Goal: Contribute content: Contribute content

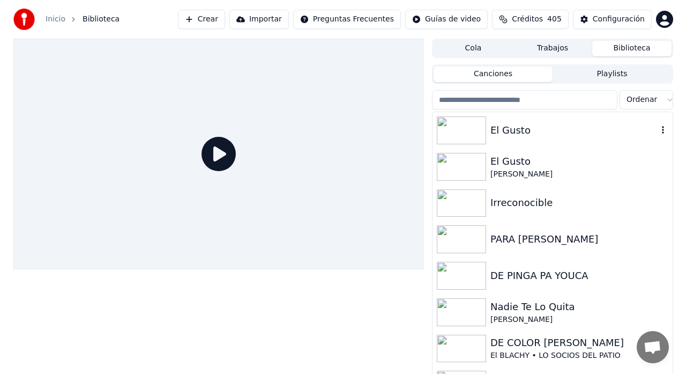
scroll to position [827, 0]
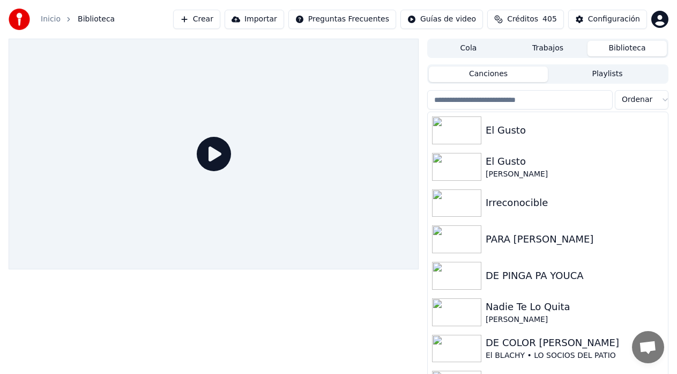
click at [220, 22] on button "Crear" at bounding box center [196, 19] width 47 height 19
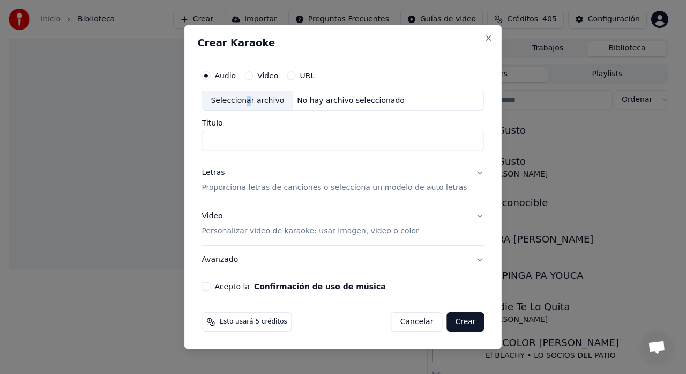
click at [258, 98] on div "Seleccionar archivo" at bounding box center [247, 100] width 91 height 19
type input "**********"
click at [404, 186] on p "Proporciona letras de canciones o selecciona un modelo de auto letras" at bounding box center [334, 188] width 265 height 11
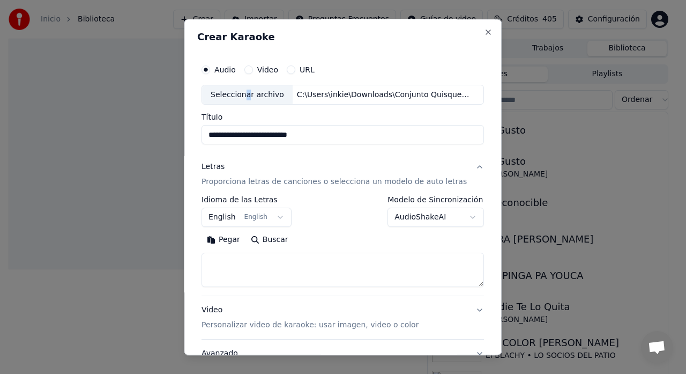
click at [281, 219] on button "English English" at bounding box center [247, 217] width 90 height 19
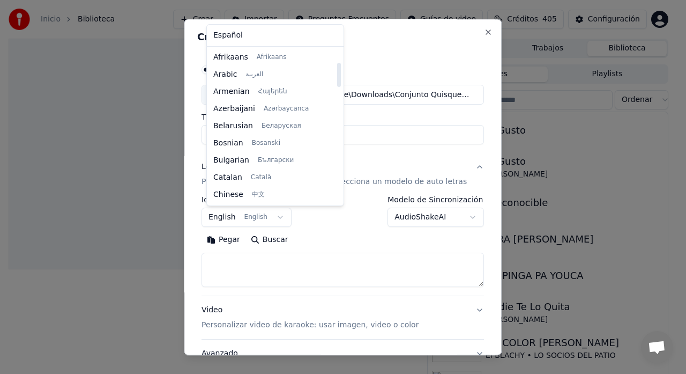
scroll to position [86, 0]
select select "**"
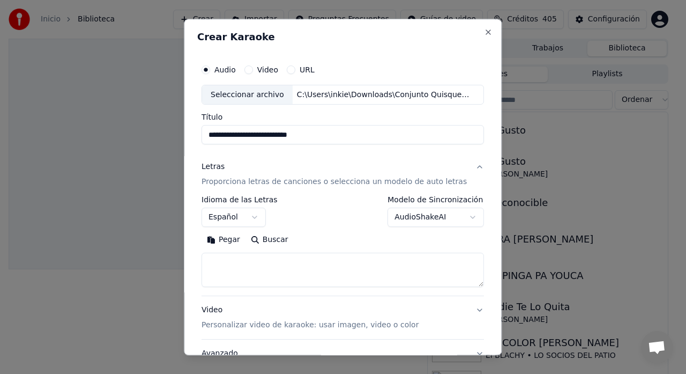
click at [248, 259] on textarea at bounding box center [343, 270] width 282 height 34
paste textarea "**********"
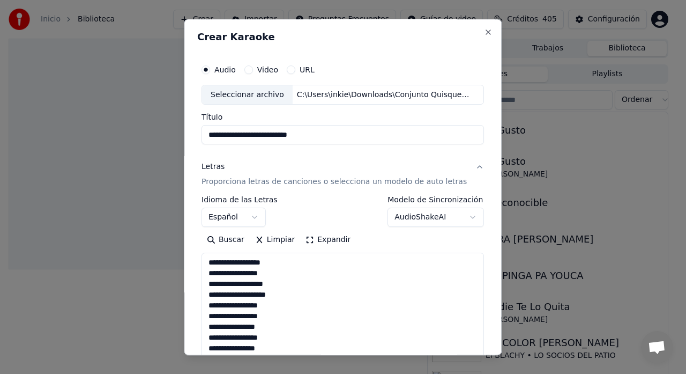
scroll to position [1128, 0]
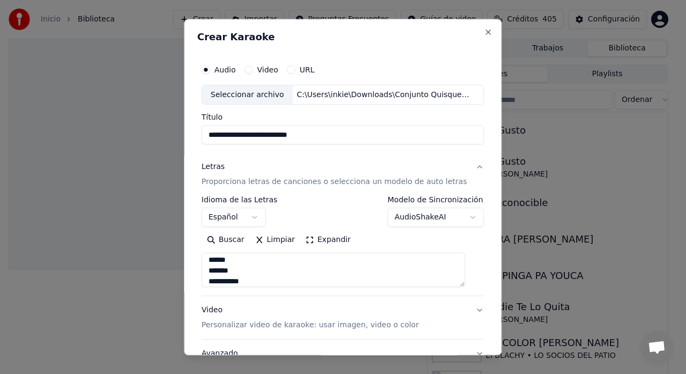
type textarea "**********"
click at [461, 218] on body "Inicio Biblioteca Crear Importar Preguntas Frecuentes Guías de video Créditos 4…" at bounding box center [338, 187] width 677 height 374
click at [350, 113] on body "Inicio Biblioteca Crear Importar Preguntas Frecuentes Guías de video Créditos 4…" at bounding box center [338, 187] width 677 height 374
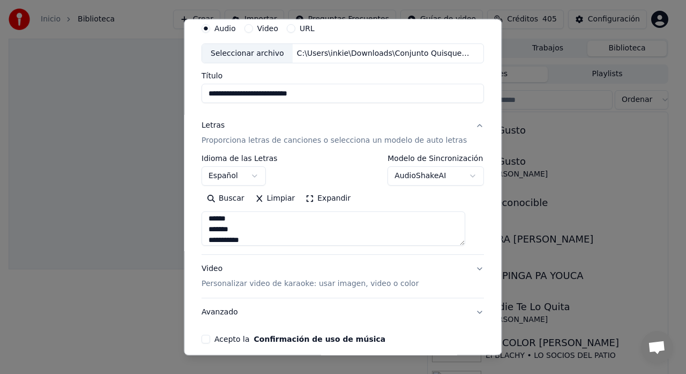
scroll to position [88, 0]
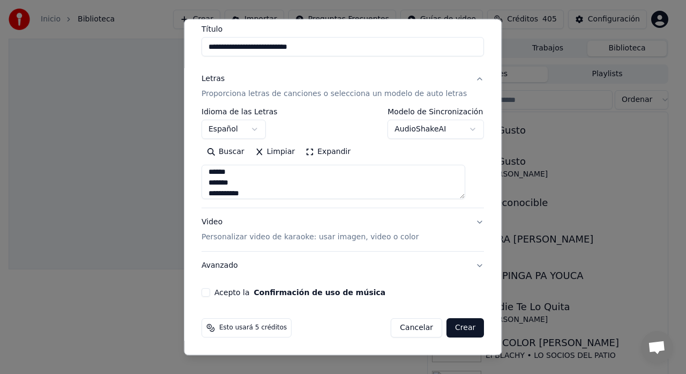
click at [464, 265] on button "Avanzado" at bounding box center [343, 266] width 282 height 28
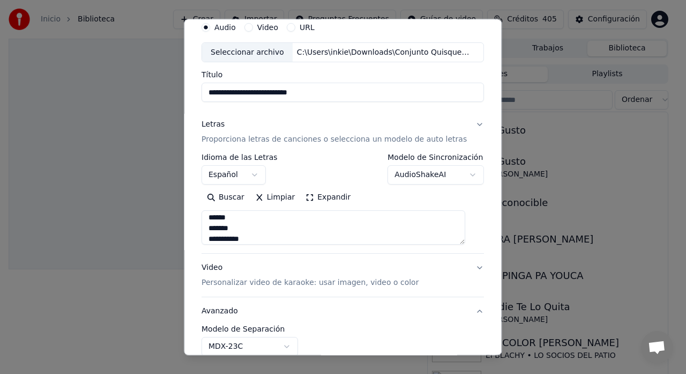
scroll to position [28, 0]
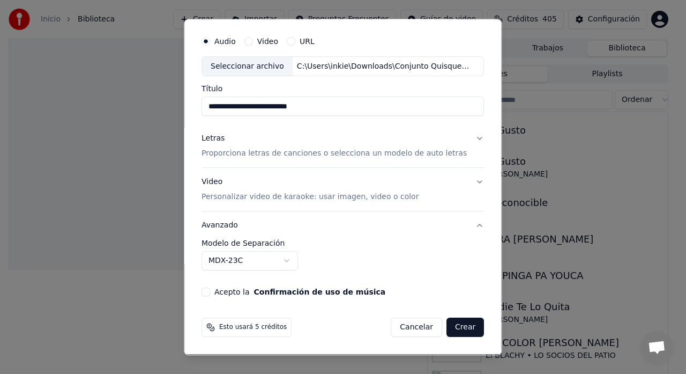
click at [217, 293] on div "Acepto la Confirmación de uso de música" at bounding box center [343, 292] width 282 height 9
click at [210, 289] on button "Acepto la Confirmación de uso de música" at bounding box center [206, 292] width 9 height 9
click at [457, 335] on button "Crear" at bounding box center [465, 327] width 38 height 19
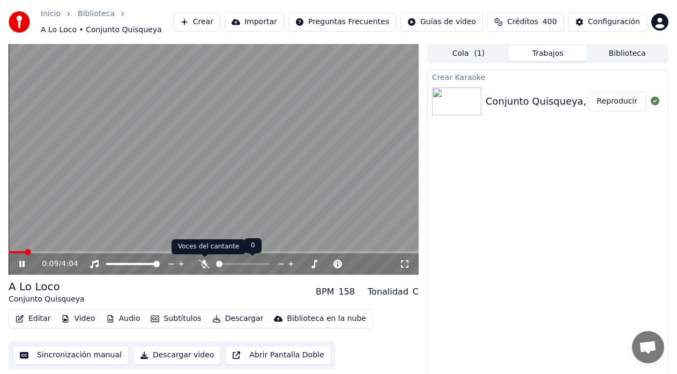
drag, startPoint x: 203, startPoint y: 261, endPoint x: 196, endPoint y: 265, distance: 8.6
click at [203, 261] on icon at bounding box center [204, 263] width 11 height 9
click at [620, 100] on button "Reproducir" at bounding box center [616, 101] width 59 height 19
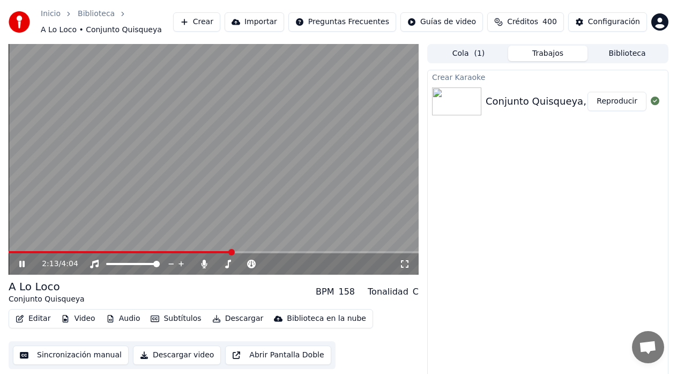
click at [23, 263] on icon at bounding box center [29, 263] width 25 height 9
click at [31, 321] on button "Editar" at bounding box center [32, 318] width 43 height 15
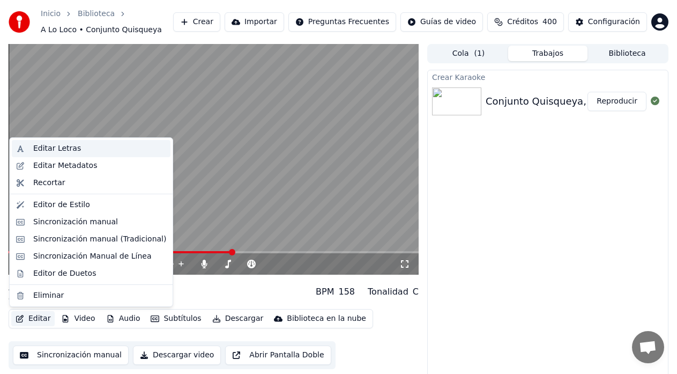
click at [81, 152] on div "Editar Letras" at bounding box center [99, 148] width 133 height 11
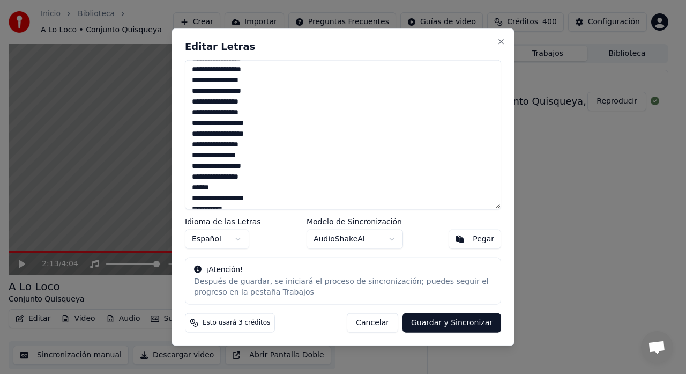
scroll to position [107, 0]
click at [192, 142] on textarea at bounding box center [343, 134] width 316 height 150
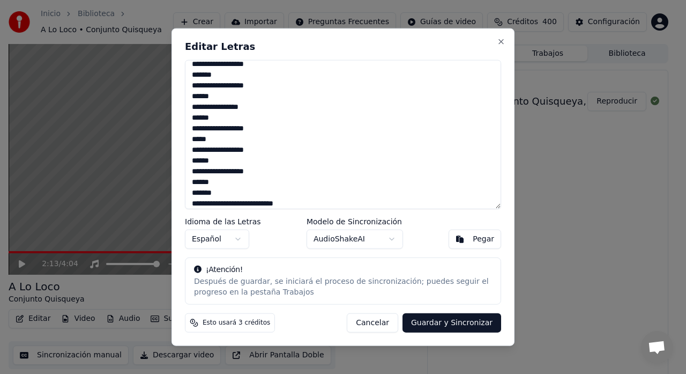
type textarea "**********"
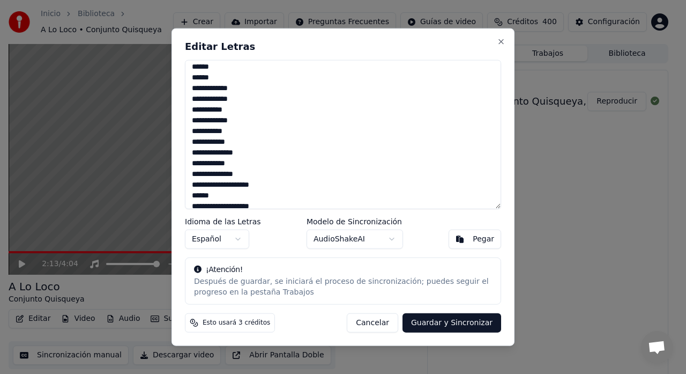
scroll to position [749, 0]
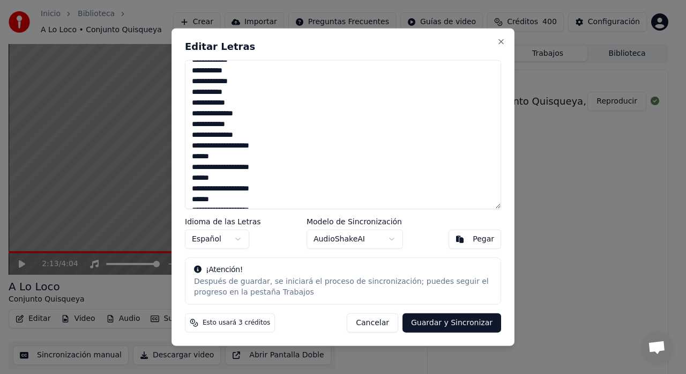
click at [275, 52] on div "Editar Letras Idioma de las Letras Español Modelo de Sincronización AudioShakeA…" at bounding box center [342, 187] width 343 height 318
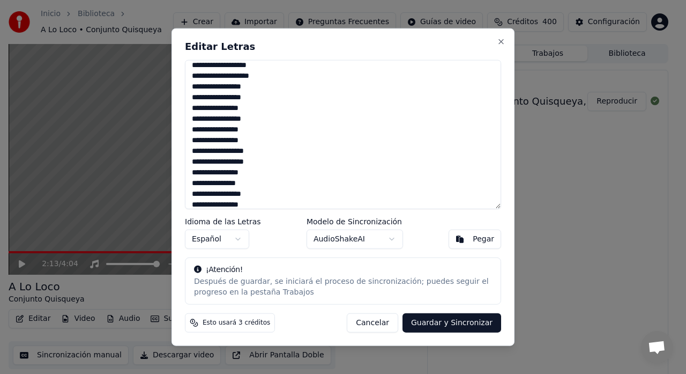
scroll to position [0, 0]
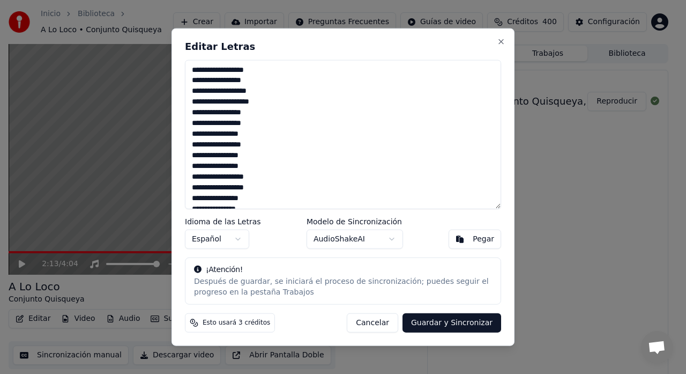
drag, startPoint x: 213, startPoint y: 202, endPoint x: 190, endPoint y: 50, distance: 154.0
click at [190, 50] on div "Editar Letras Idioma de las Letras Español Modelo de Sincronización AudioShakeA…" at bounding box center [342, 187] width 343 height 318
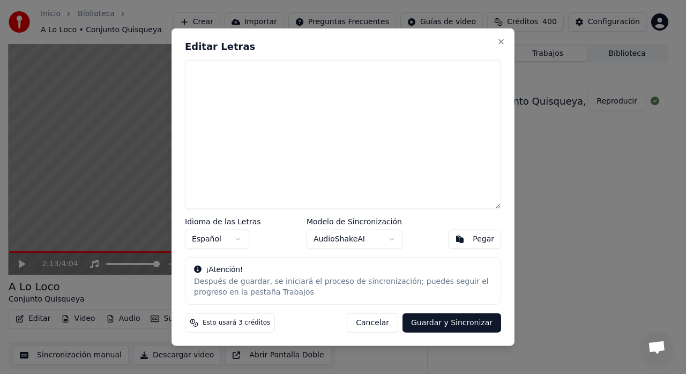
paste textarea "**********"
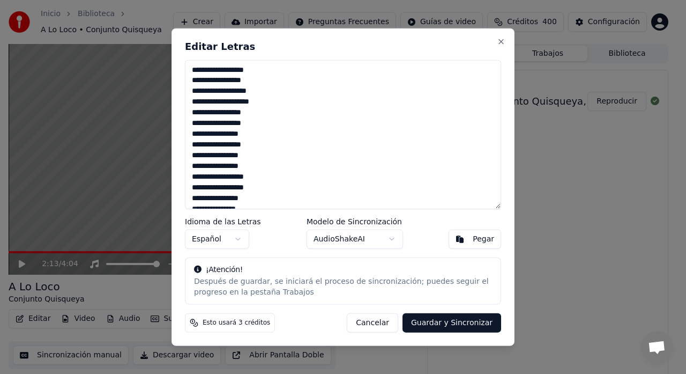
scroll to position [1012, 0]
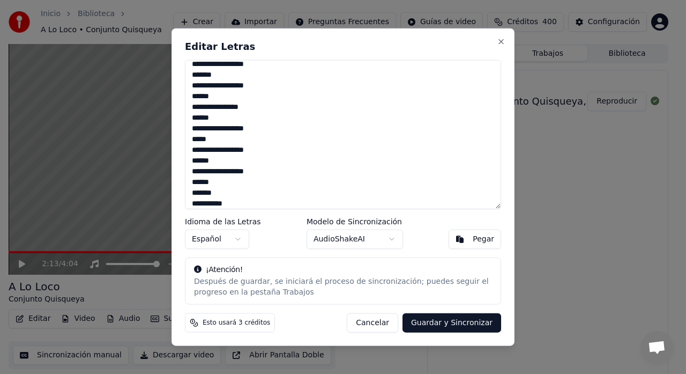
type textarea "**********"
drag, startPoint x: 435, startPoint y: 323, endPoint x: 428, endPoint y: 324, distance: 7.6
click at [435, 324] on button "Guardar y Sincronizar" at bounding box center [451, 322] width 99 height 19
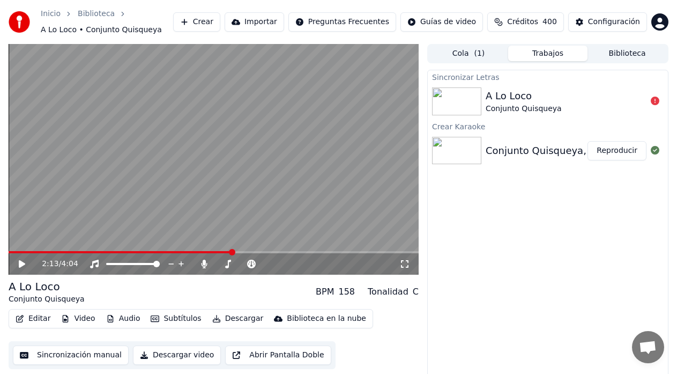
click at [588, 104] on div "A Lo Loco Conjunto Quisqueya" at bounding box center [566, 101] width 161 height 26
click at [657, 102] on icon at bounding box center [655, 100] width 9 height 9
click at [652, 102] on icon at bounding box center [655, 100] width 9 height 9
click at [612, 99] on div "A Lo Loco Conjunto Quisqueya" at bounding box center [566, 101] width 161 height 26
click at [518, 97] on div "A Lo Loco" at bounding box center [524, 95] width 76 height 15
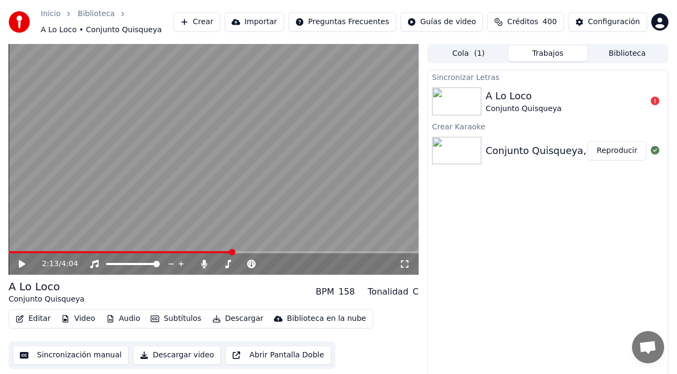
click at [41, 317] on button "Editar" at bounding box center [32, 318] width 43 height 15
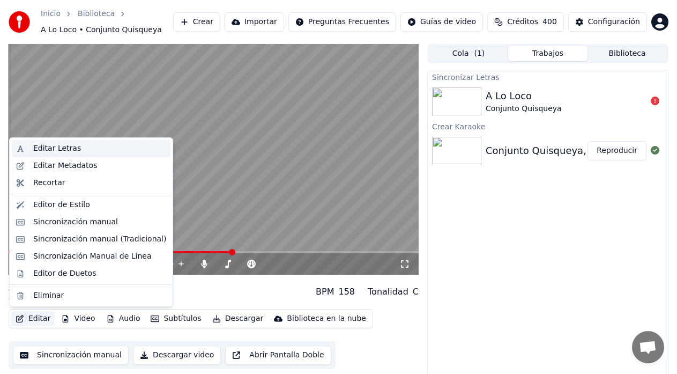
click at [58, 146] on div "Editar Letras" at bounding box center [57, 148] width 48 height 11
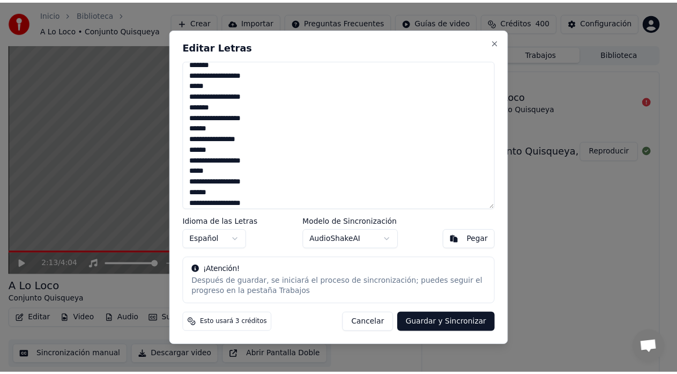
scroll to position [1017, 0]
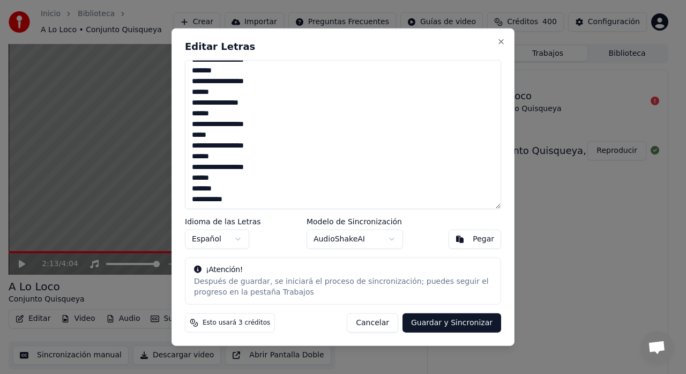
drag, startPoint x: 192, startPoint y: 72, endPoint x: 228, endPoint y: 191, distance: 123.9
click at [252, 212] on div "Editar Letras Idioma de las Letras Español Modelo de Sincronización AudioShakeA…" at bounding box center [342, 187] width 343 height 318
click at [369, 325] on button "Cancelar" at bounding box center [372, 322] width 51 height 19
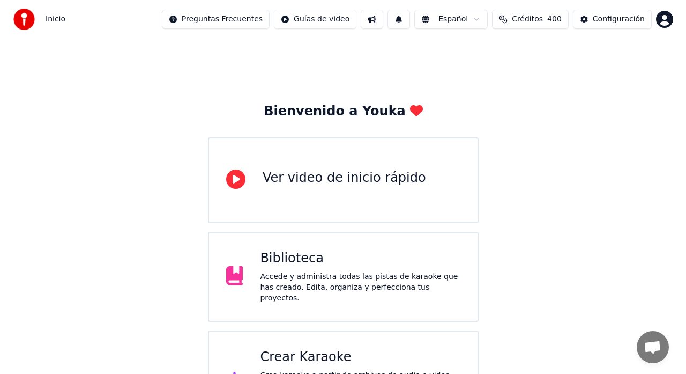
scroll to position [827, 0]
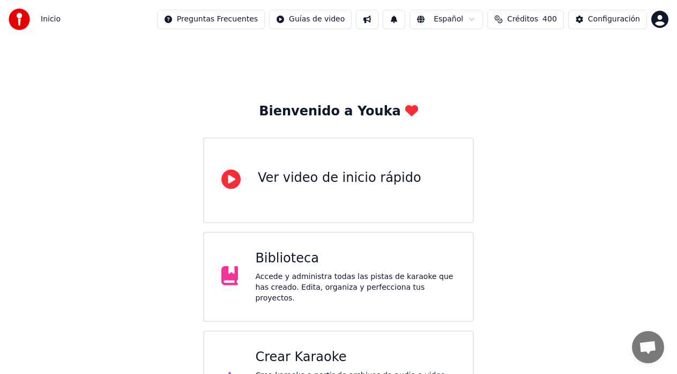
click at [272, 267] on div "Biblioteca" at bounding box center [355, 258] width 200 height 17
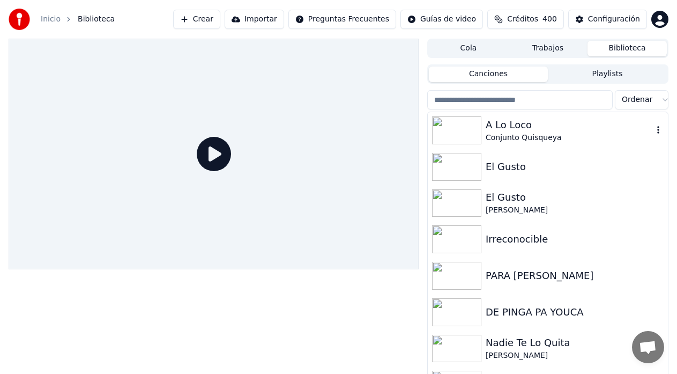
click at [560, 140] on div "Conjunto Quisqueya" at bounding box center [569, 137] width 167 height 11
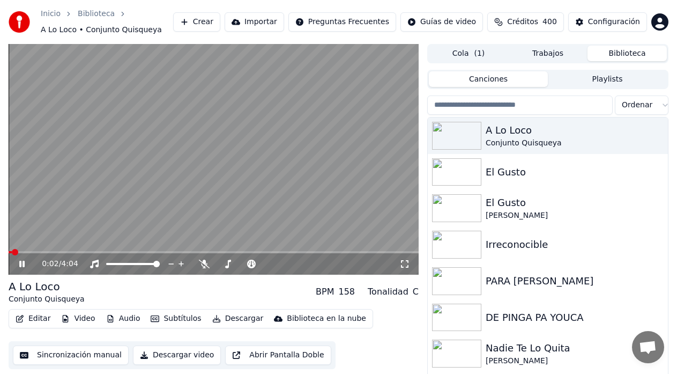
click at [19, 264] on icon at bounding box center [29, 263] width 25 height 9
click at [563, 132] on div "A Lo Loco" at bounding box center [569, 130] width 167 height 15
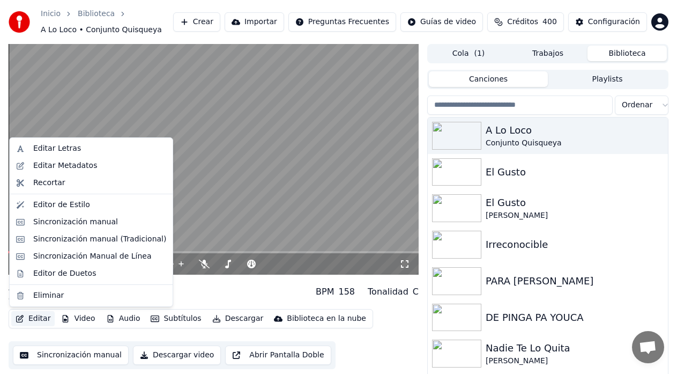
click at [36, 315] on button "Editar" at bounding box center [32, 318] width 43 height 15
click at [72, 153] on div "Editar Letras" at bounding box center [57, 148] width 48 height 11
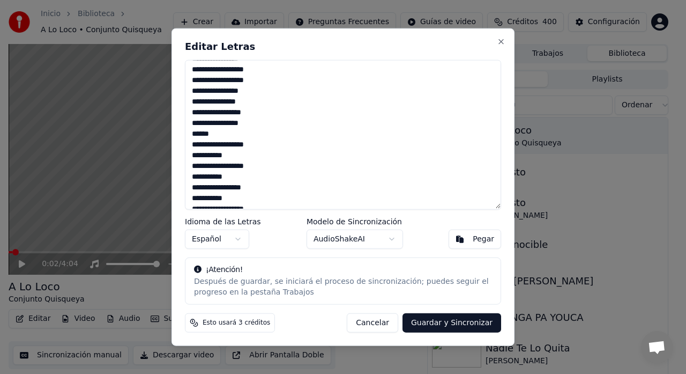
scroll to position [161, 0]
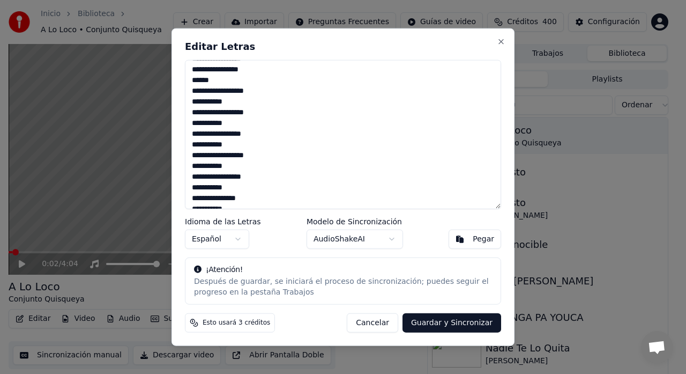
click at [205, 114] on textarea at bounding box center [343, 134] width 316 height 150
click at [204, 136] on textarea at bounding box center [343, 134] width 316 height 150
click at [206, 153] on textarea at bounding box center [343, 134] width 316 height 150
click at [206, 179] on textarea at bounding box center [343, 134] width 316 height 150
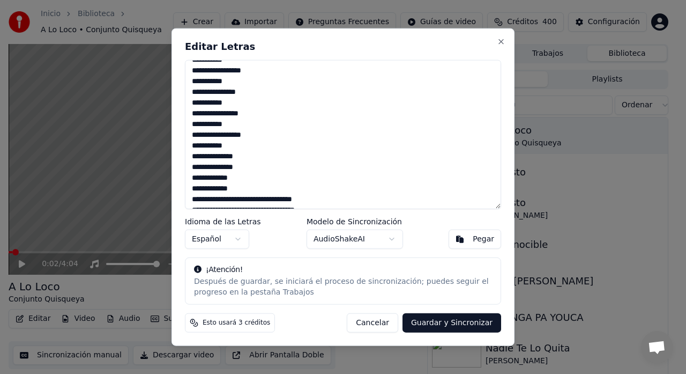
scroll to position [268, 0]
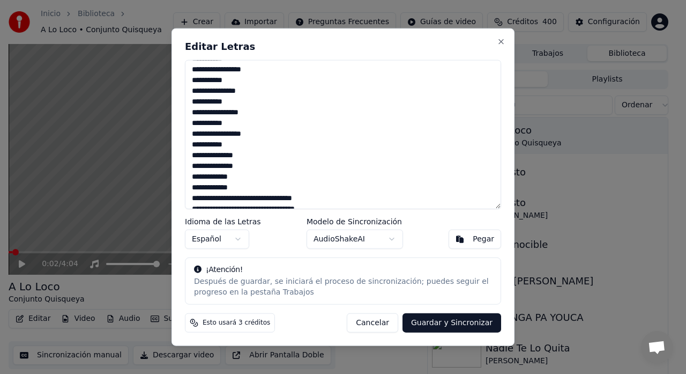
click at [204, 136] on textarea at bounding box center [343, 134] width 316 height 150
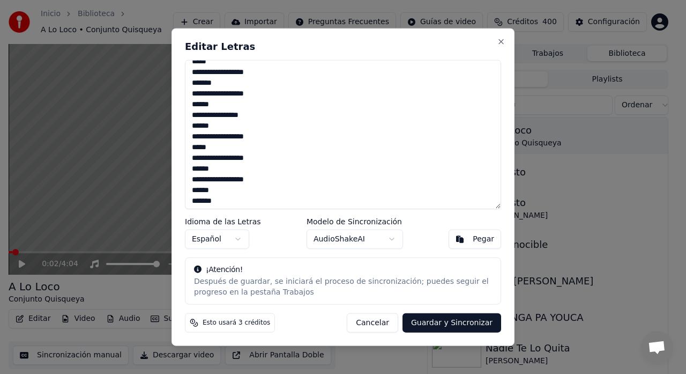
scroll to position [1017, 0]
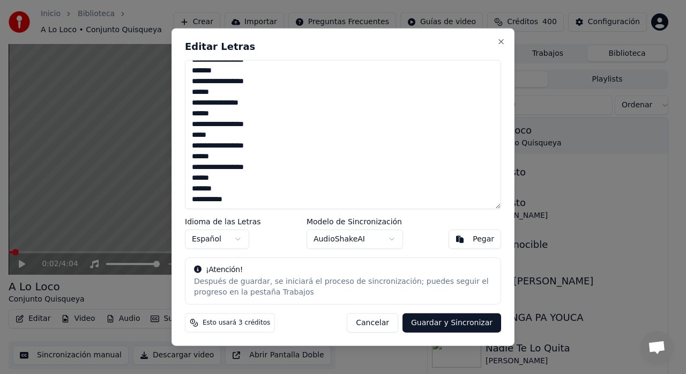
drag, startPoint x: 188, startPoint y: 80, endPoint x: 285, endPoint y: 211, distance: 162.8
click at [287, 213] on div "Editar Letras Idioma de las Letras Español Modelo de Sincronización AudioShakeA…" at bounding box center [342, 187] width 343 height 318
drag, startPoint x: 388, startPoint y: 320, endPoint x: 367, endPoint y: 323, distance: 21.1
click at [387, 320] on button "Cancelar" at bounding box center [372, 322] width 51 height 19
type textarea "**********"
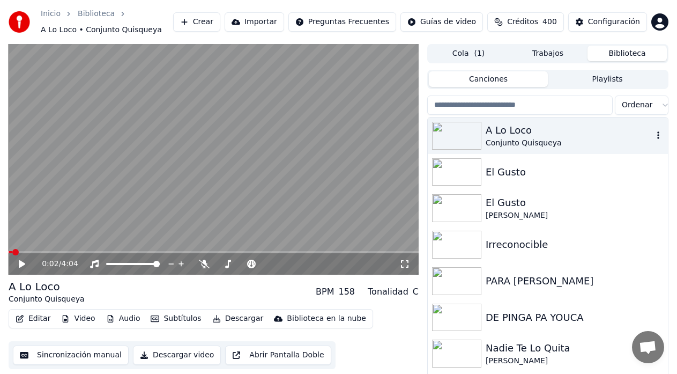
click at [538, 125] on div "A Lo Loco" at bounding box center [569, 130] width 167 height 15
click at [21, 264] on icon at bounding box center [22, 264] width 6 height 8
click at [204, 263] on icon at bounding box center [204, 263] width 11 height 9
click at [25, 263] on icon at bounding box center [21, 263] width 5 height 6
click at [23, 263] on icon at bounding box center [29, 263] width 25 height 9
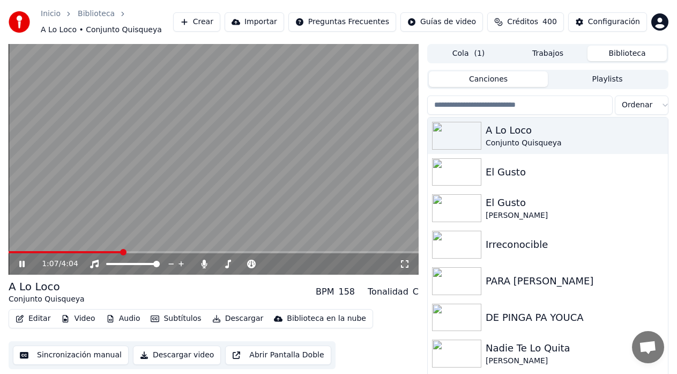
click at [26, 266] on icon at bounding box center [29, 263] width 25 height 9
click at [34, 320] on button "Editar" at bounding box center [32, 318] width 43 height 15
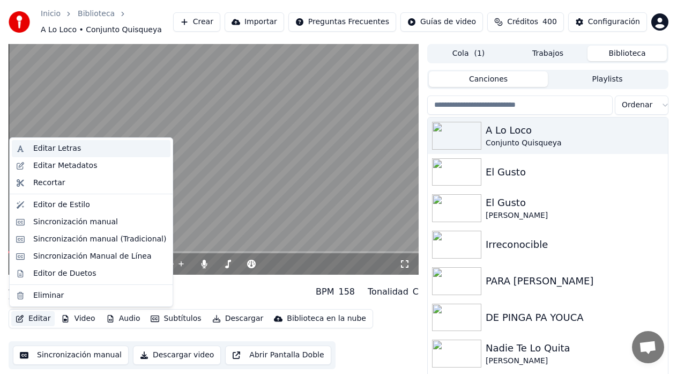
click at [53, 147] on div "Editar Letras" at bounding box center [57, 148] width 48 height 11
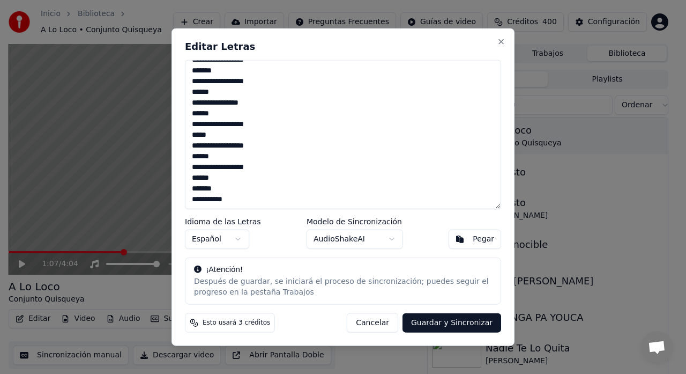
drag, startPoint x: 192, startPoint y: 69, endPoint x: 257, endPoint y: 206, distance: 151.7
click at [257, 206] on textarea at bounding box center [343, 134] width 316 height 150
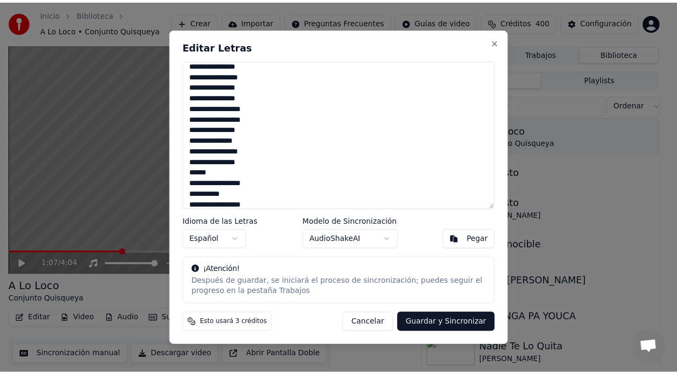
scroll to position [52, 0]
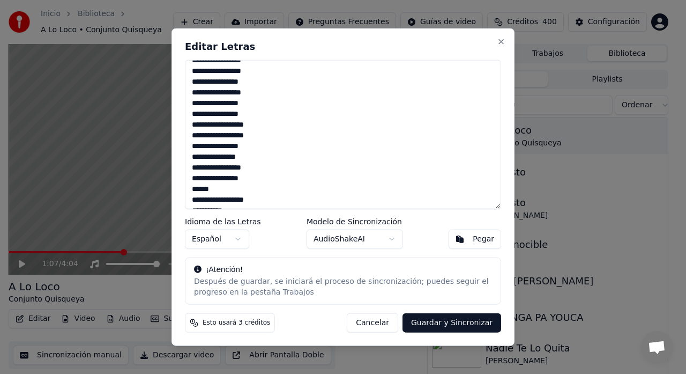
type textarea "**********"
click at [449, 319] on button "Guardar y Sincronizar" at bounding box center [451, 322] width 99 height 19
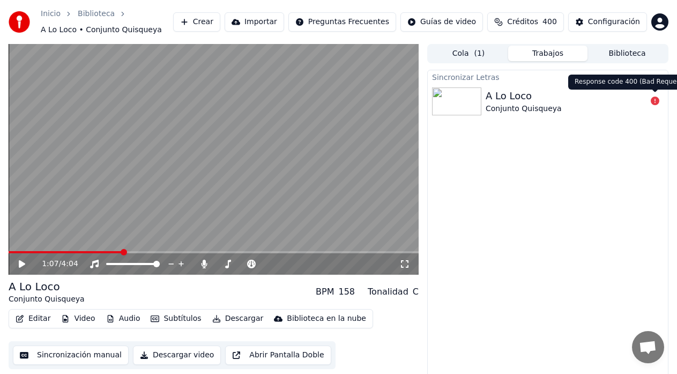
click at [655, 101] on icon at bounding box center [655, 100] width 9 height 9
click at [642, 352] on span "Chat abierto" at bounding box center [648, 347] width 18 height 15
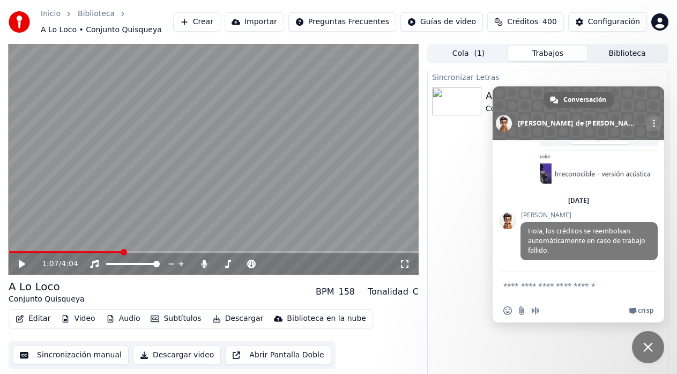
click at [588, 283] on textarea "Escribe aquí tu mensaje..." at bounding box center [567, 285] width 129 height 27
type textarea "*"
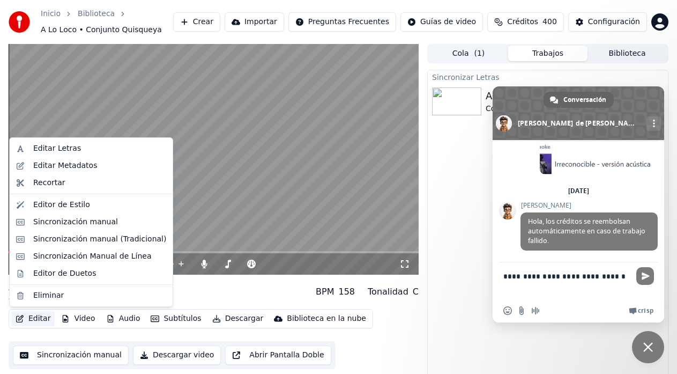
click at [35, 320] on button "Editar" at bounding box center [32, 318] width 43 height 15
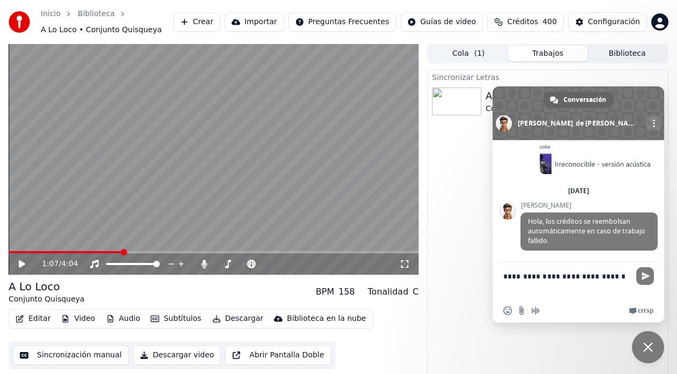
drag, startPoint x: 578, startPoint y: 275, endPoint x: 523, endPoint y: 277, distance: 55.2
click at [523, 276] on textarea "**********" at bounding box center [567, 280] width 129 height 36
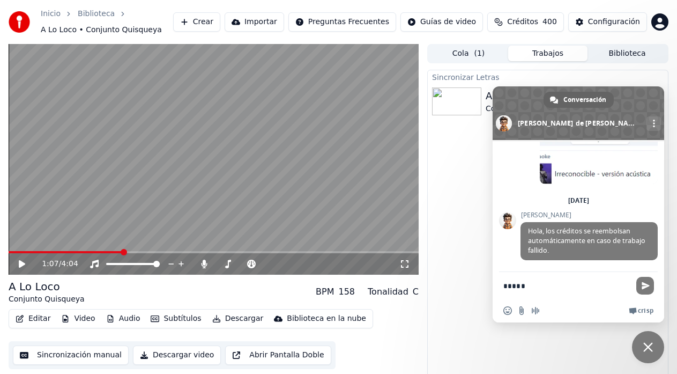
type textarea "*****"
click at [562, 286] on textarea "*****" at bounding box center [567, 285] width 129 height 27
drag, startPoint x: 540, startPoint y: 285, endPoint x: 489, endPoint y: 272, distance: 52.6
click at [489, 272] on body "Inicio Biblioteca A Lo Loco • Conjunto [PERSON_NAME] Importar Preguntas Frecuen…" at bounding box center [338, 187] width 677 height 374
type textarea "****"
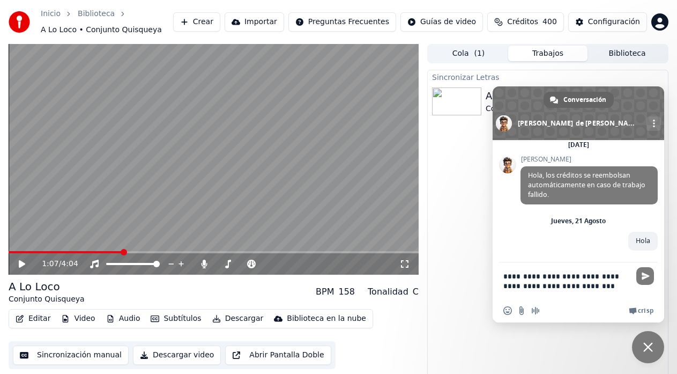
scroll to position [885, 0]
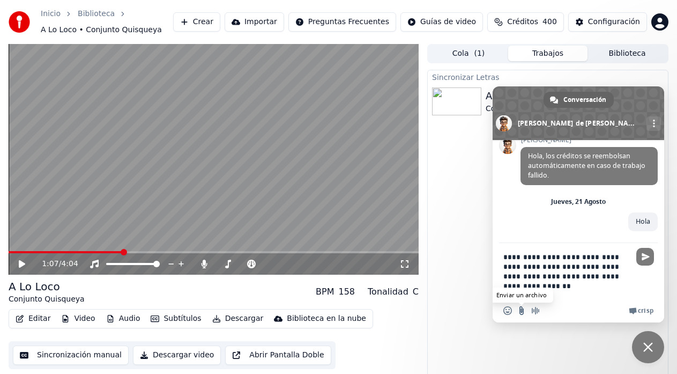
type textarea "**********"
click at [520, 312] on input "Enviar un archivo" at bounding box center [521, 310] width 9 height 9
type input "**********"
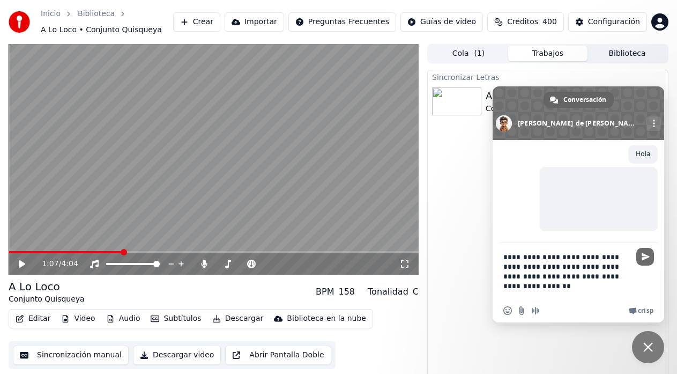
scroll to position [969, 0]
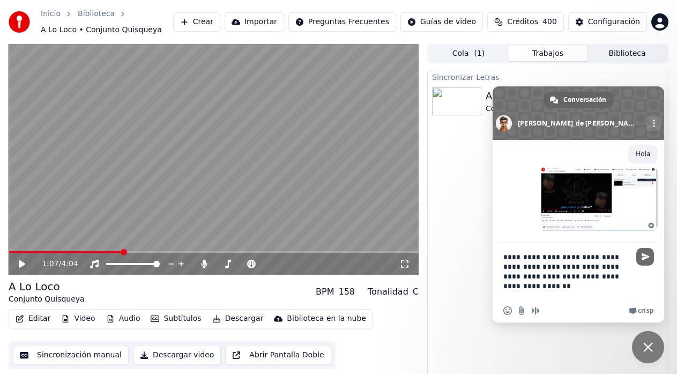
click at [643, 259] on span "Enviar" at bounding box center [645, 256] width 8 height 8
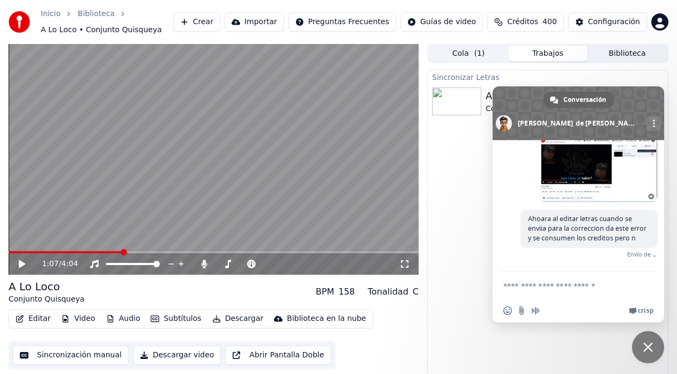
scroll to position [991, 0]
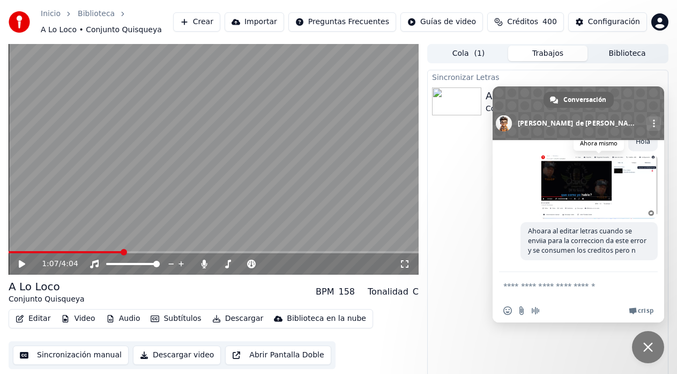
click at [603, 176] on span at bounding box center [599, 186] width 118 height 64
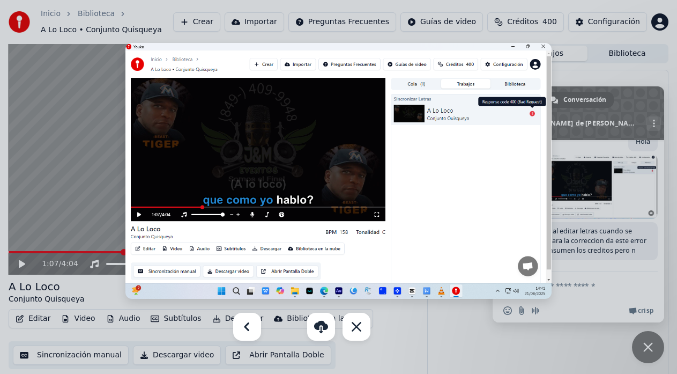
click at [583, 37] on div at bounding box center [338, 187] width 677 height 374
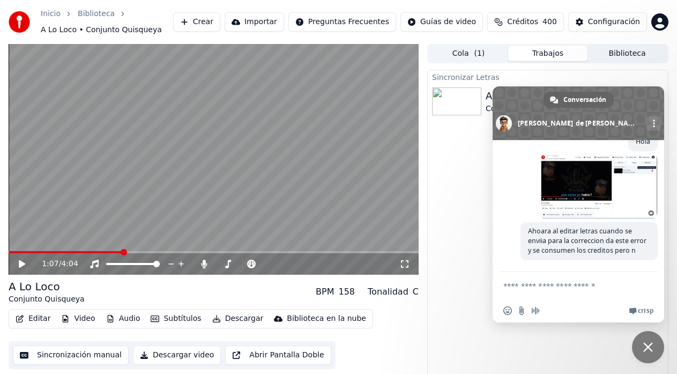
click at [458, 212] on div "Sincronizar Letras A Lo Loco Conjunto Quisqueya" at bounding box center [547, 228] width 241 height 317
click at [453, 269] on div "Sincronizar Letras A Lo Loco Conjunto Quisqueya" at bounding box center [547, 228] width 241 height 317
click at [450, 266] on div "Sincronizar Letras A Lo Loco Conjunto Quisqueya" at bounding box center [547, 228] width 241 height 317
click at [464, 139] on div "Sincronizar Letras A Lo Loco Conjunto Quisqueya" at bounding box center [547, 228] width 241 height 317
click at [544, 286] on textarea "Escribe aquí tu mensaje..." at bounding box center [567, 285] width 129 height 27
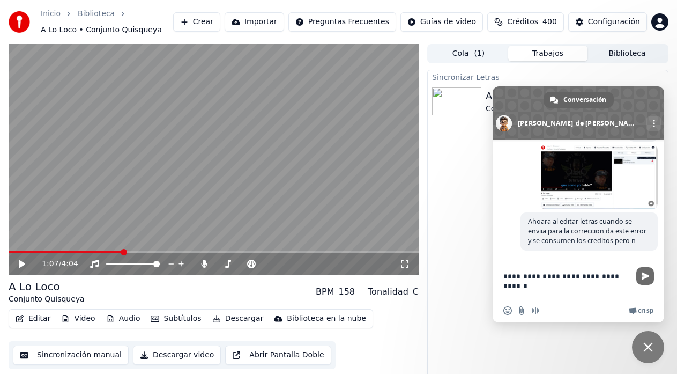
type textarea "**********"
click at [643, 274] on span "Enviar" at bounding box center [645, 276] width 8 height 8
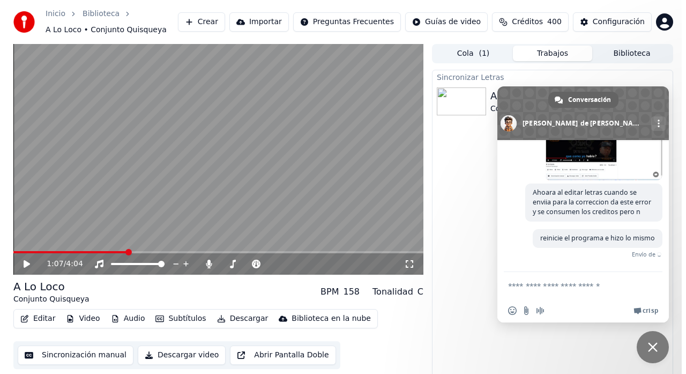
scroll to position [1023, 0]
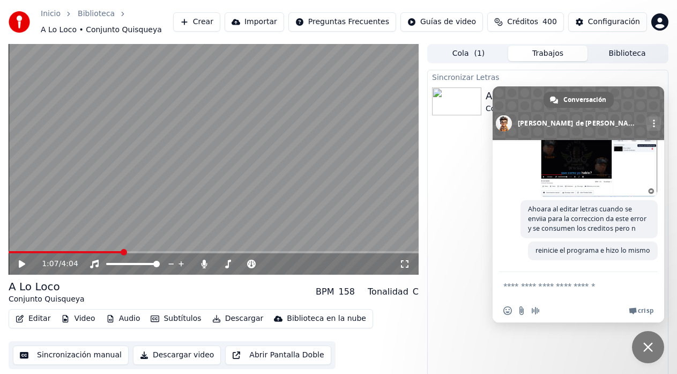
drag, startPoint x: 190, startPoint y: 288, endPoint x: 190, endPoint y: 297, distance: 8.6
click at [190, 297] on div "A Lo Loco Conjunto Quisqueya BPM 158 Tonalidad C" at bounding box center [214, 292] width 410 height 26
drag, startPoint x: 648, startPoint y: 341, endPoint x: 635, endPoint y: 337, distance: 14.1
click at [647, 341] on span "Cerrar el chat" at bounding box center [648, 347] width 32 height 32
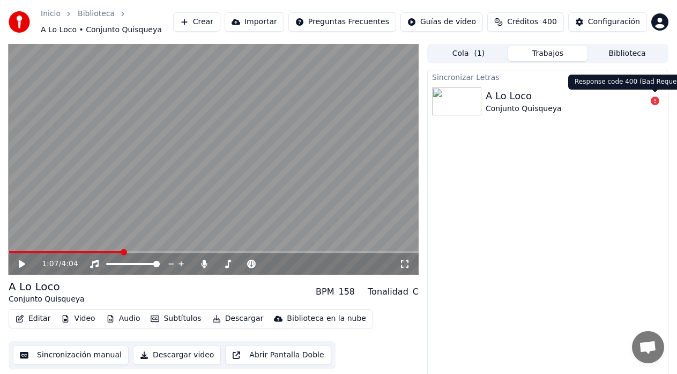
click at [657, 99] on icon at bounding box center [655, 100] width 9 height 9
click at [630, 96] on div "A Lo Loco Conjunto Quisqueya" at bounding box center [566, 101] width 161 height 26
click at [631, 102] on div "A Lo Loco Conjunto Quisqueya" at bounding box center [566, 101] width 161 height 26
click at [656, 99] on icon at bounding box center [655, 100] width 9 height 9
click at [627, 54] on button "Biblioteca" at bounding box center [626, 54] width 79 height 16
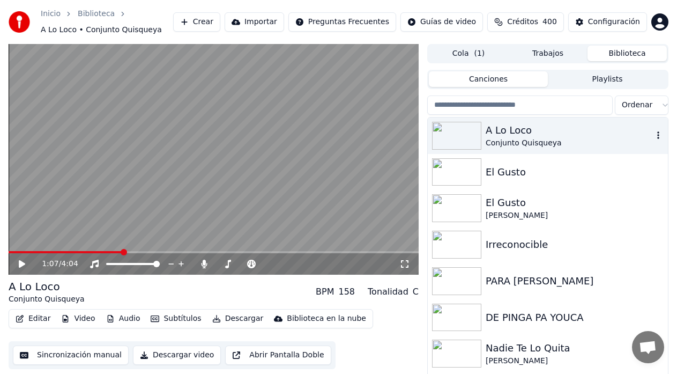
click at [509, 144] on div "Conjunto Quisqueya" at bounding box center [569, 143] width 167 height 11
click at [502, 140] on div "Conjunto Quisqueya" at bounding box center [569, 143] width 167 height 11
click at [499, 137] on div "A Lo Loco" at bounding box center [569, 130] width 167 height 15
click at [498, 137] on div "A Lo Loco" at bounding box center [569, 130] width 167 height 15
click at [494, 135] on div "A Lo Loco" at bounding box center [569, 130] width 167 height 15
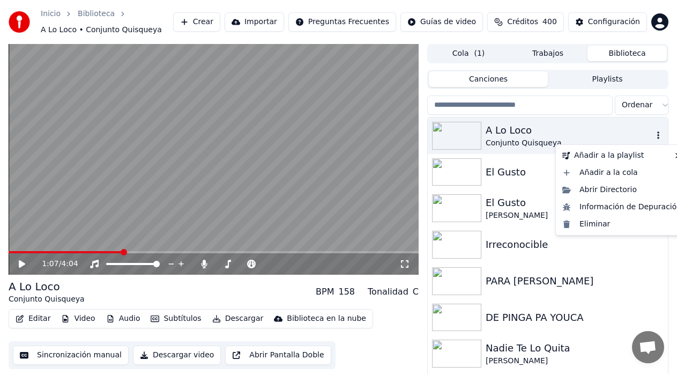
click at [653, 135] on icon "button" at bounding box center [658, 135] width 11 height 9
click at [514, 133] on div "A Lo Loco" at bounding box center [569, 130] width 167 height 15
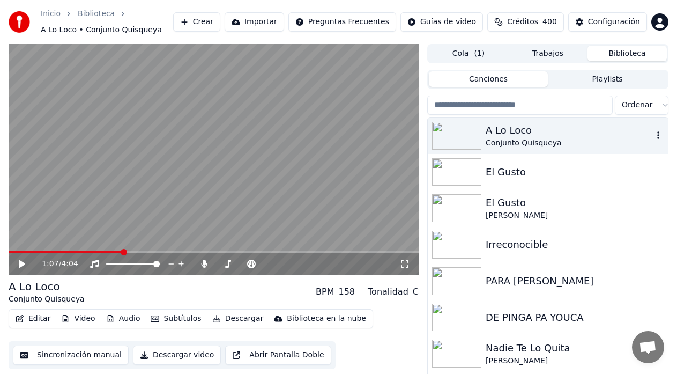
click at [514, 133] on div "A Lo Loco" at bounding box center [569, 130] width 167 height 15
click at [514, 168] on div "El Gusto" at bounding box center [569, 172] width 167 height 15
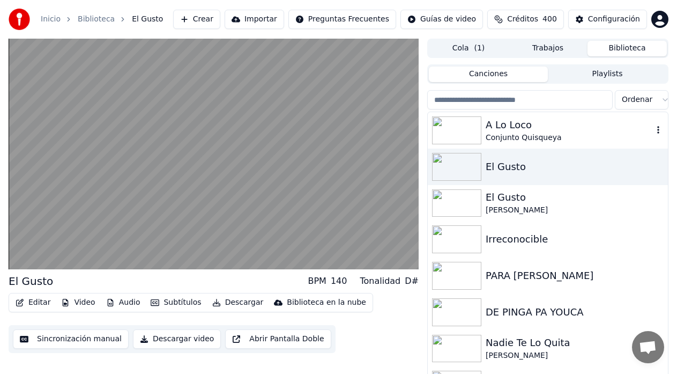
click at [517, 135] on div "Conjunto Quisqueya" at bounding box center [569, 137] width 167 height 11
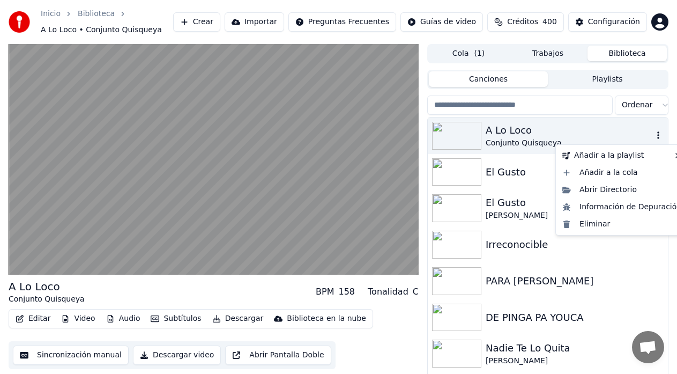
click at [653, 133] on icon "button" at bounding box center [658, 135] width 11 height 9
click at [502, 135] on div "A Lo Loco" at bounding box center [569, 130] width 167 height 15
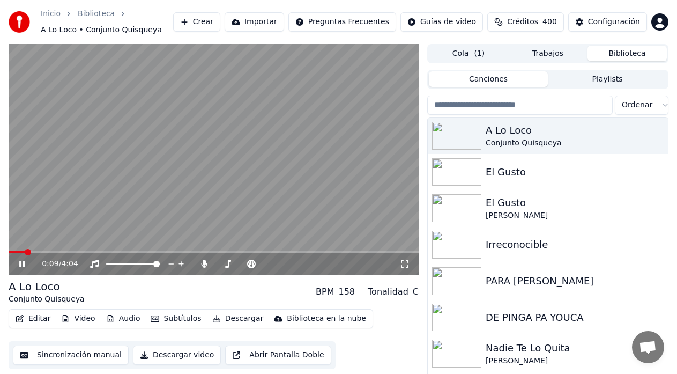
click at [75, 252] on span at bounding box center [214, 252] width 410 height 2
click at [89, 251] on span at bounding box center [214, 252] width 410 height 2
click at [100, 249] on video at bounding box center [214, 159] width 410 height 230
click at [106, 252] on span at bounding box center [214, 252] width 410 height 2
click at [24, 263] on icon at bounding box center [29, 263] width 25 height 9
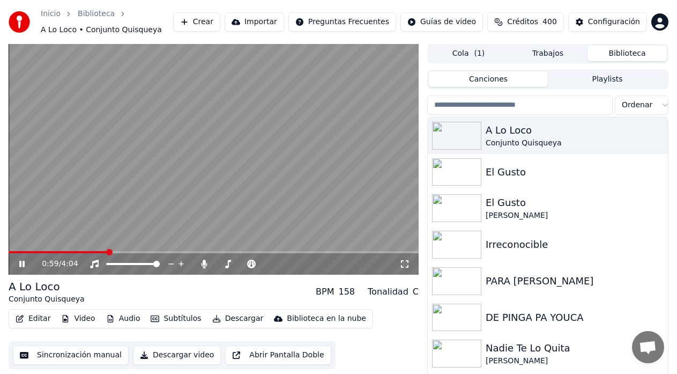
click at [126, 251] on span at bounding box center [214, 252] width 410 height 2
click at [20, 265] on icon at bounding box center [21, 263] width 5 height 6
click at [32, 313] on button "Editar" at bounding box center [32, 318] width 43 height 15
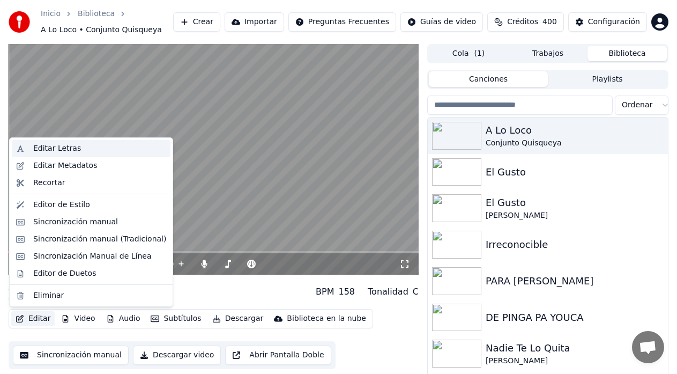
click at [50, 148] on div "Editar Letras" at bounding box center [57, 148] width 48 height 11
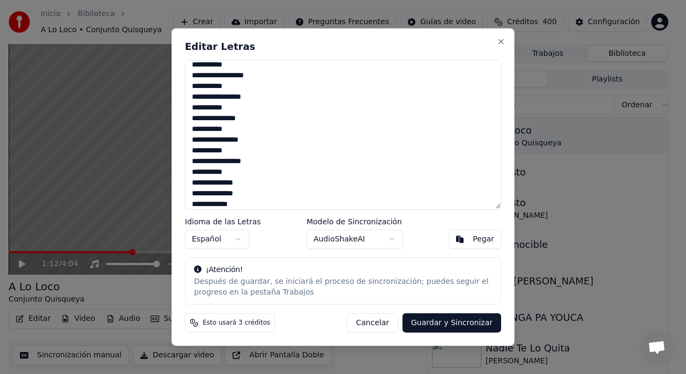
scroll to position [214, 0]
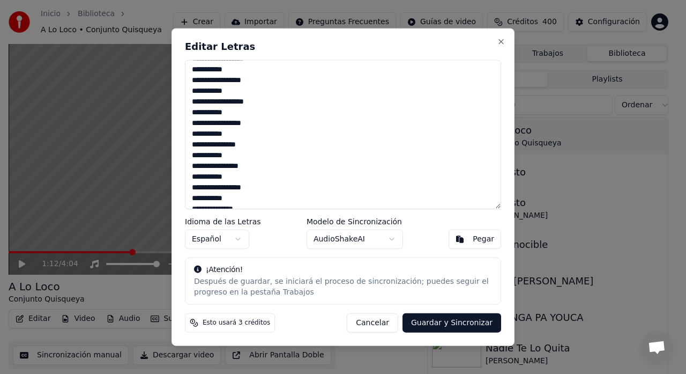
click at [431, 327] on button "Guardar y Sincronizar" at bounding box center [451, 322] width 99 height 19
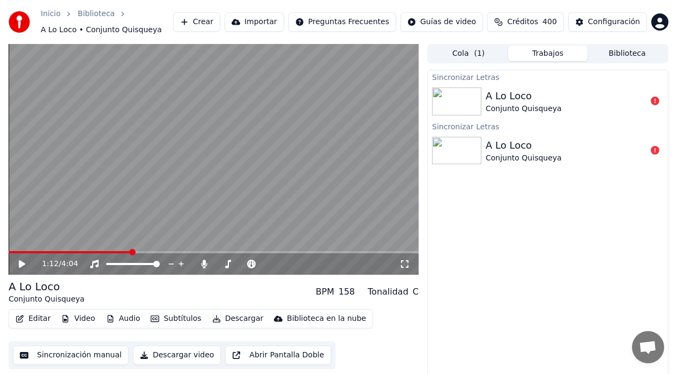
click at [534, 20] on span "Créditos" at bounding box center [522, 22] width 31 height 11
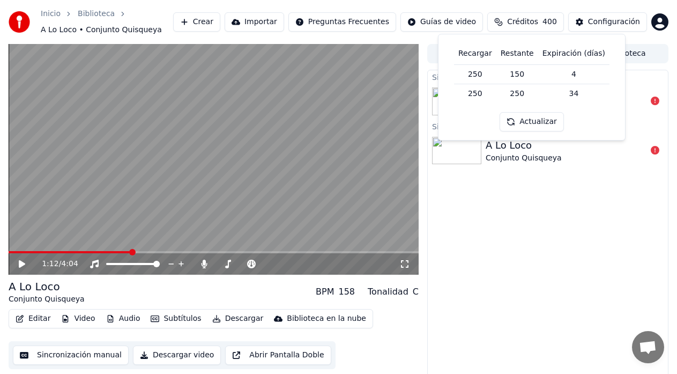
click at [534, 20] on span "Créditos" at bounding box center [522, 22] width 31 height 11
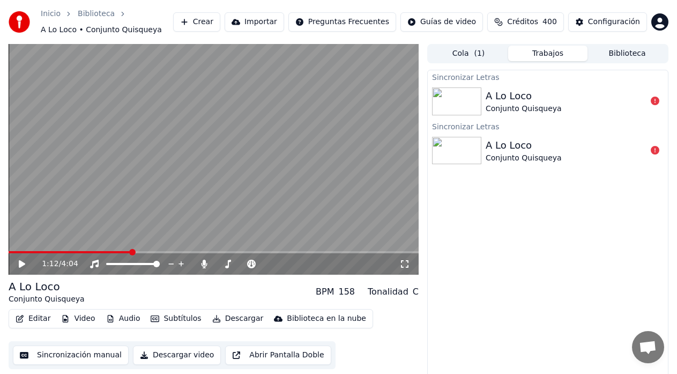
click at [637, 343] on span "Chat abierto" at bounding box center [648, 347] width 32 height 32
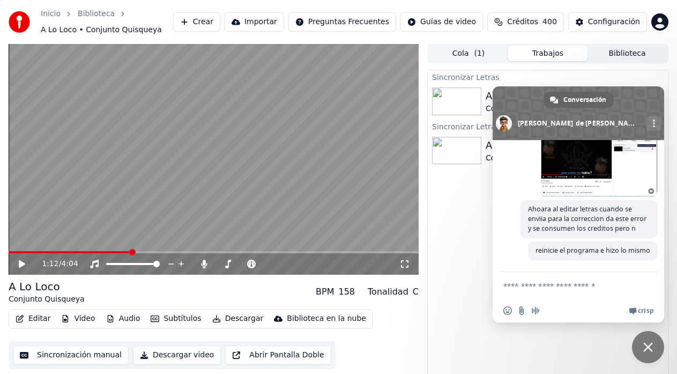
click at [650, 338] on span "Cerrar el chat" at bounding box center [648, 347] width 32 height 32
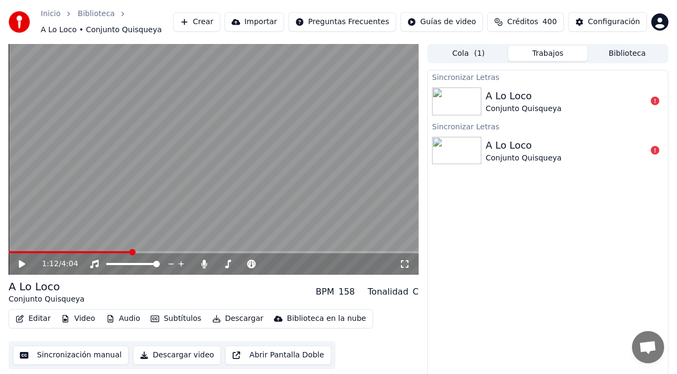
click at [220, 19] on button "Crear" at bounding box center [196, 21] width 47 height 19
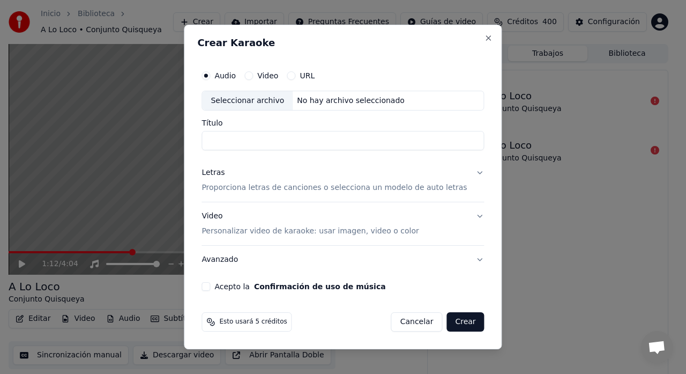
click at [232, 78] on label "Audio" at bounding box center [224, 76] width 21 height 8
click at [210, 78] on button "Audio" at bounding box center [206, 75] width 9 height 9
click at [251, 101] on div "Seleccionar archivo" at bounding box center [247, 100] width 91 height 19
click at [481, 35] on div "Crear Karaoke Audio Video URL Seleccionar archivo No hay archivo seleccionado T…" at bounding box center [343, 187] width 318 height 325
click at [484, 36] on button "Close" at bounding box center [488, 38] width 9 height 9
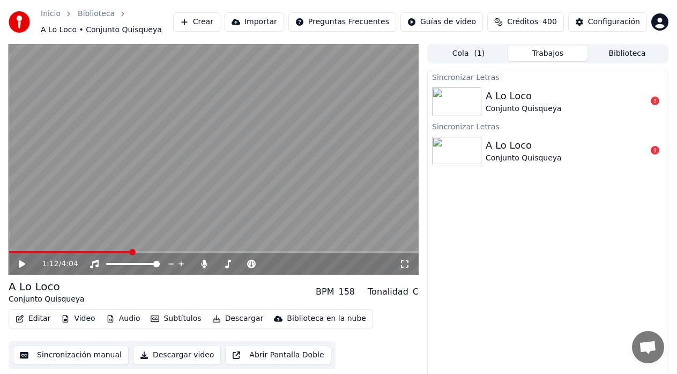
click at [624, 55] on button "Biblioteca" at bounding box center [626, 54] width 79 height 16
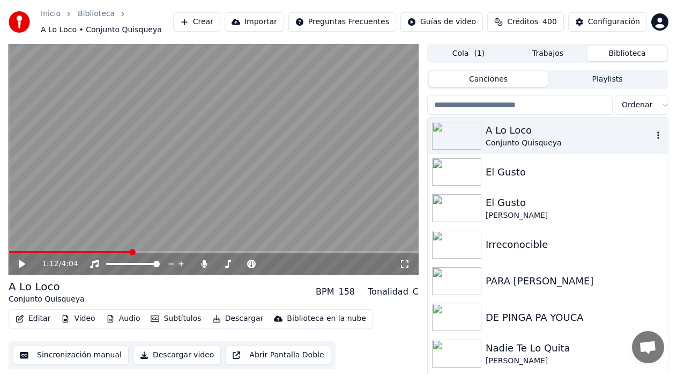
click at [653, 134] on icon "button" at bounding box center [658, 135] width 11 height 9
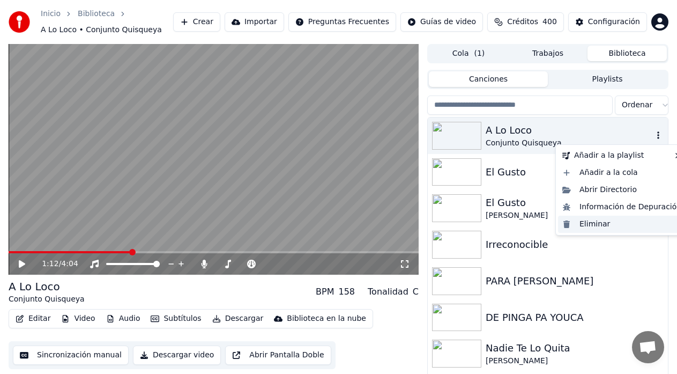
click at [591, 223] on div "Eliminar" at bounding box center [622, 223] width 128 height 17
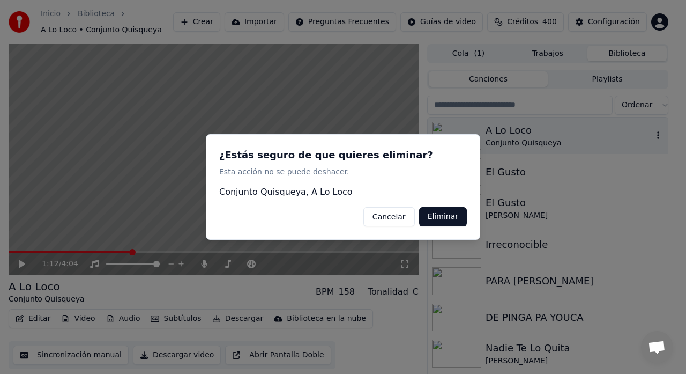
click at [439, 221] on button "Eliminar" at bounding box center [443, 216] width 48 height 19
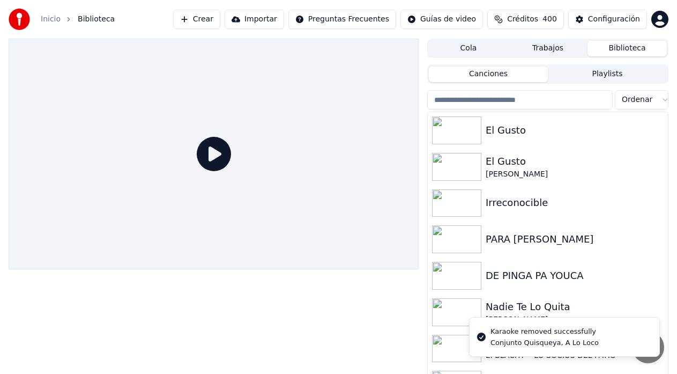
click at [220, 19] on button "Crear" at bounding box center [196, 19] width 47 height 19
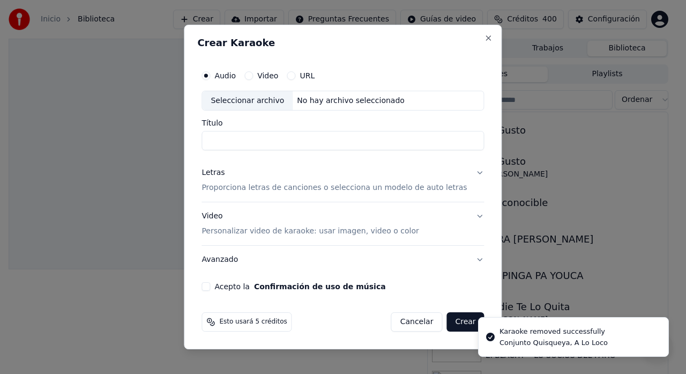
click at [236, 73] on label "Audio" at bounding box center [224, 76] width 21 height 8
click at [210, 73] on button "Audio" at bounding box center [206, 75] width 9 height 9
click at [259, 100] on div "Seleccionar archivo" at bounding box center [247, 100] width 91 height 19
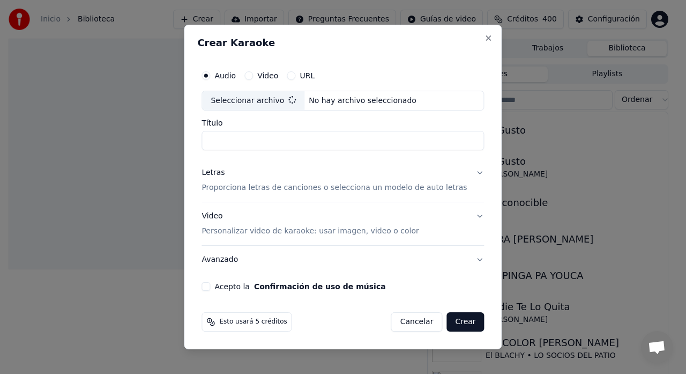
type input "**********"
click at [309, 183] on div "Letras Proporciona letras de canciones o selecciona un modelo de auto letras" at bounding box center [334, 181] width 265 height 26
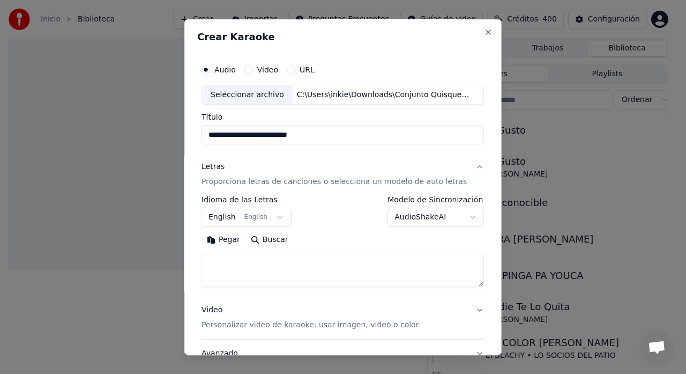
click at [281, 218] on body "Inicio Biblioteca Crear Importar Preguntas Frecuentes Guías de video Créditos 4…" at bounding box center [338, 187] width 677 height 374
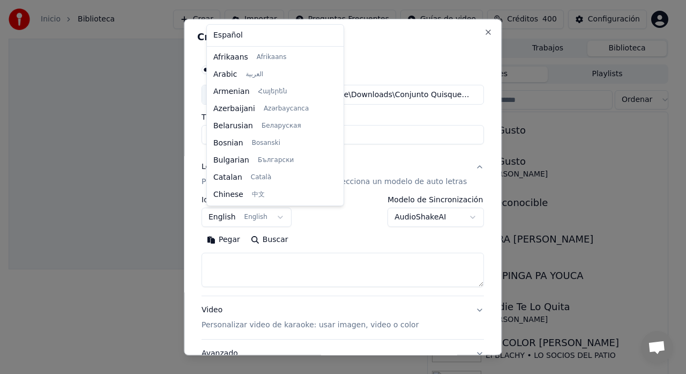
scroll to position [86, 0]
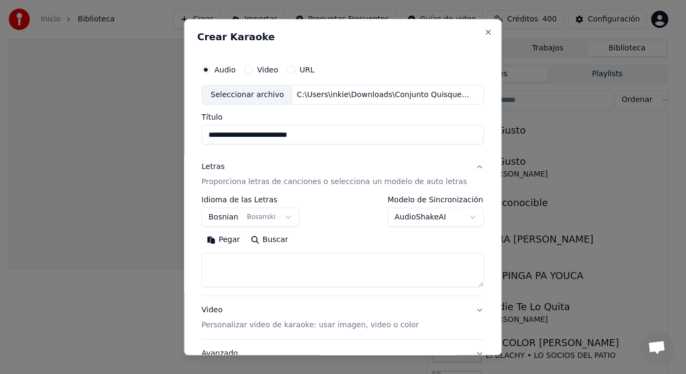
click at [266, 220] on body "Inicio Biblioteca Crear Importar Preguntas Frecuentes Guías de video Créditos 4…" at bounding box center [338, 187] width 677 height 374
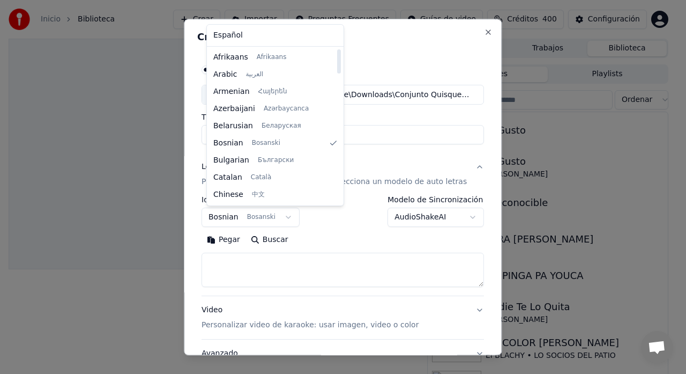
select select "**"
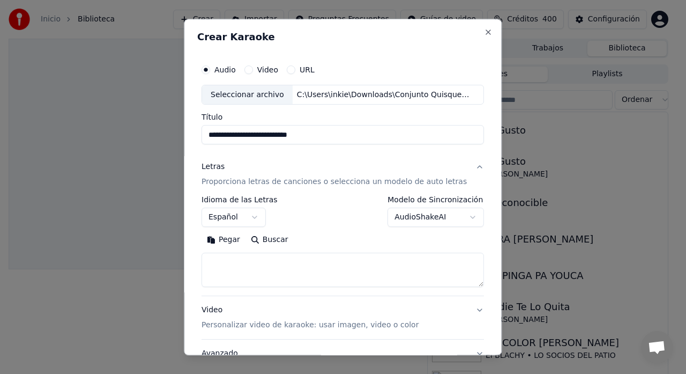
click at [255, 263] on textarea at bounding box center [343, 270] width 282 height 34
click at [307, 270] on textarea at bounding box center [343, 270] width 282 height 34
paste textarea "**********"
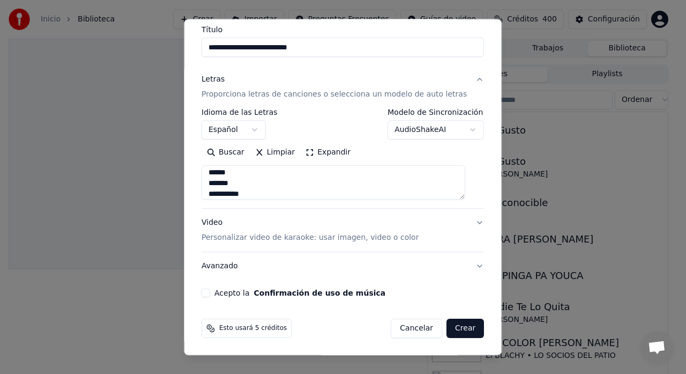
scroll to position [88, 0]
type textarea "**********"
click at [210, 293] on button "Acepto la Confirmación de uso de música" at bounding box center [206, 292] width 9 height 9
drag, startPoint x: 426, startPoint y: 197, endPoint x: 423, endPoint y: 207, distance: 10.5
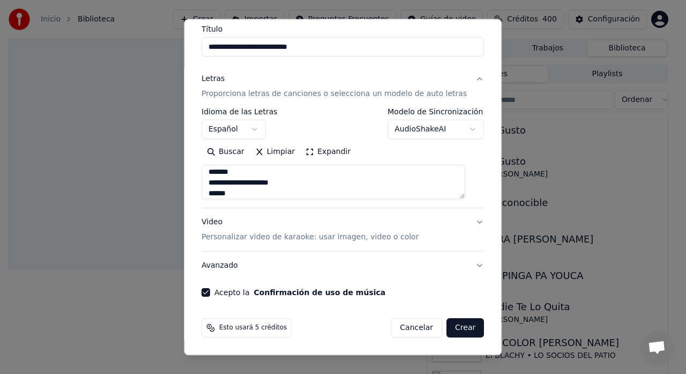
click at [423, 207] on div "**********" at bounding box center [343, 158] width 282 height 100
click at [451, 329] on button "Crear" at bounding box center [465, 327] width 38 height 19
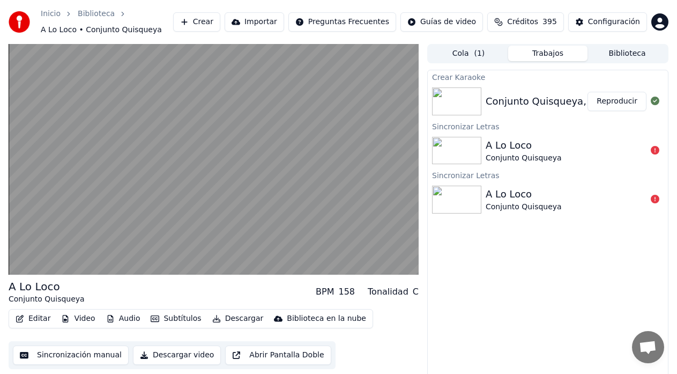
click at [603, 99] on button "Reproducir" at bounding box center [616, 101] width 59 height 19
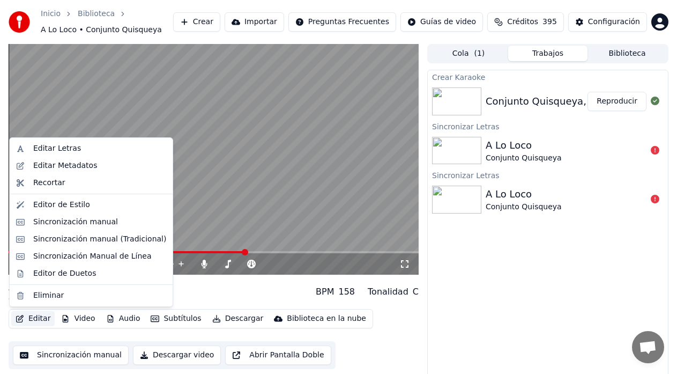
click at [40, 316] on button "Editar" at bounding box center [32, 318] width 43 height 15
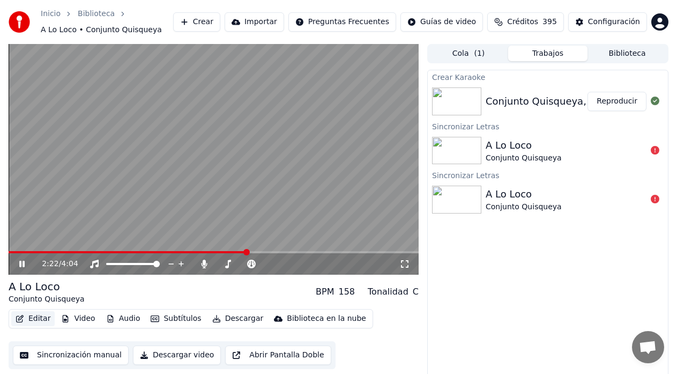
click at [35, 322] on button "Editar" at bounding box center [32, 318] width 43 height 15
drag, startPoint x: 21, startPoint y: 264, endPoint x: 28, endPoint y: 270, distance: 8.7
click at [21, 265] on icon at bounding box center [21, 263] width 5 height 6
click at [381, 1] on div "Inicio Biblioteca A Lo Loco • Conjunto [PERSON_NAME] Importar Preguntas Frecuen…" at bounding box center [338, 22] width 677 height 44
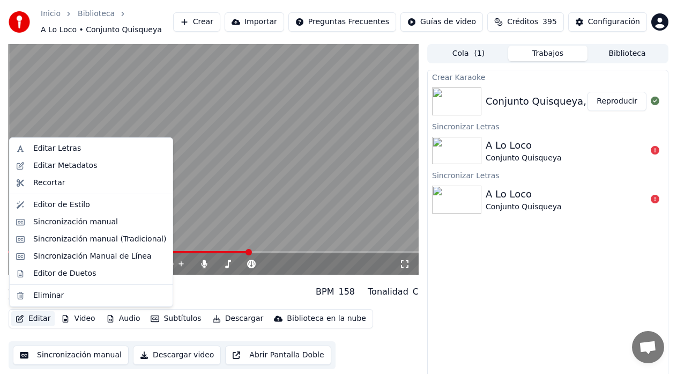
click at [36, 316] on button "Editar" at bounding box center [32, 318] width 43 height 15
click at [71, 146] on div "Editar Letras" at bounding box center [57, 148] width 48 height 11
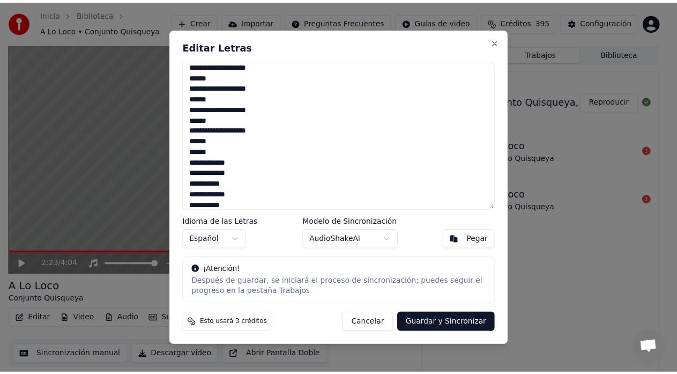
scroll to position [1017, 0]
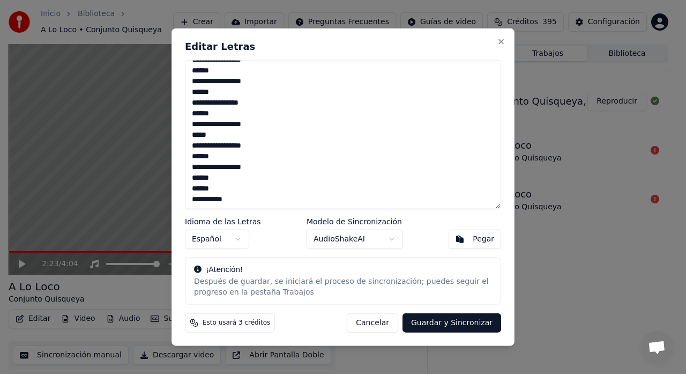
drag, startPoint x: 192, startPoint y: 69, endPoint x: 270, endPoint y: 210, distance: 160.9
click at [270, 210] on div "Editar Letras Idioma de las Letras Español Modelo de Sincronización AudioShakeA…" at bounding box center [342, 187] width 343 height 318
type textarea "**********"
click at [450, 322] on button "Guardar y Sincronizar" at bounding box center [451, 322] width 99 height 19
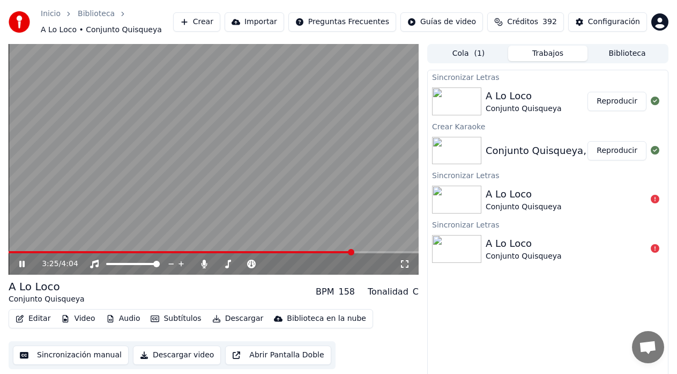
click at [622, 103] on button "Reproducir" at bounding box center [616, 101] width 59 height 19
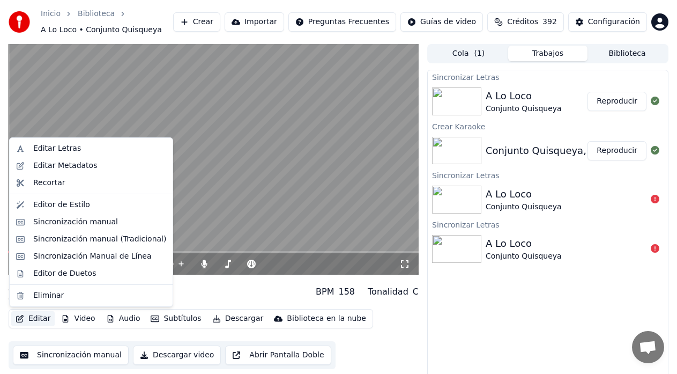
click at [32, 316] on button "Editar" at bounding box center [32, 318] width 43 height 15
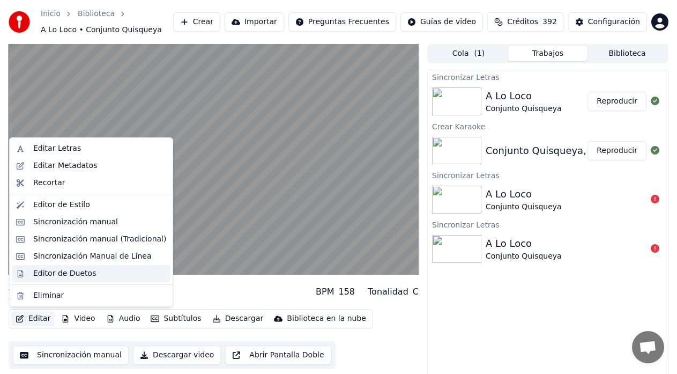
click at [55, 271] on div "Editor de Duetos" at bounding box center [64, 273] width 63 height 11
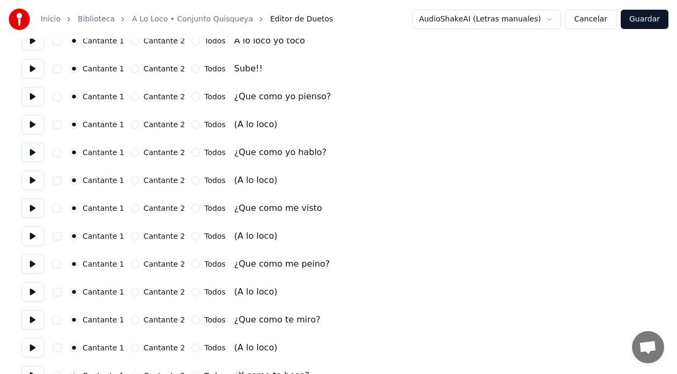
scroll to position [536, 0]
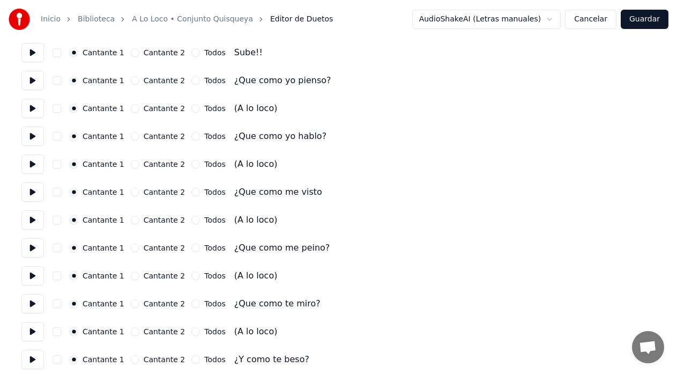
click at [131, 109] on button "Cantante 2" at bounding box center [135, 108] width 9 height 9
drag, startPoint x: 132, startPoint y: 164, endPoint x: 125, endPoint y: 178, distance: 16.3
click at [132, 165] on button "Cantante 2" at bounding box center [135, 164] width 9 height 9
click at [131, 217] on button "Cantante 2" at bounding box center [135, 219] width 9 height 9
click at [131, 277] on button "Cantante 2" at bounding box center [135, 275] width 9 height 9
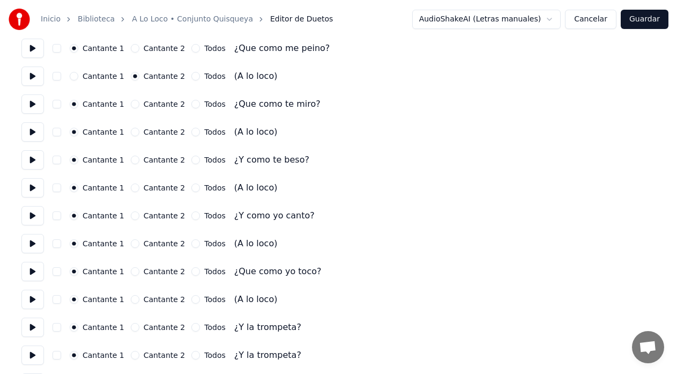
scroll to position [750, 0]
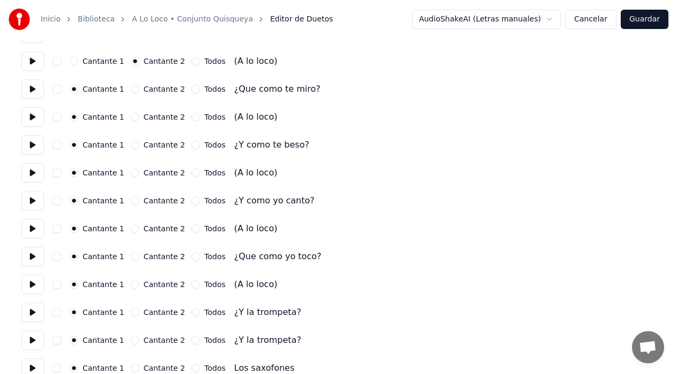
click at [131, 117] on button "Cantante 2" at bounding box center [135, 117] width 9 height 9
drag, startPoint x: 130, startPoint y: 171, endPoint x: 127, endPoint y: 177, distance: 6.7
click at [131, 171] on button "Cantante 2" at bounding box center [135, 172] width 9 height 9
click at [126, 233] on div "Cantante 1 Cantante 2 Todos (A lo loco)" at bounding box center [338, 228] width 634 height 19
click at [131, 285] on button "Cantante 2" at bounding box center [135, 284] width 9 height 9
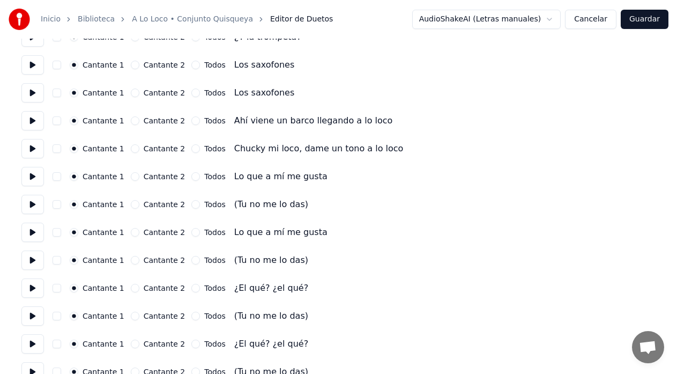
scroll to position [1072, 0]
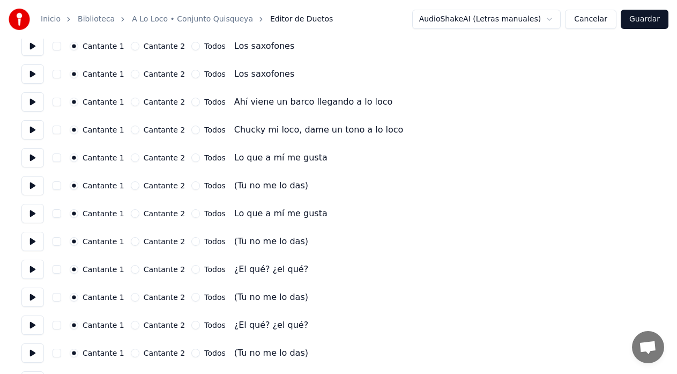
click at [131, 184] on button "Cantante 2" at bounding box center [135, 185] width 9 height 9
click at [131, 244] on button "Cantante 2" at bounding box center [135, 241] width 9 height 9
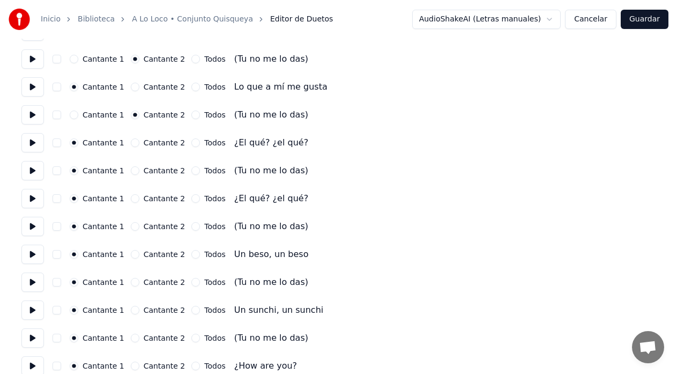
scroll to position [1233, 0]
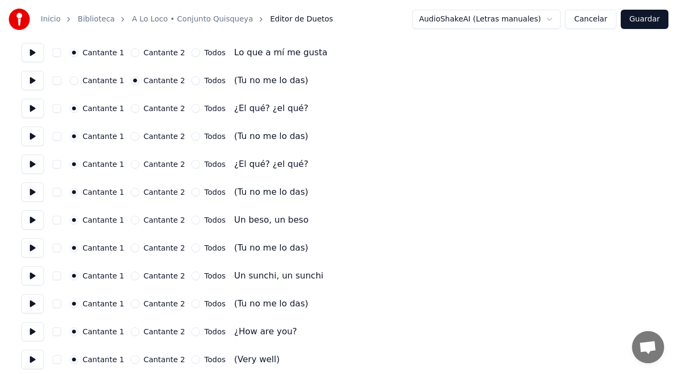
click at [131, 136] on button "Cantante 2" at bounding box center [135, 136] width 9 height 9
click at [131, 191] on div "Cantante 2" at bounding box center [158, 192] width 55 height 9
click at [131, 250] on button "Cantante 2" at bounding box center [135, 247] width 9 height 9
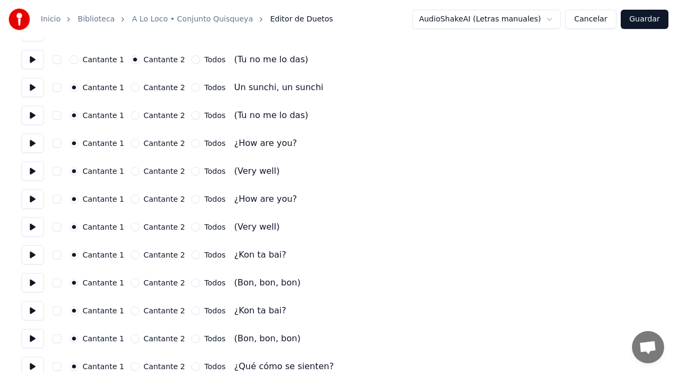
scroll to position [1447, 0]
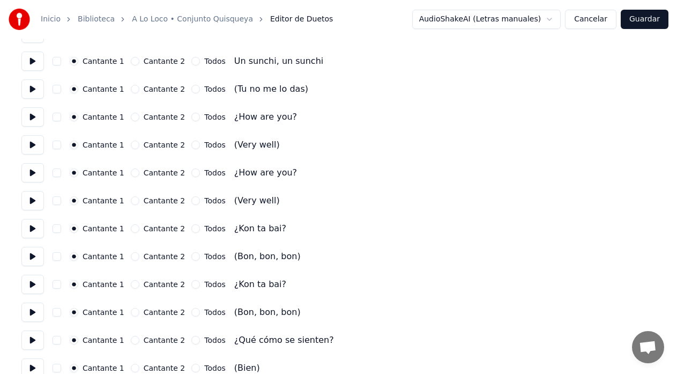
drag, startPoint x: 125, startPoint y: 91, endPoint x: 125, endPoint y: 96, distance: 5.4
click at [131, 91] on button "Cantante 2" at bounding box center [135, 89] width 9 height 9
drag, startPoint x: 128, startPoint y: 143, endPoint x: 128, endPoint y: 152, distance: 9.1
click at [131, 143] on button "Cantante 2" at bounding box center [135, 144] width 9 height 9
drag, startPoint x: 128, startPoint y: 200, endPoint x: 128, endPoint y: 205, distance: 5.4
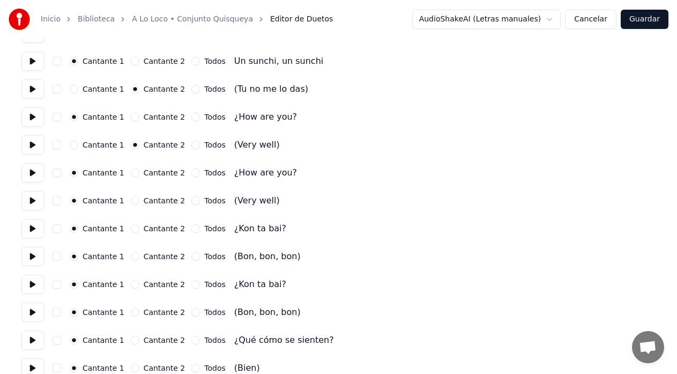
click at [131, 200] on button "Cantante 2" at bounding box center [135, 200] width 9 height 9
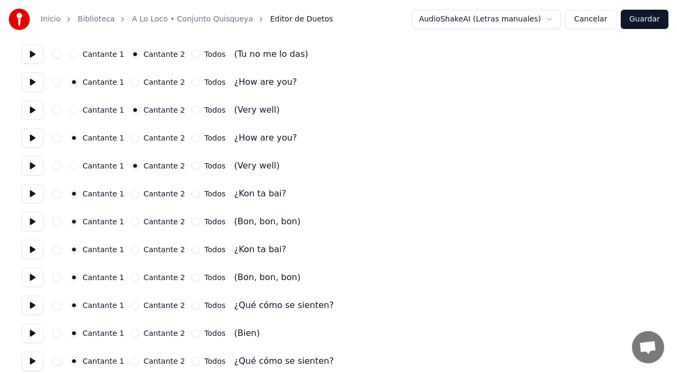
scroll to position [1501, 0]
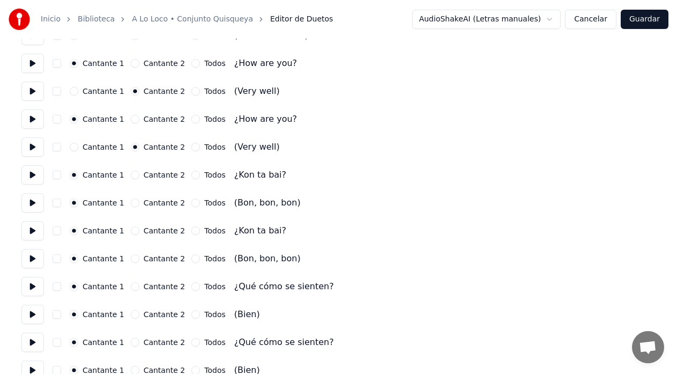
click at [131, 203] on button "Cantante 2" at bounding box center [135, 202] width 9 height 9
click at [131, 262] on button "Cantante 2" at bounding box center [135, 258] width 9 height 9
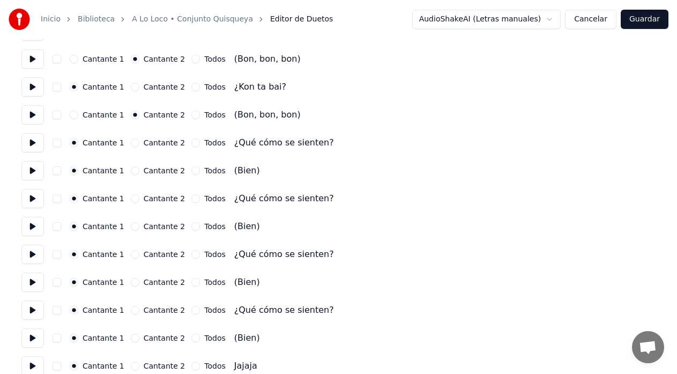
scroll to position [1661, 0]
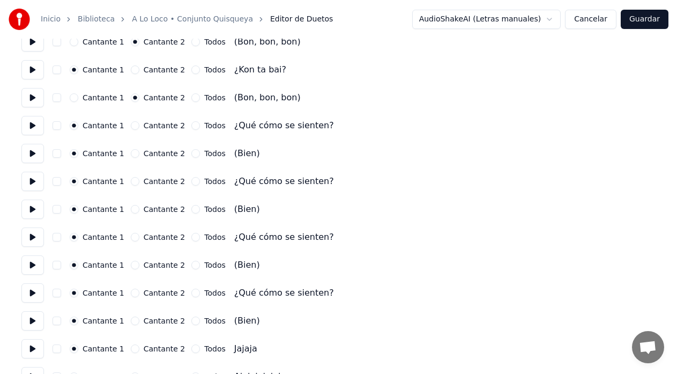
click at [131, 153] on button "Cantante 2" at bounding box center [135, 153] width 9 height 9
click at [131, 211] on button "Cantante 2" at bounding box center [135, 209] width 9 height 9
click at [131, 270] on div "Cantante 1 Cantante 2 Todos (Bien)" at bounding box center [338, 264] width 634 height 19
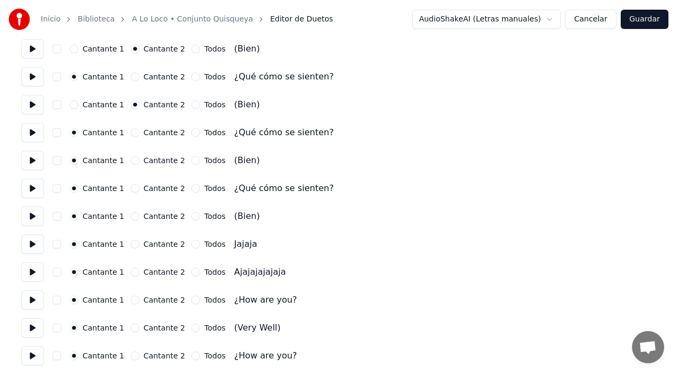
scroll to position [1769, 0]
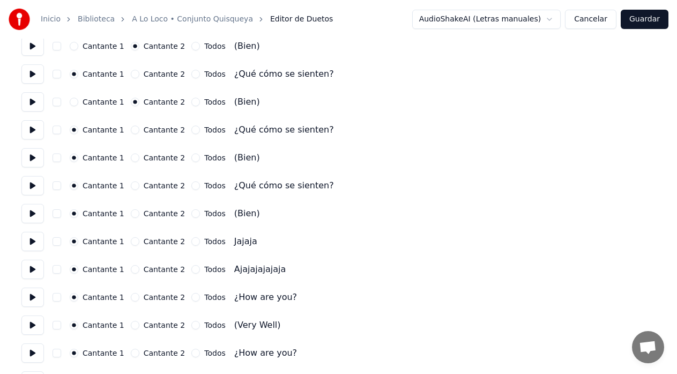
drag, startPoint x: 129, startPoint y: 157, endPoint x: 128, endPoint y: 165, distance: 8.1
click at [131, 157] on button "Cantante 2" at bounding box center [135, 157] width 9 height 9
click at [131, 213] on button "Cantante 2" at bounding box center [135, 213] width 9 height 9
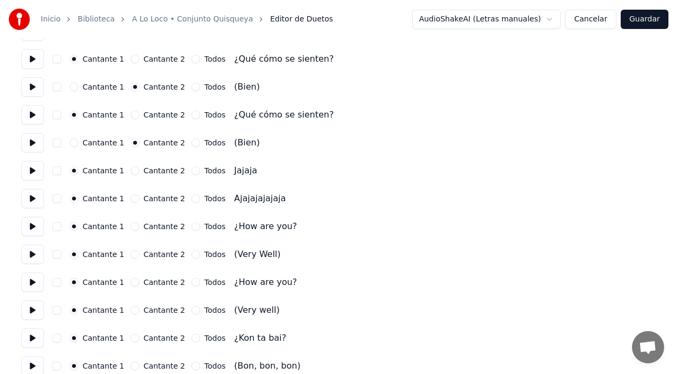
scroll to position [1876, 0]
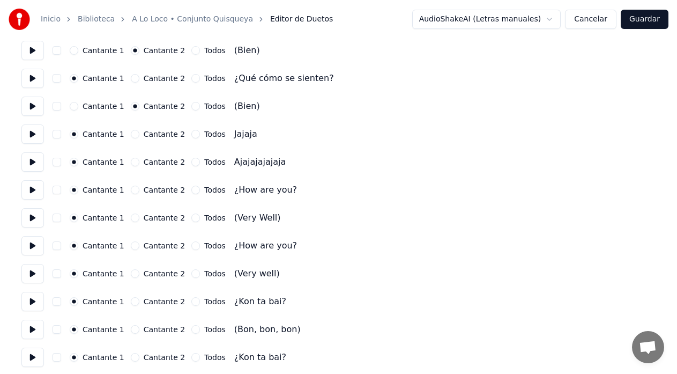
click at [131, 218] on button "Cantante 2" at bounding box center [135, 217] width 9 height 9
click at [131, 274] on button "Cantante 2" at bounding box center [135, 273] width 9 height 9
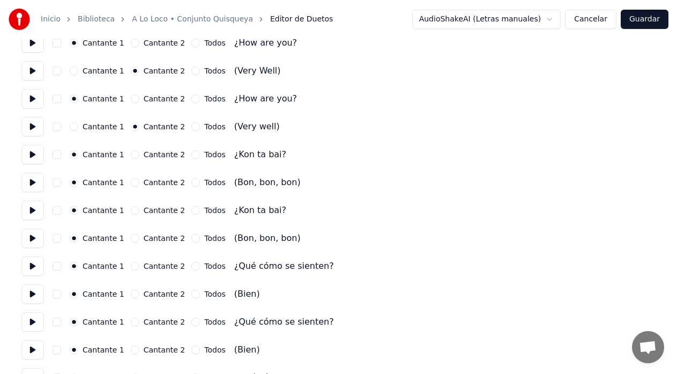
scroll to position [2090, 0]
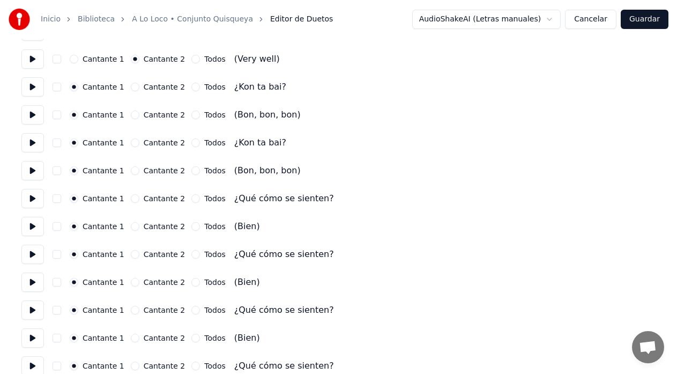
click at [131, 117] on button "Cantante 2" at bounding box center [135, 114] width 9 height 9
click at [131, 170] on button "Cantante 2" at bounding box center [135, 170] width 9 height 9
drag, startPoint x: 128, startPoint y: 225, endPoint x: 126, endPoint y: 244, distance: 18.9
click at [131, 226] on button "Cantante 2" at bounding box center [135, 226] width 9 height 9
click at [131, 285] on button "Cantante 2" at bounding box center [135, 282] width 9 height 9
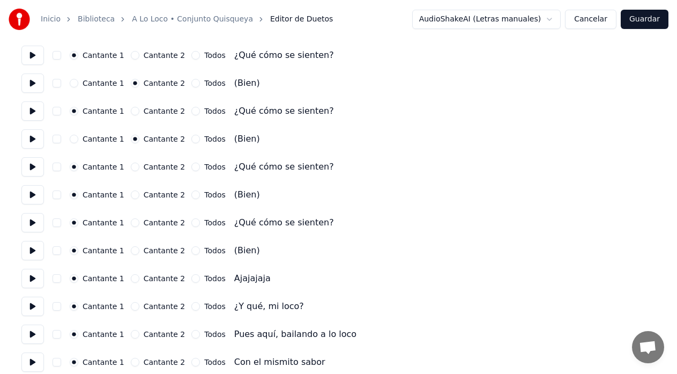
scroll to position [2251, 0]
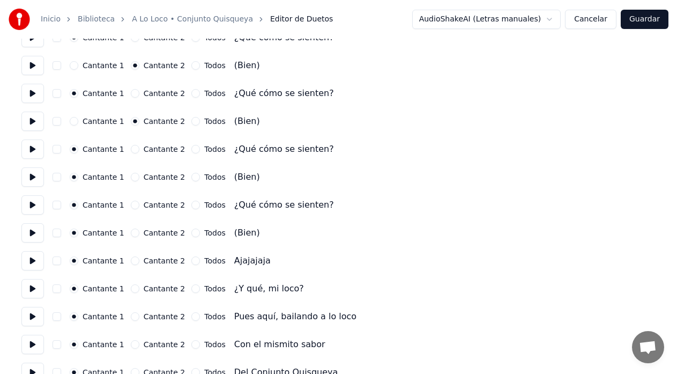
click at [131, 175] on button "Cantante 2" at bounding box center [135, 177] width 9 height 9
click at [131, 235] on button "Cantante 2" at bounding box center [135, 232] width 9 height 9
click at [131, 288] on button "Cantante 2" at bounding box center [135, 288] width 9 height 9
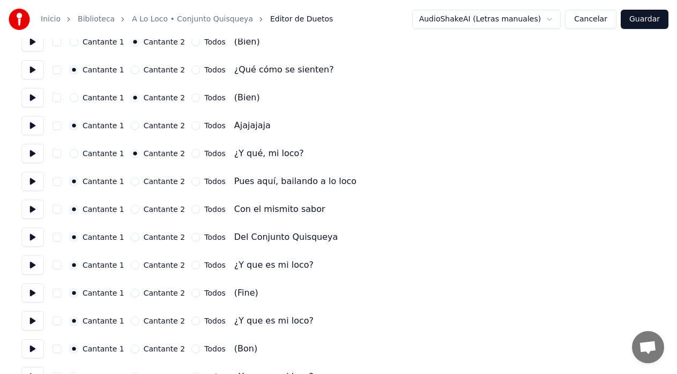
scroll to position [2412, 0]
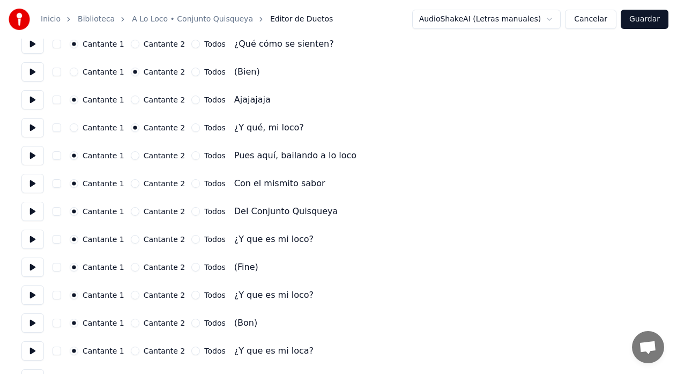
click at [76, 128] on button "Cantante 1" at bounding box center [74, 127] width 9 height 9
click at [131, 156] on button "Cantante 2" at bounding box center [135, 155] width 9 height 9
click at [131, 184] on button "Cantante 2" at bounding box center [135, 183] width 9 height 9
click at [131, 211] on button "Cantante 2" at bounding box center [135, 211] width 9 height 9
click at [131, 267] on button "Cantante 2" at bounding box center [135, 267] width 9 height 9
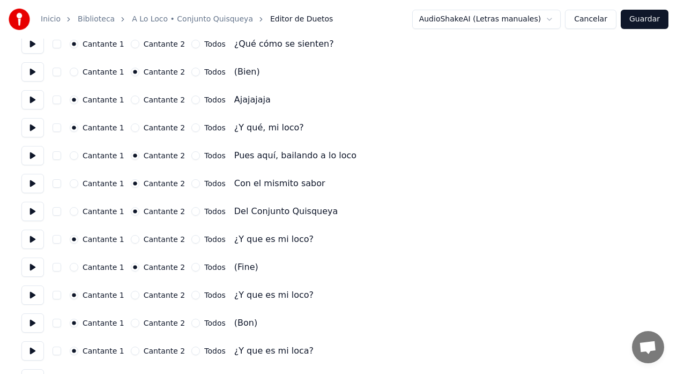
click at [131, 323] on button "Cantante 2" at bounding box center [135, 322] width 9 height 9
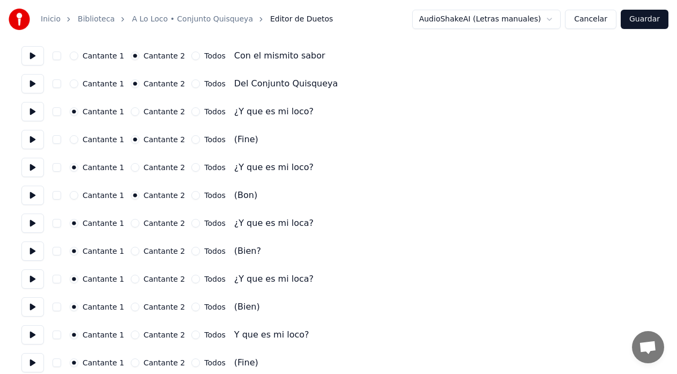
scroll to position [2572, 0]
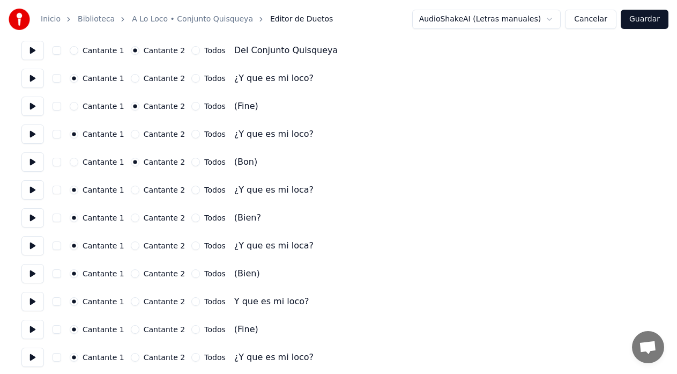
click at [131, 218] on button "Cantante 2" at bounding box center [135, 217] width 9 height 9
drag, startPoint x: 129, startPoint y: 271, endPoint x: 131, endPoint y: 282, distance: 10.8
click at [131, 272] on button "Cantante 2" at bounding box center [135, 273] width 9 height 9
click at [131, 328] on button "Cantante 2" at bounding box center [135, 329] width 9 height 9
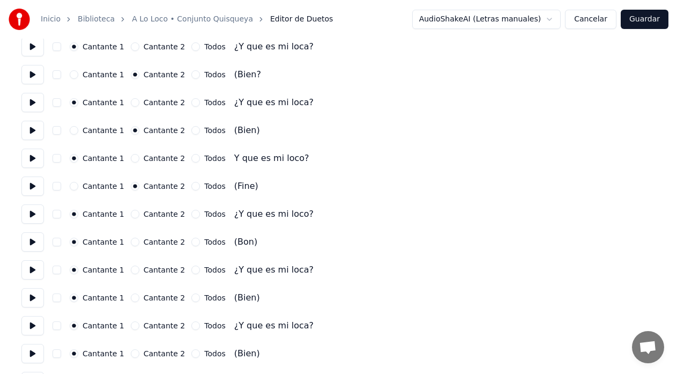
scroll to position [2733, 0]
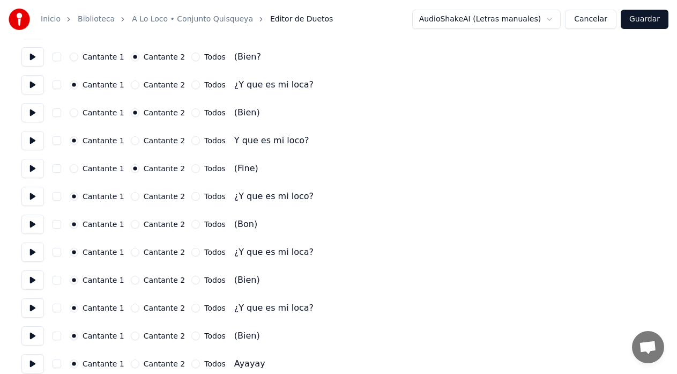
click at [131, 226] on button "Cantante 2" at bounding box center [135, 224] width 9 height 9
drag, startPoint x: 129, startPoint y: 280, endPoint x: 124, endPoint y: 297, distance: 17.8
click at [131, 281] on button "Cantante 2" at bounding box center [135, 279] width 9 height 9
click at [131, 337] on button "Cantante 2" at bounding box center [135, 335] width 9 height 9
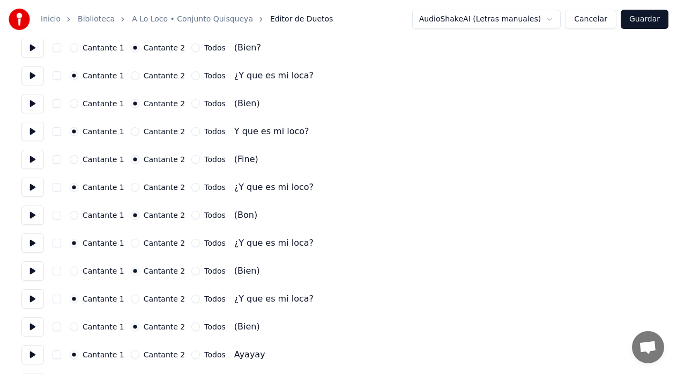
scroll to position [2771, 0]
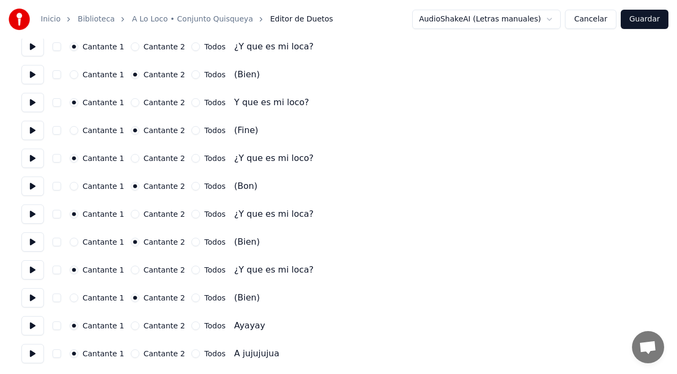
click at [654, 21] on button "Guardar" at bounding box center [645, 19] width 48 height 19
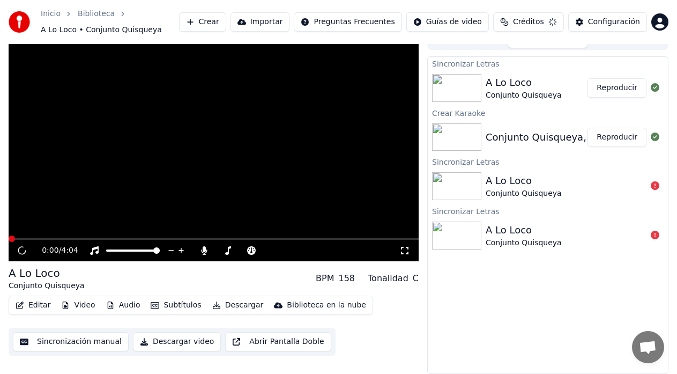
scroll to position [13, 0]
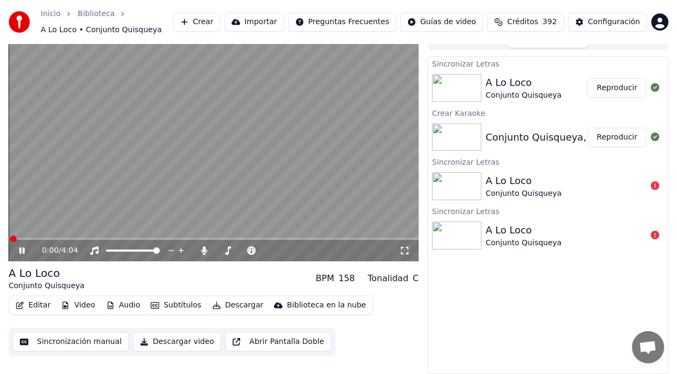
click at [606, 86] on button "Reproducir" at bounding box center [616, 87] width 59 height 19
click at [407, 250] on icon at bounding box center [404, 250] width 11 height 9
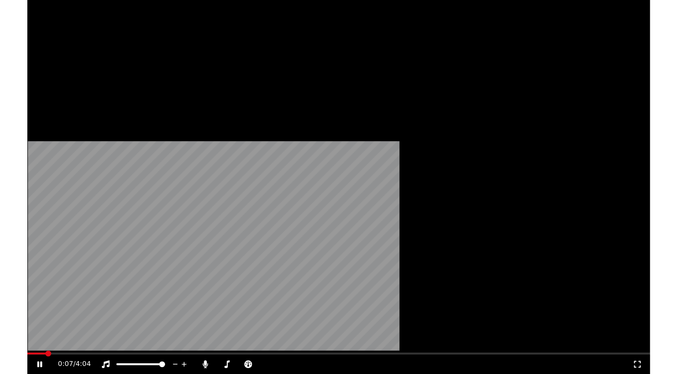
scroll to position [891, 0]
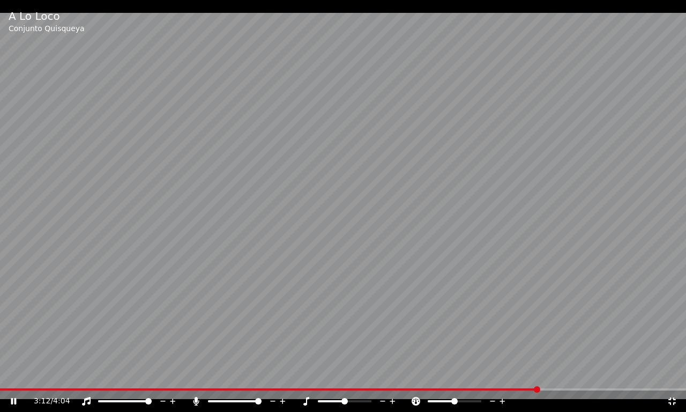
click at [672, 373] on icon at bounding box center [672, 401] width 11 height 9
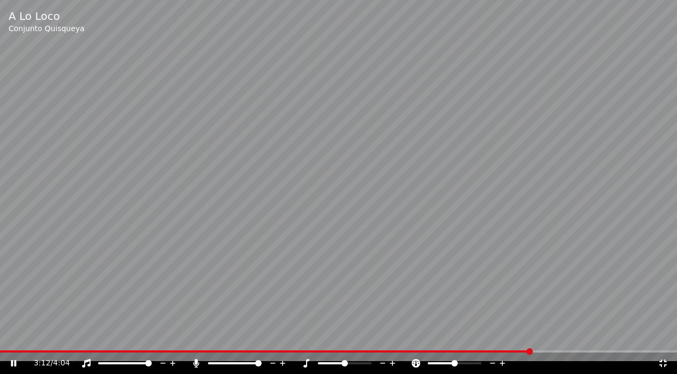
scroll to position [1023, 0]
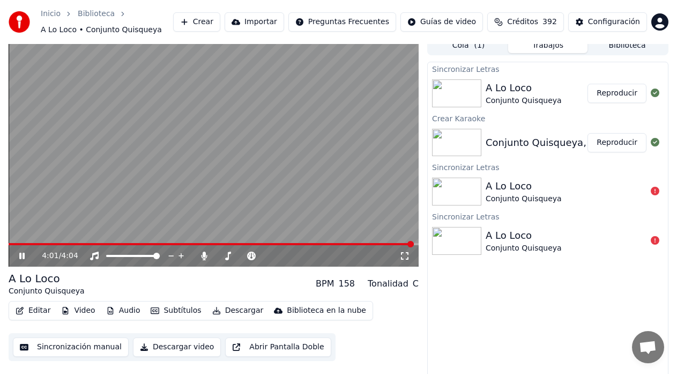
click at [18, 255] on icon at bounding box center [29, 255] width 25 height 9
click at [33, 312] on button "Editar" at bounding box center [32, 310] width 43 height 15
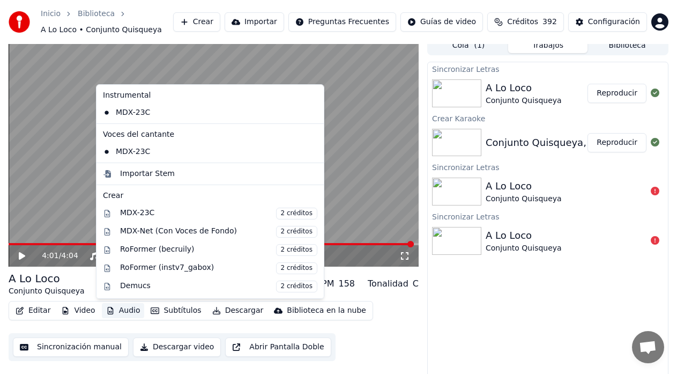
click at [442, 287] on div "Sincronizar Letras A Lo Loco Conjunto Quisqueya Reproducir Crear Karaoke Conjun…" at bounding box center [547, 220] width 241 height 317
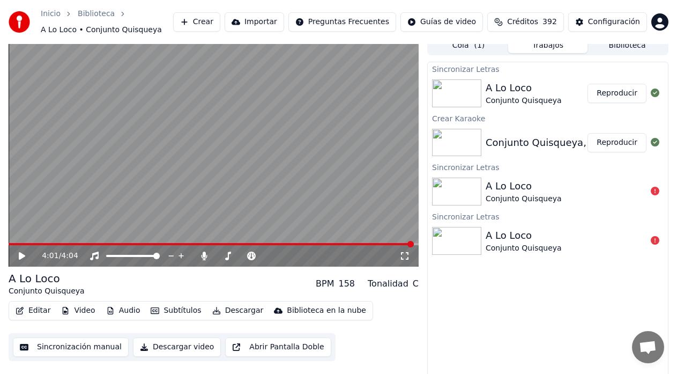
click at [173, 310] on button "Subtítulos" at bounding box center [175, 310] width 59 height 15
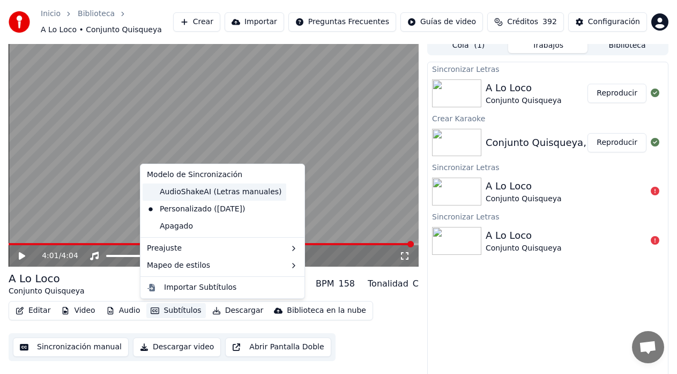
drag, startPoint x: 221, startPoint y: 193, endPoint x: 217, endPoint y: 198, distance: 6.1
click at [221, 194] on div "AudioShakeAI (Letras manuales)" at bounding box center [215, 191] width 144 height 17
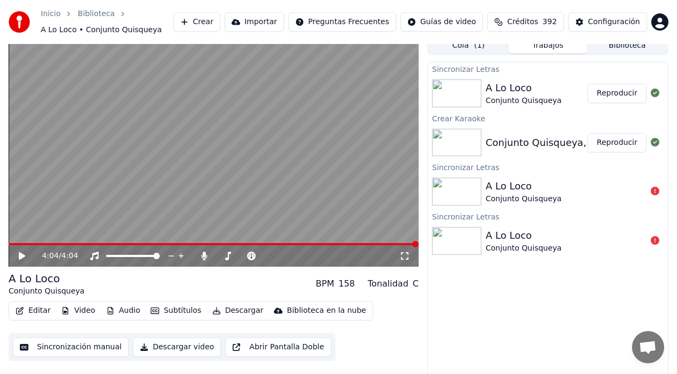
click at [173, 309] on button "Subtítulos" at bounding box center [175, 310] width 59 height 15
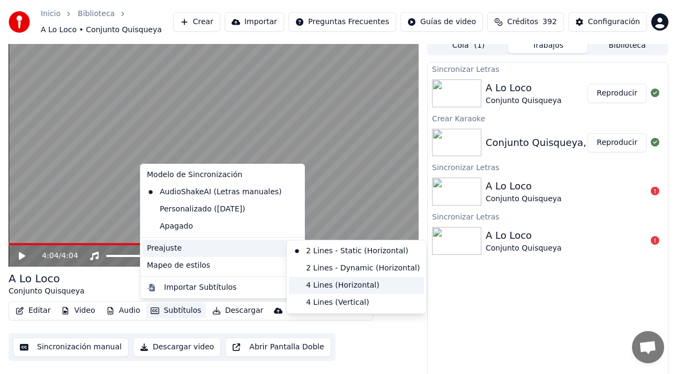
click at [307, 286] on div "4 Lines (Horizontal)" at bounding box center [356, 285] width 135 height 17
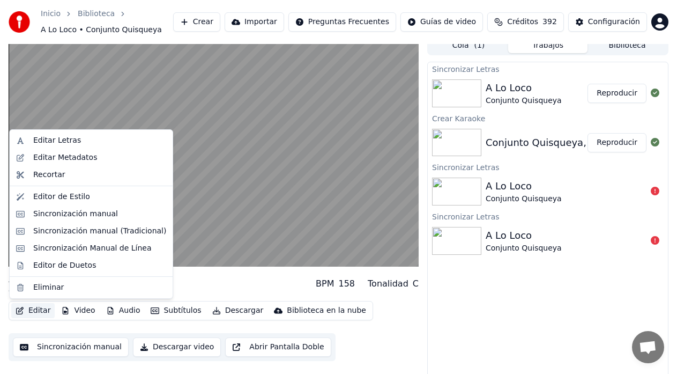
click at [25, 312] on button "Editar" at bounding box center [32, 310] width 43 height 15
click at [61, 215] on div "Sincronización manual" at bounding box center [75, 213] width 85 height 11
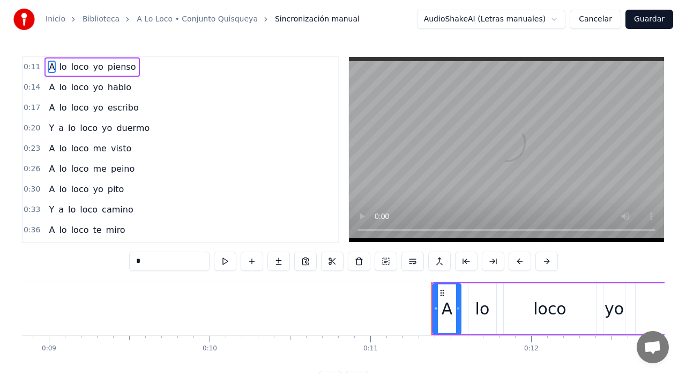
scroll to position [0, 1776]
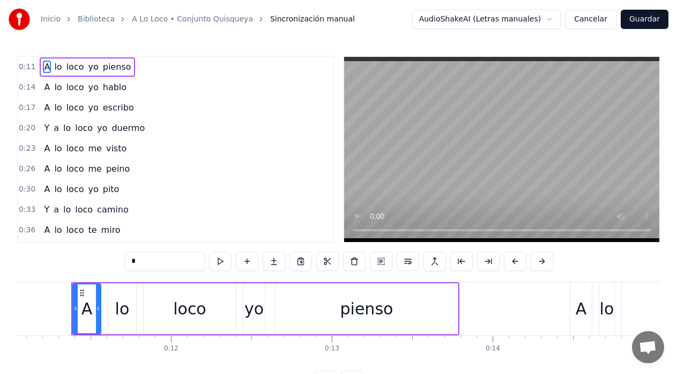
click at [206, 21] on link "A Lo Loco • Conjunto Quisqueya" at bounding box center [192, 19] width 121 height 11
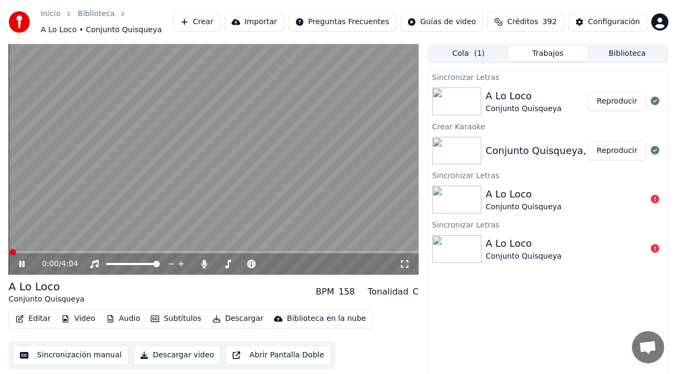
click at [32, 317] on button "Editar" at bounding box center [32, 318] width 43 height 15
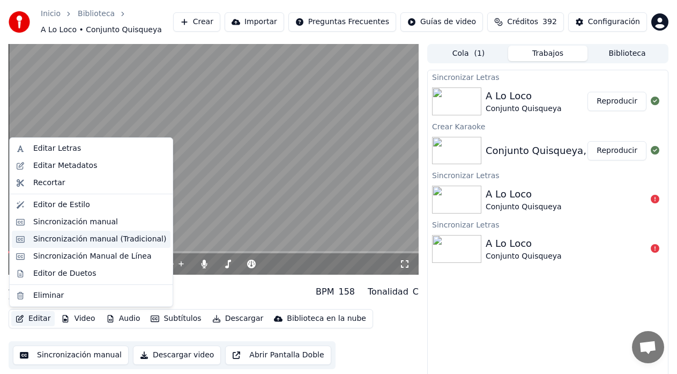
click at [80, 240] on div "Sincronización manual (Tradicional)" at bounding box center [99, 239] width 133 height 11
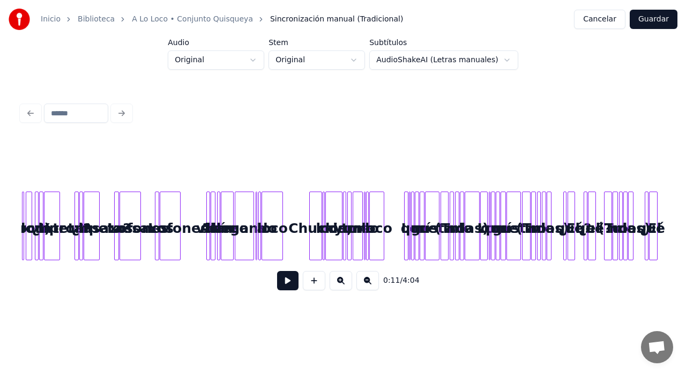
scroll to position [0, 2090]
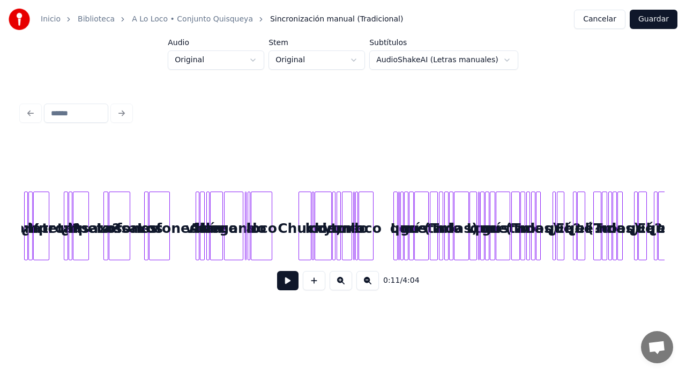
click at [339, 286] on button at bounding box center [341, 280] width 23 height 19
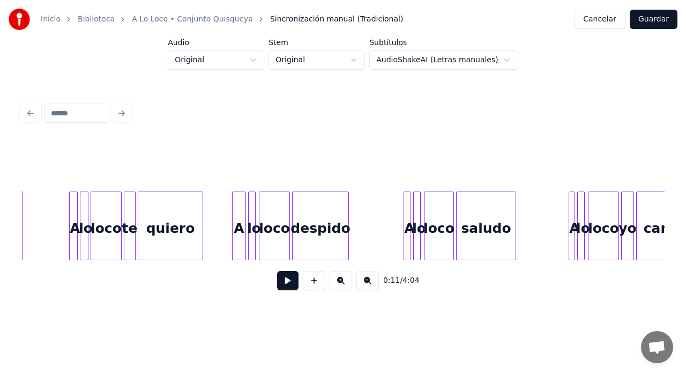
click at [339, 287] on button at bounding box center [341, 280] width 23 height 19
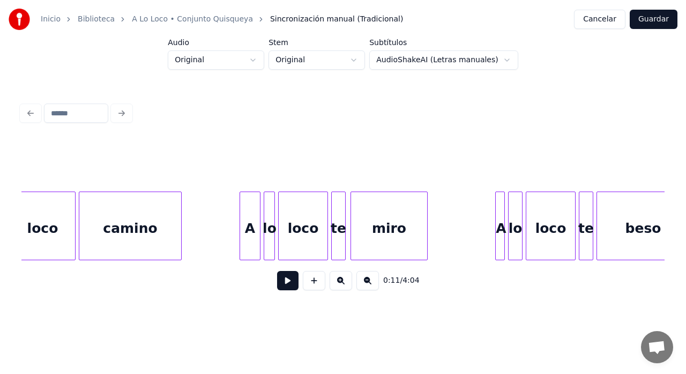
click at [339, 287] on button at bounding box center [341, 280] width 23 height 19
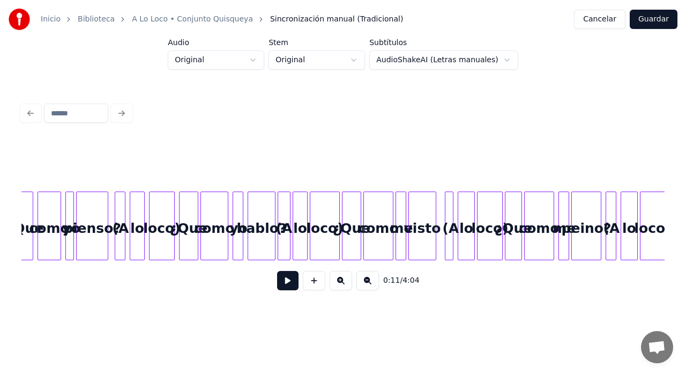
scroll to position [0, 7130]
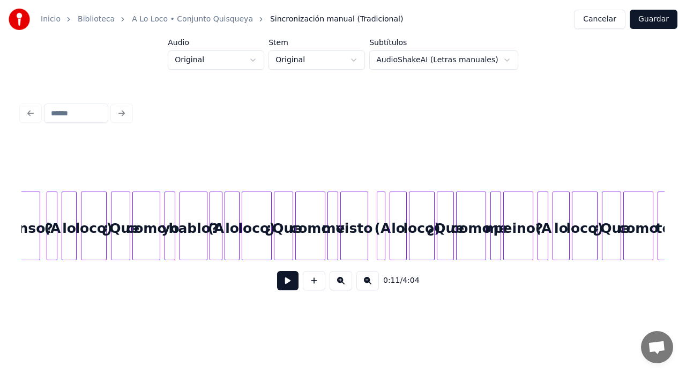
click at [340, 284] on button at bounding box center [341, 280] width 23 height 19
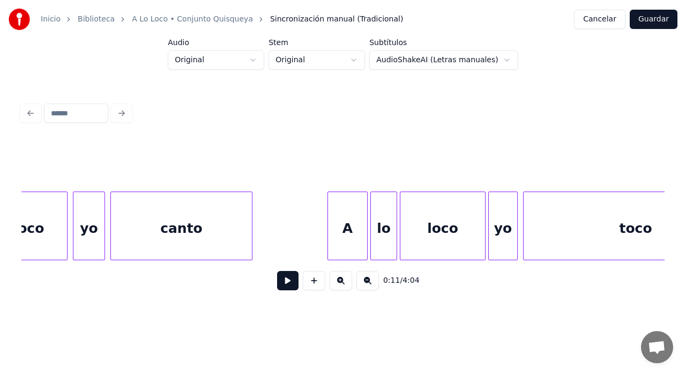
click at [341, 284] on button at bounding box center [341, 280] width 23 height 19
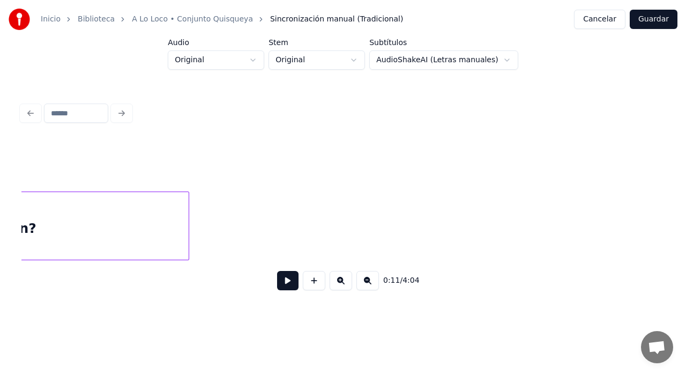
scroll to position [0, 20713]
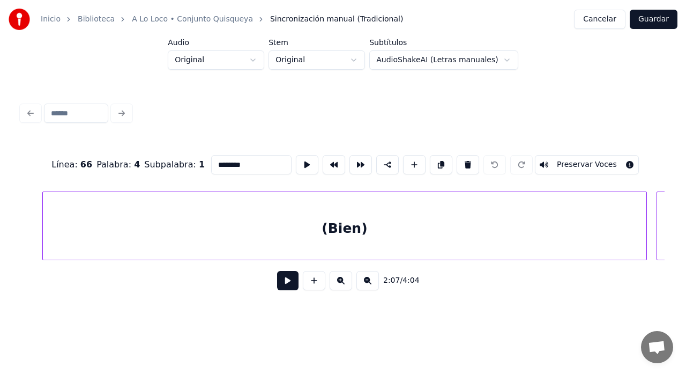
scroll to position [0, 23537]
click at [476, 233] on div "(Bien)" at bounding box center [337, 228] width 603 height 73
type input "******"
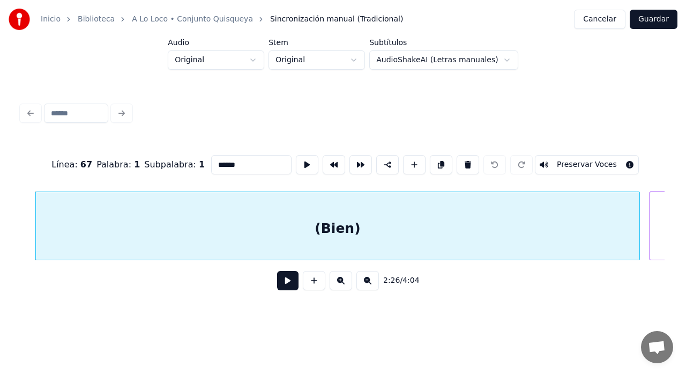
click at [531, 227] on div "(Bien)" at bounding box center [337, 228] width 603 height 73
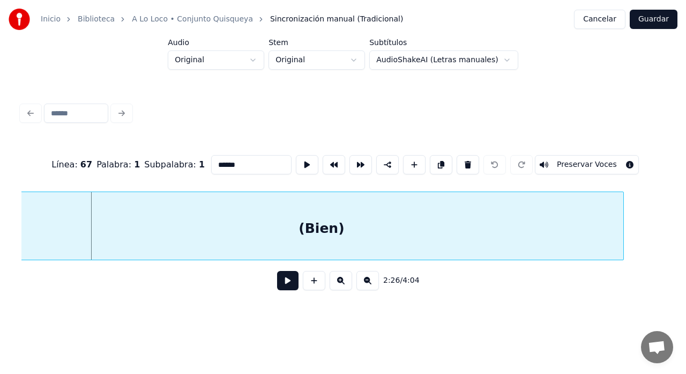
click at [536, 226] on div "(Bien)" at bounding box center [321, 228] width 603 height 73
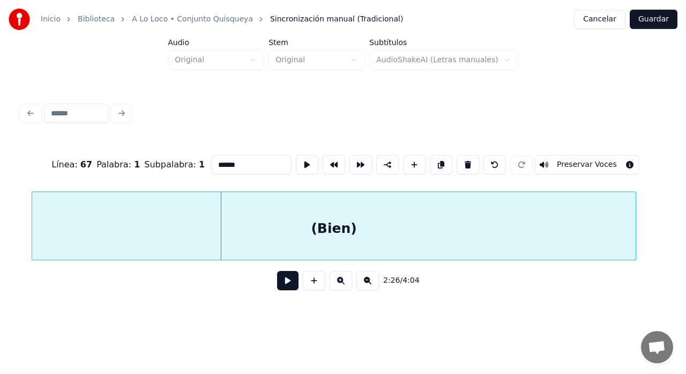
click at [315, 239] on div "(Bien)" at bounding box center [333, 228] width 603 height 73
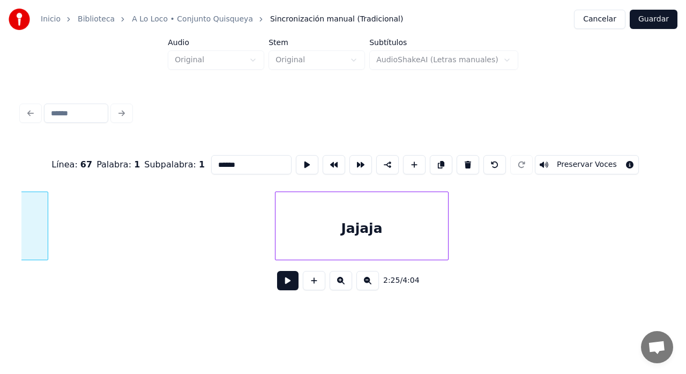
scroll to position [0, 23810]
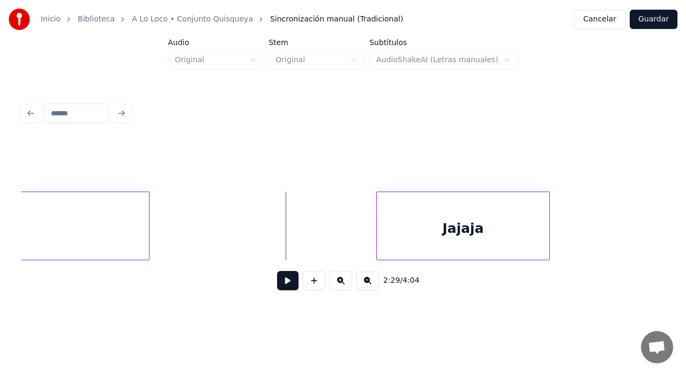
click at [291, 284] on button at bounding box center [287, 280] width 21 height 19
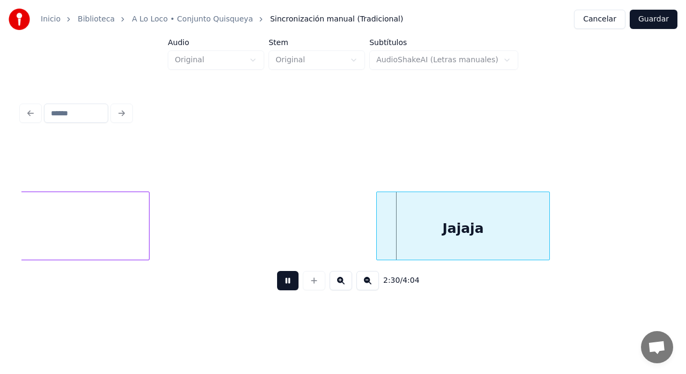
click at [277, 271] on button at bounding box center [287, 280] width 21 height 19
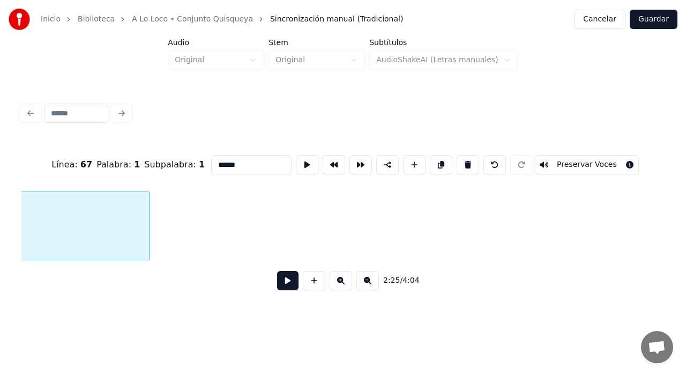
scroll to position [0, 23333]
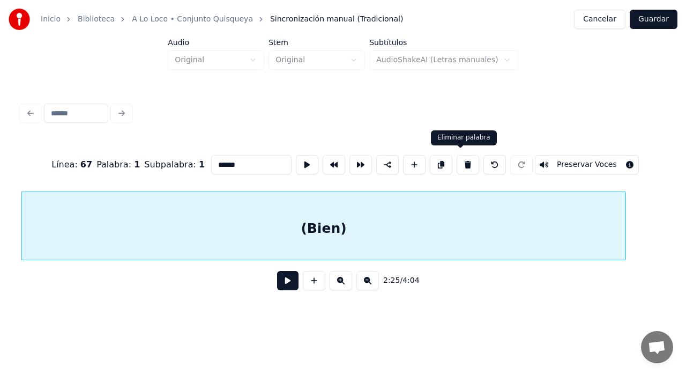
click at [457, 163] on button at bounding box center [468, 164] width 23 height 19
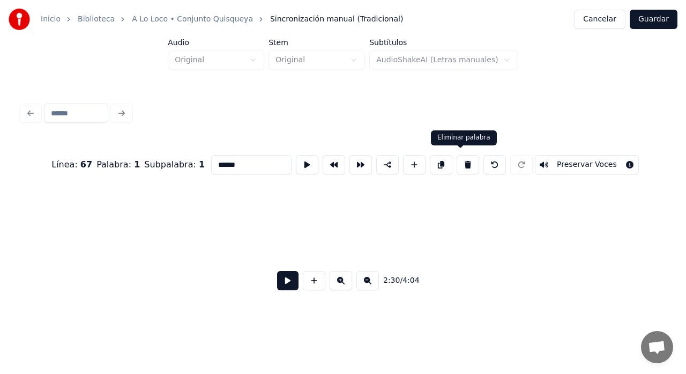
scroll to position [0, 24165]
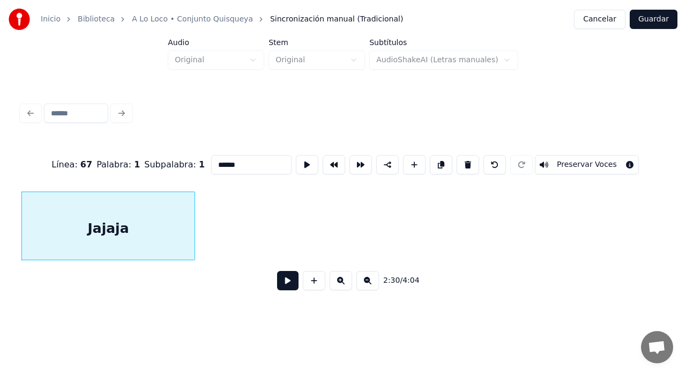
click at [171, 228] on div "Jajaja" at bounding box center [108, 228] width 173 height 73
click at [465, 163] on button at bounding box center [468, 164] width 23 height 19
type input "**********"
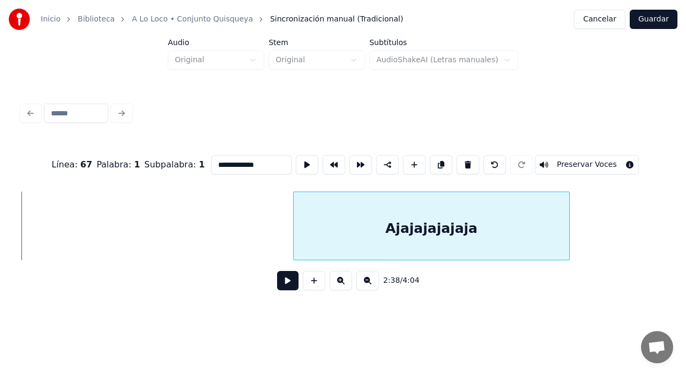
click at [416, 232] on div "Ajajajajajaja" at bounding box center [431, 228] width 275 height 73
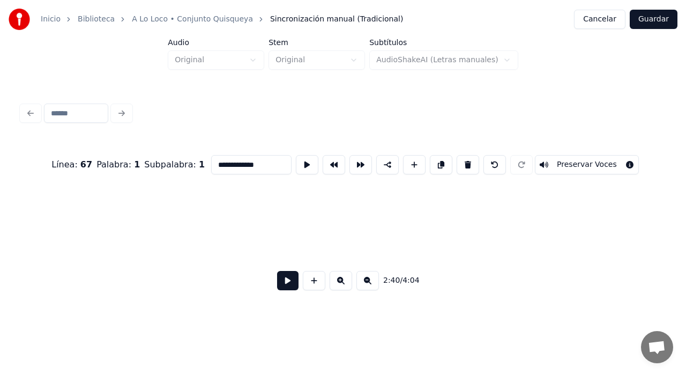
scroll to position [0, 24868]
click at [367, 284] on button at bounding box center [367, 280] width 23 height 19
click at [367, 285] on button at bounding box center [367, 280] width 23 height 19
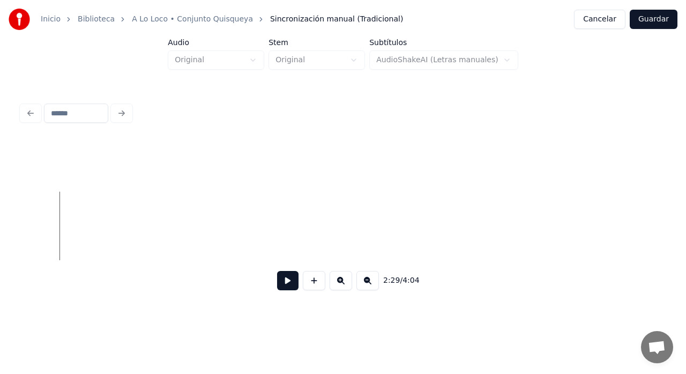
click at [285, 282] on button at bounding box center [287, 280] width 21 height 19
click at [277, 271] on button at bounding box center [287, 280] width 21 height 19
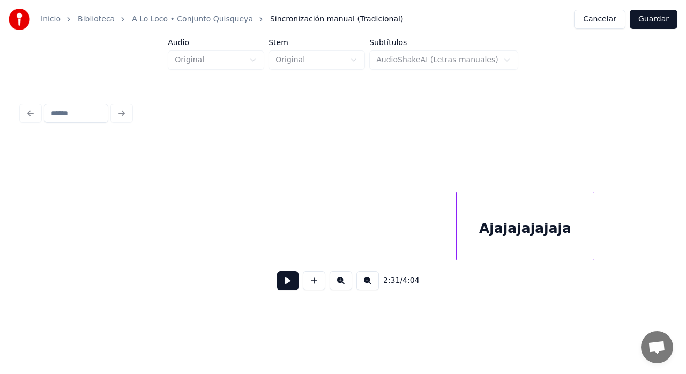
scroll to position [0, 12511]
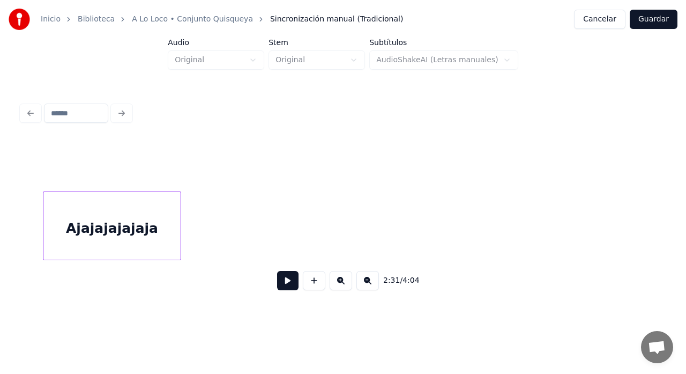
click at [83, 239] on div "Ajajajajajaja" at bounding box center [111, 228] width 137 height 73
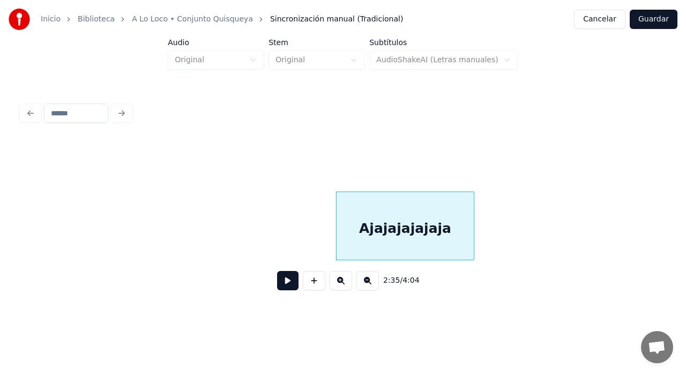
scroll to position [0, 12211]
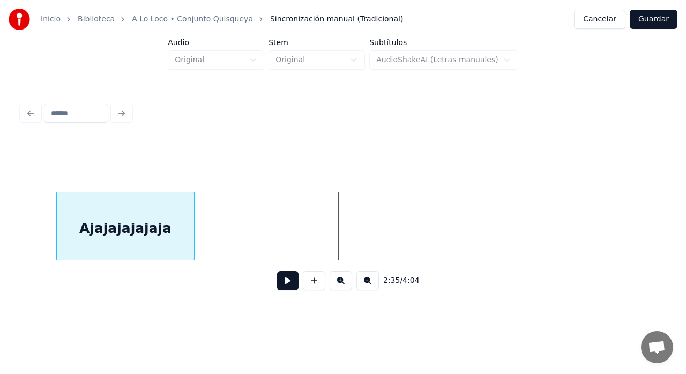
click at [94, 240] on div "Ajajajajajaja" at bounding box center [125, 228] width 137 height 73
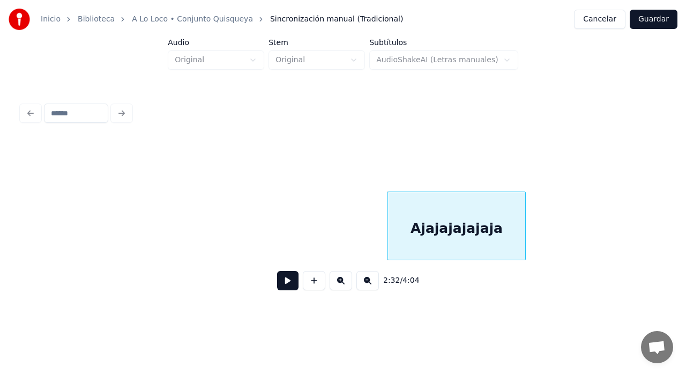
scroll to position [0, 11868]
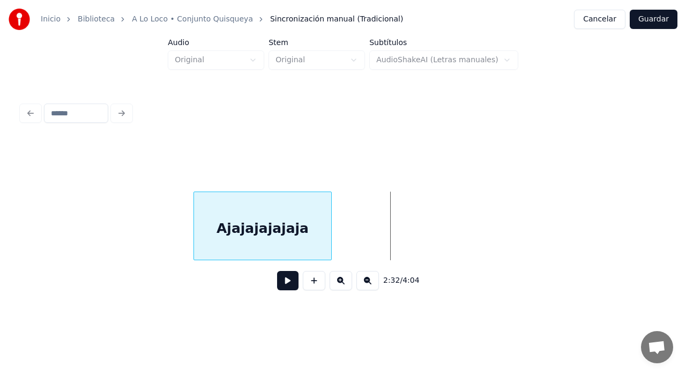
click at [240, 240] on div "Ajajajajajaja" at bounding box center [262, 228] width 137 height 73
click at [286, 287] on button at bounding box center [287, 280] width 21 height 19
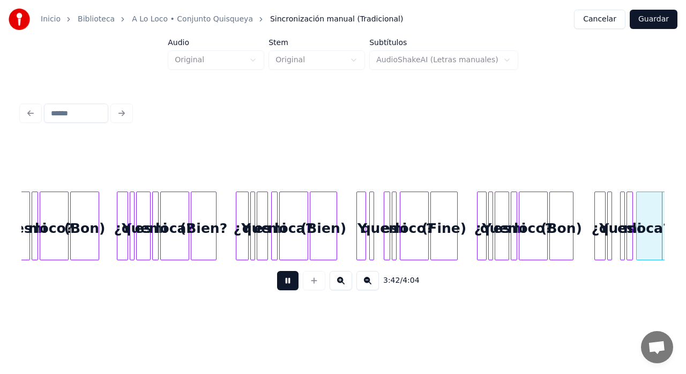
scroll to position [0, 17877]
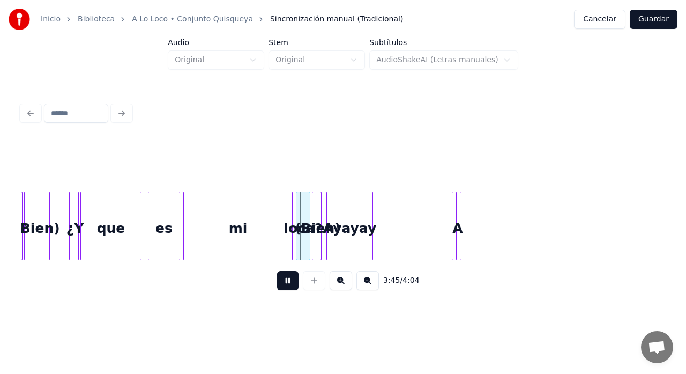
click at [293, 288] on button at bounding box center [287, 280] width 21 height 19
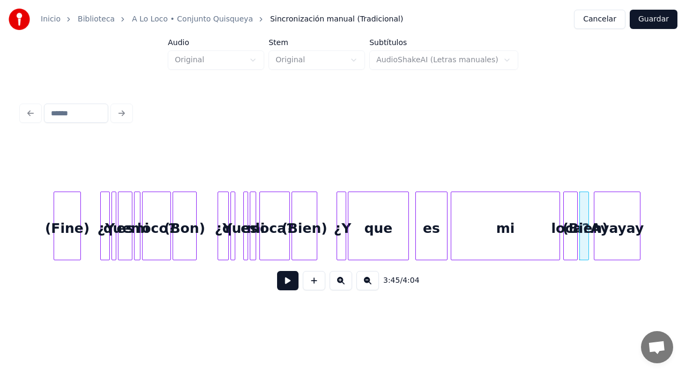
scroll to position [0, 17599]
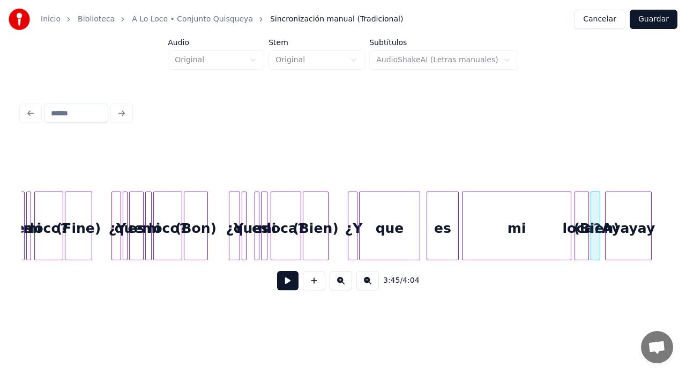
click at [342, 285] on button at bounding box center [341, 280] width 23 height 19
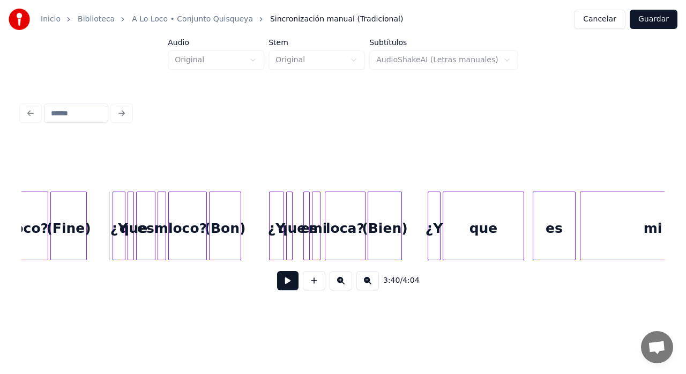
click at [342, 285] on button at bounding box center [341, 280] width 23 height 19
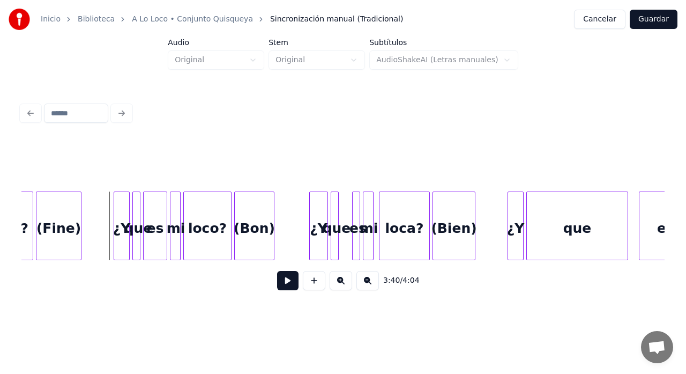
click at [342, 285] on button at bounding box center [341, 280] width 23 height 19
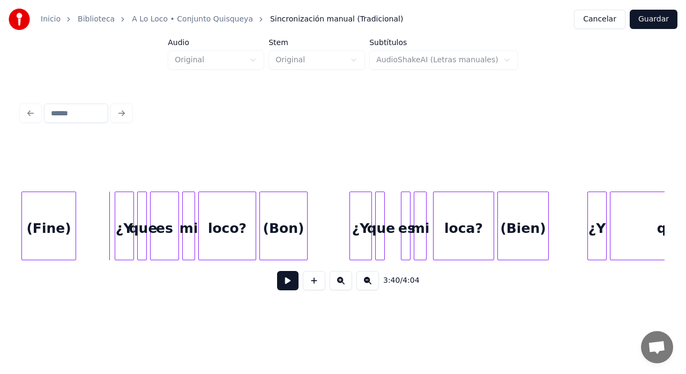
click at [342, 285] on button at bounding box center [341, 280] width 23 height 19
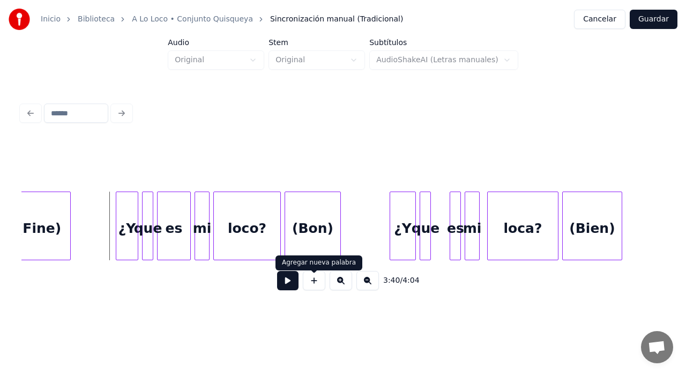
click at [290, 286] on button at bounding box center [287, 280] width 21 height 19
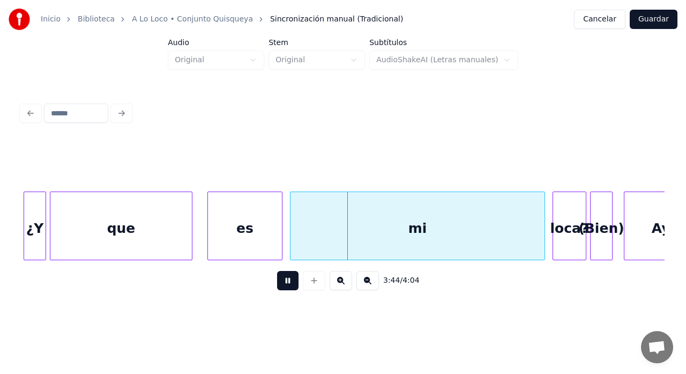
click at [285, 274] on div "3:44 / 4:04" at bounding box center [343, 280] width 626 height 24
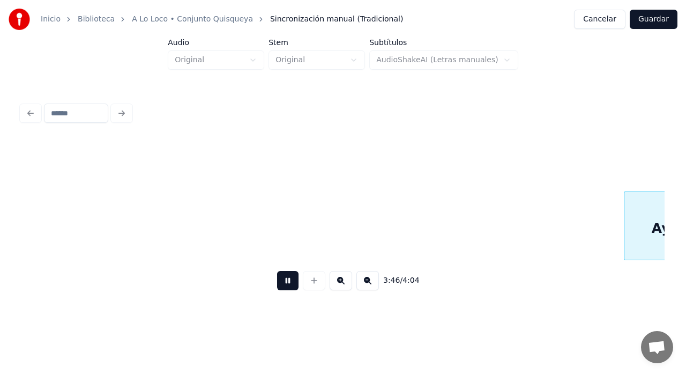
click at [292, 287] on button at bounding box center [287, 280] width 21 height 19
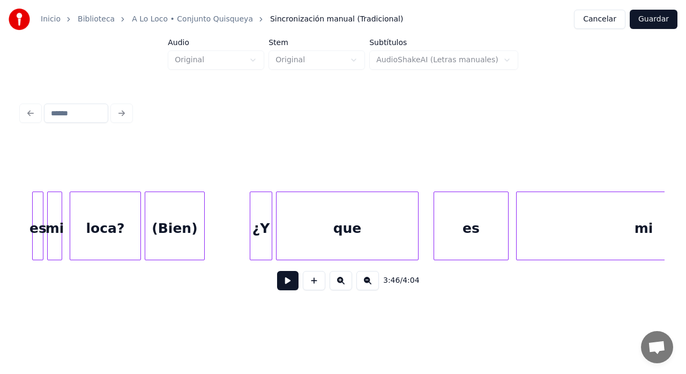
scroll to position [0, 41587]
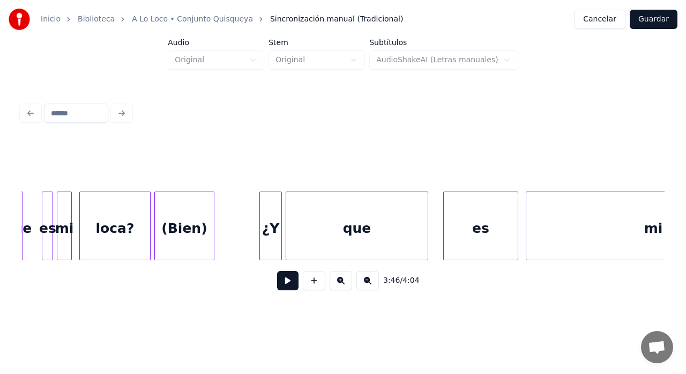
click at [291, 284] on button at bounding box center [287, 280] width 21 height 19
click at [290, 282] on button at bounding box center [287, 280] width 21 height 19
click at [264, 235] on div "¿Y" at bounding box center [261, 228] width 21 height 73
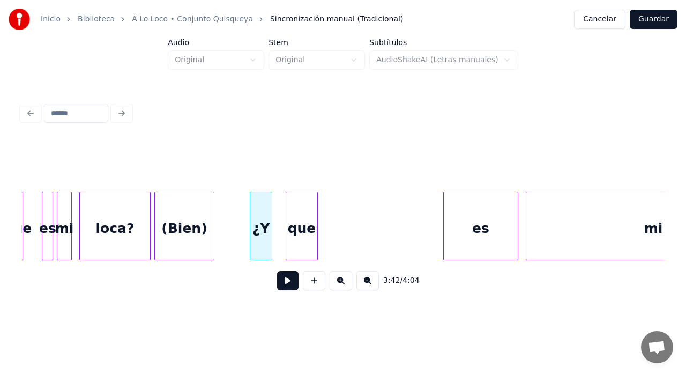
click at [315, 239] on div at bounding box center [315, 226] width 3 height 68
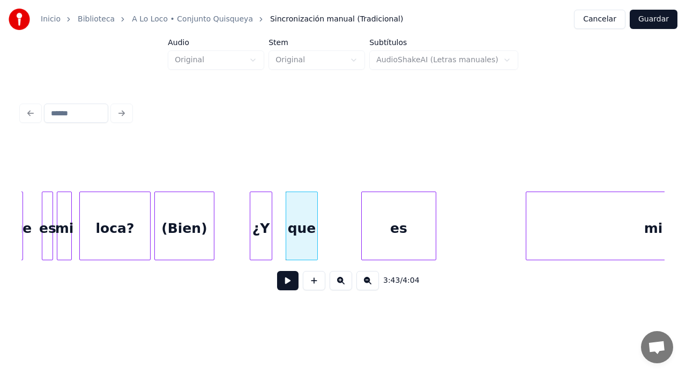
click at [414, 237] on div "es" at bounding box center [399, 228] width 74 height 73
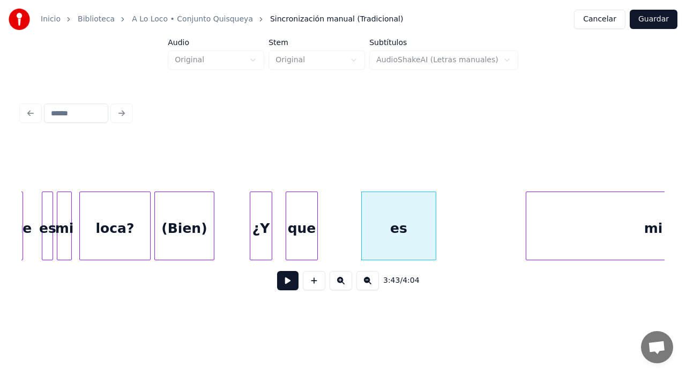
click at [411, 210] on div "es" at bounding box center [399, 228] width 74 height 73
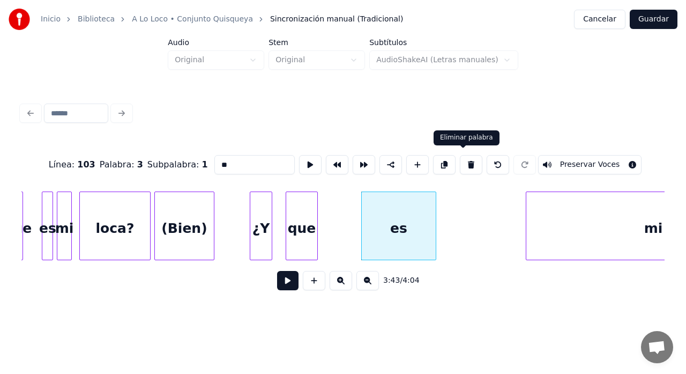
click at [461, 165] on button at bounding box center [471, 164] width 23 height 19
type input "***"
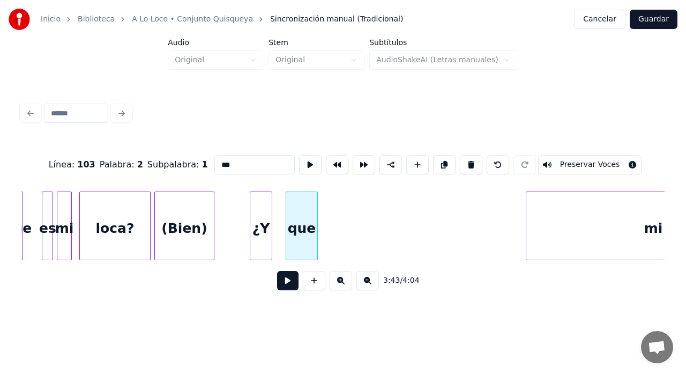
scroll to position [0, 41701]
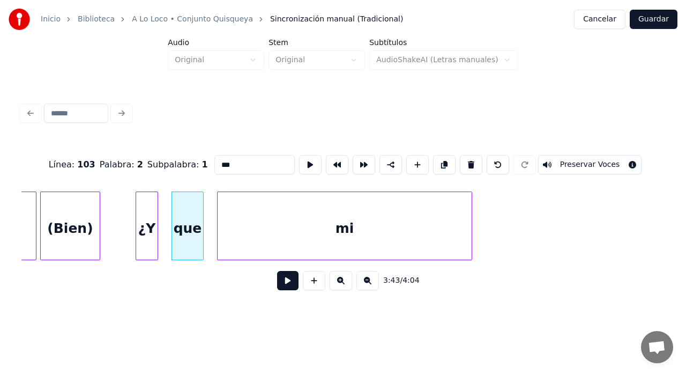
click at [354, 247] on div "mi" at bounding box center [345, 228] width 254 height 73
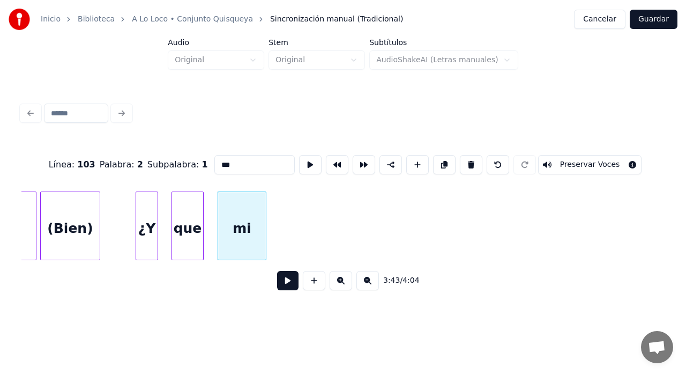
click at [263, 235] on div at bounding box center [264, 226] width 3 height 68
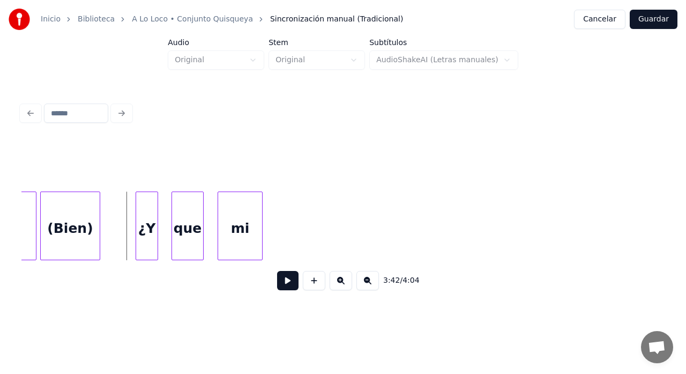
click at [284, 282] on button at bounding box center [287, 280] width 21 height 19
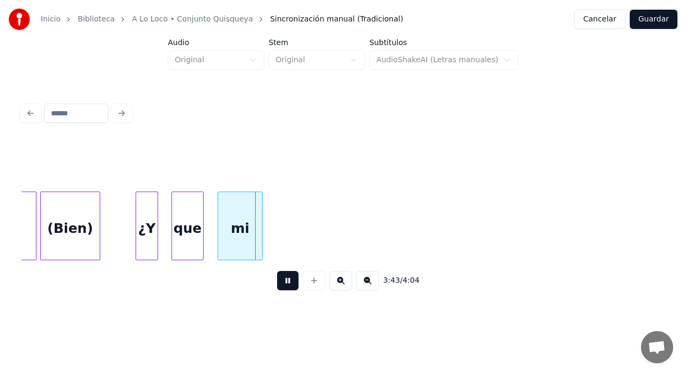
drag, startPoint x: 285, startPoint y: 279, endPoint x: 289, endPoint y: 289, distance: 11.0
click at [289, 288] on button at bounding box center [287, 280] width 21 height 19
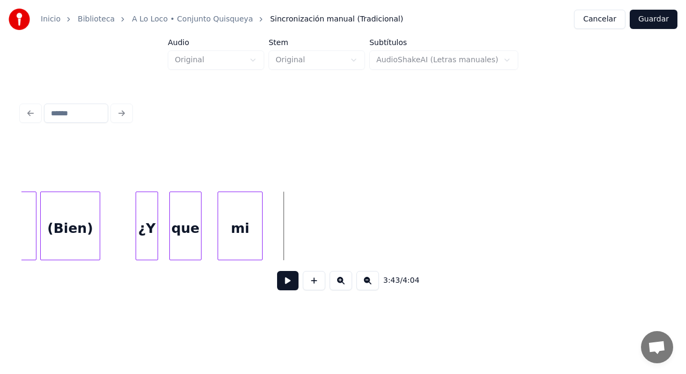
click at [192, 234] on div "que" at bounding box center [185, 228] width 31 height 73
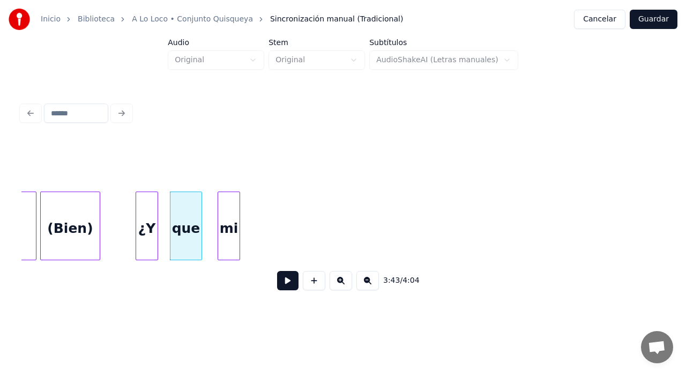
click at [239, 233] on div at bounding box center [237, 226] width 3 height 68
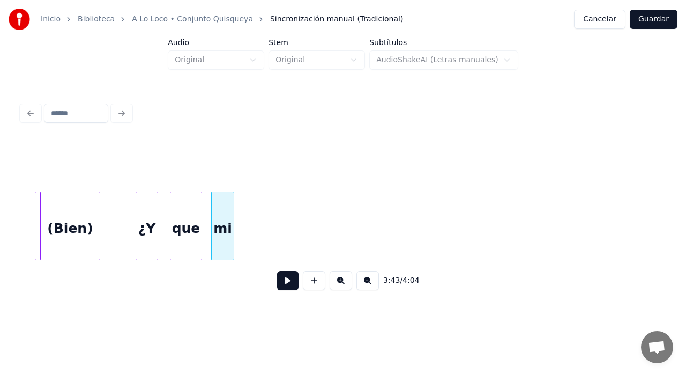
click at [221, 236] on div "mi" at bounding box center [223, 228] width 22 height 73
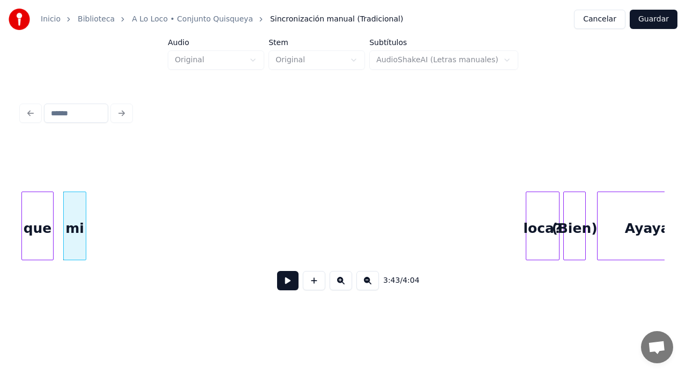
scroll to position [0, 41851]
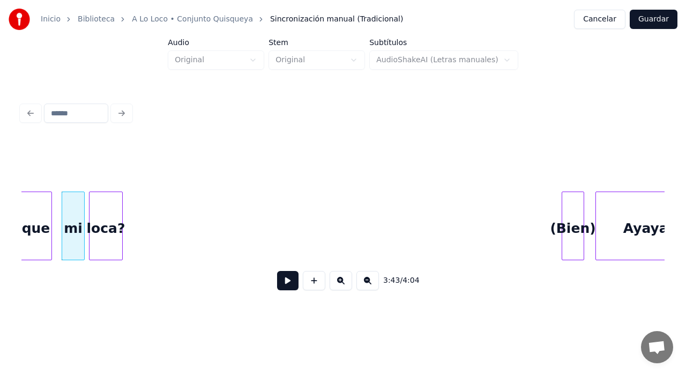
click at [108, 251] on div "loca?" at bounding box center [105, 228] width 33 height 73
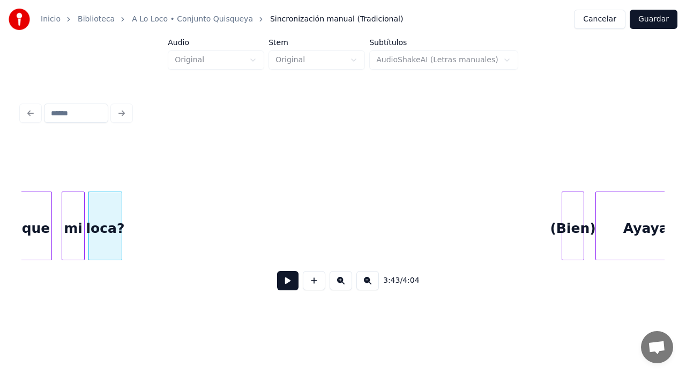
click at [40, 240] on div "que" at bounding box center [35, 228] width 31 height 73
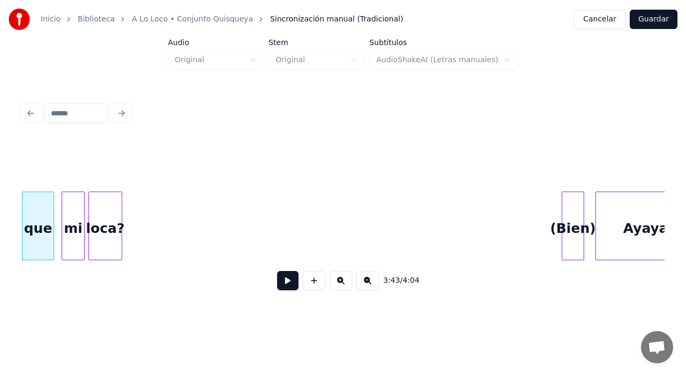
click at [286, 283] on button at bounding box center [287, 280] width 21 height 19
click at [287, 283] on button at bounding box center [287, 280] width 21 height 19
click at [121, 238] on div "loca?" at bounding box center [105, 225] width 34 height 69
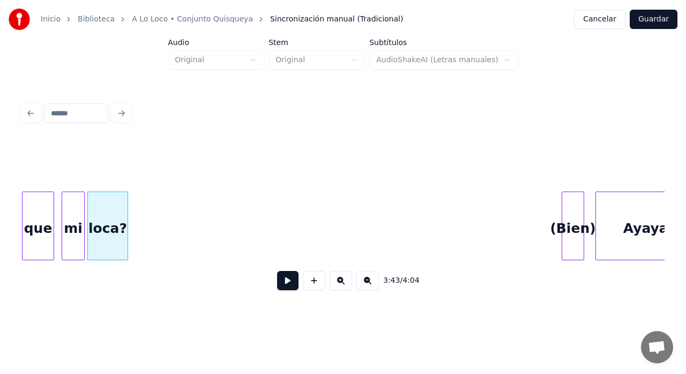
click at [126, 234] on div at bounding box center [125, 226] width 3 height 68
click at [146, 227] on div "(Bien)" at bounding box center [143, 228] width 21 height 73
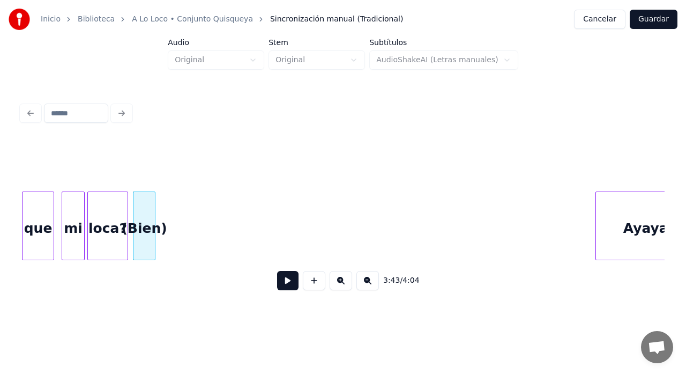
click at [282, 283] on button at bounding box center [287, 280] width 21 height 19
click at [290, 284] on button at bounding box center [287, 280] width 21 height 19
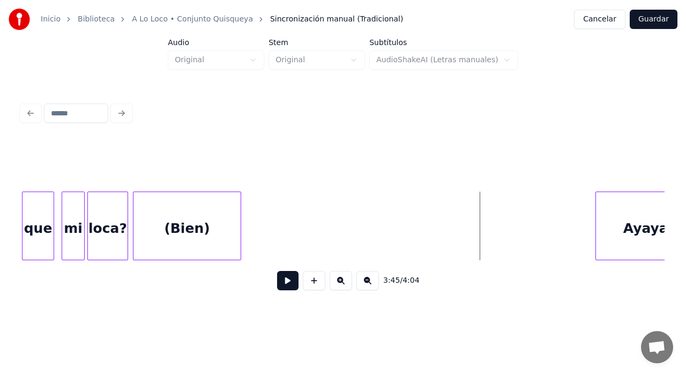
click at [237, 242] on div at bounding box center [238, 226] width 3 height 68
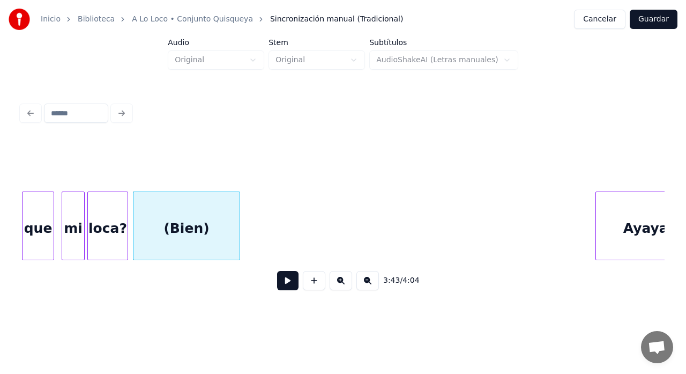
scroll to position [0, 41888]
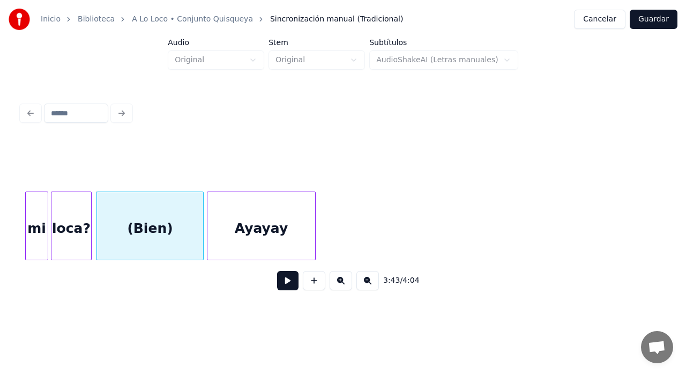
click at [304, 244] on div "Ayayay" at bounding box center [261, 228] width 108 height 73
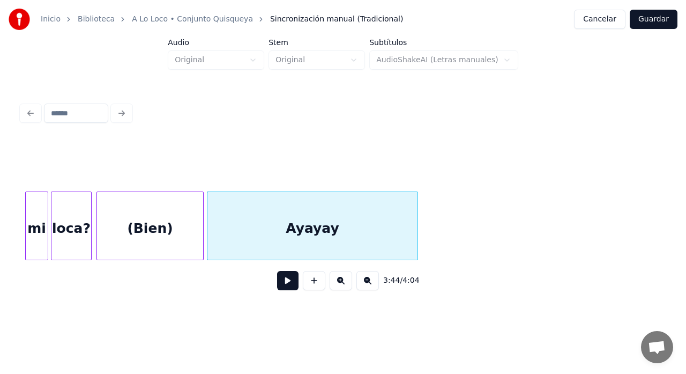
click at [414, 234] on div at bounding box center [415, 226] width 3 height 68
click at [73, 229] on div "loca?" at bounding box center [71, 228] width 40 height 73
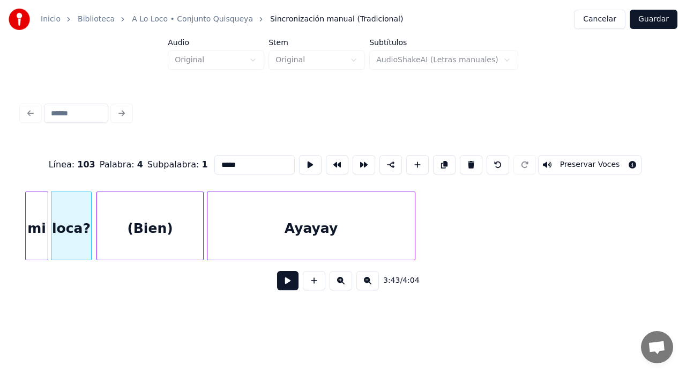
click at [288, 284] on button at bounding box center [287, 280] width 21 height 19
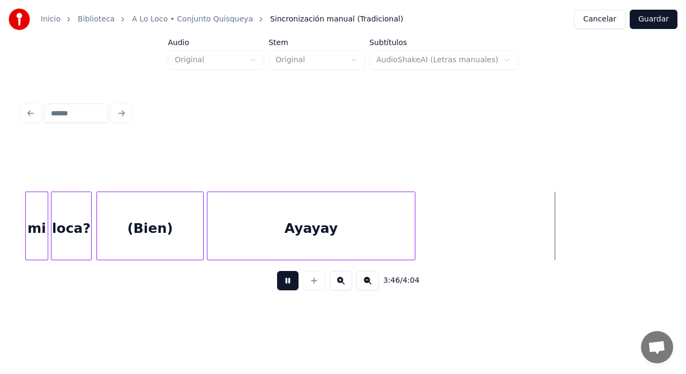
click at [295, 274] on div "3:46 / 4:04" at bounding box center [343, 280] width 626 height 24
click at [286, 290] on button at bounding box center [287, 280] width 21 height 19
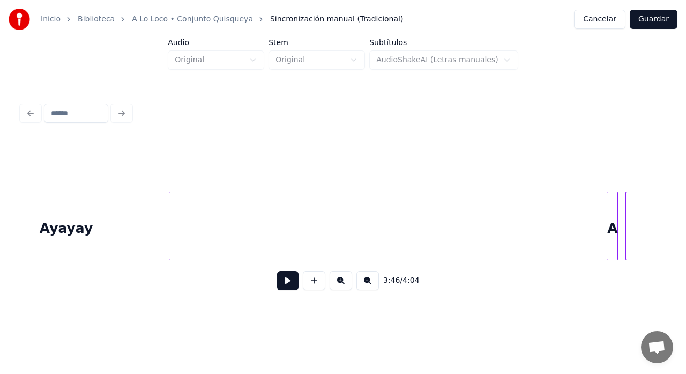
scroll to position [0, 42127]
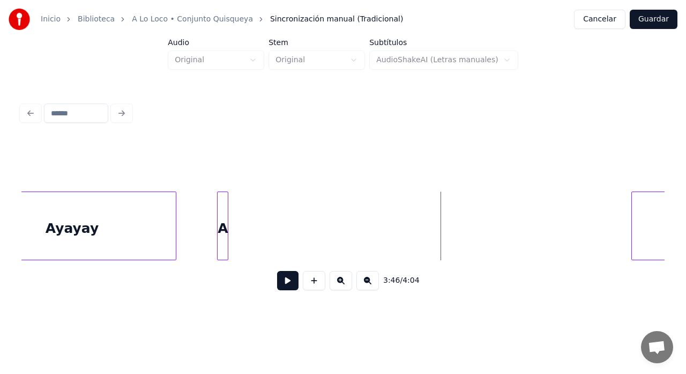
click at [222, 247] on div "A" at bounding box center [223, 228] width 11 height 73
click at [238, 244] on div at bounding box center [238, 226] width 3 height 68
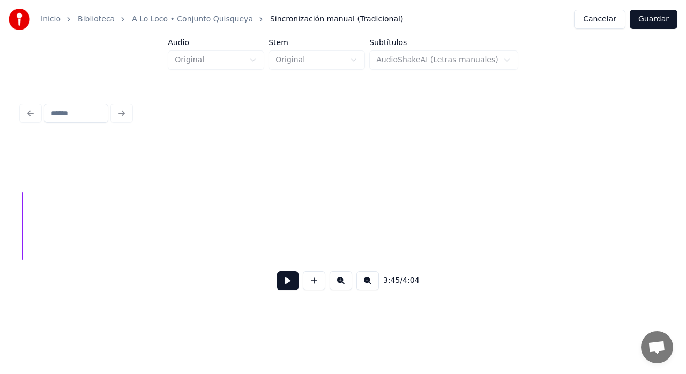
scroll to position [0, 42481]
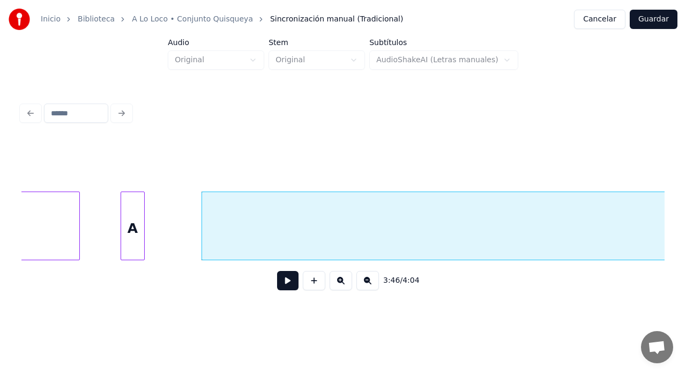
scroll to position [0, 42210]
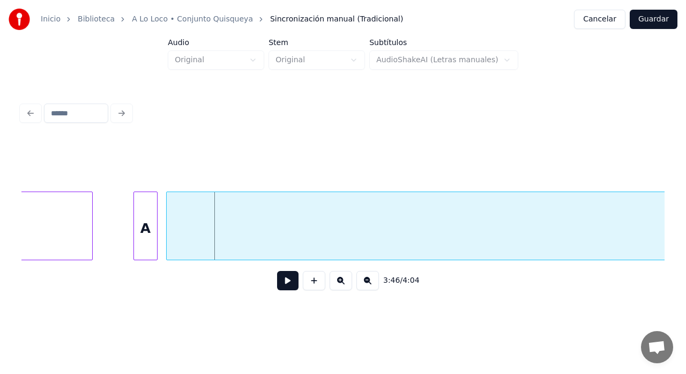
click at [167, 245] on div at bounding box center [168, 226] width 3 height 68
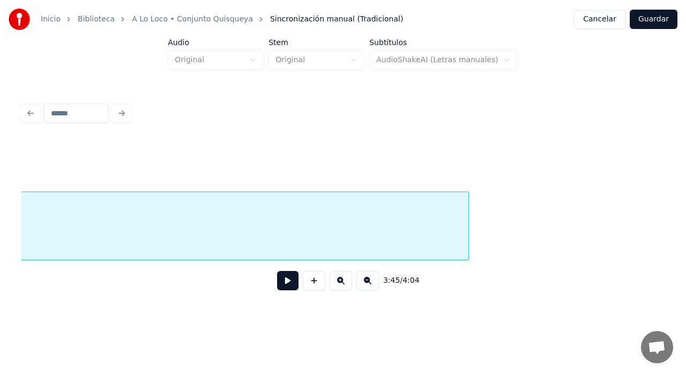
scroll to position [0, 43411]
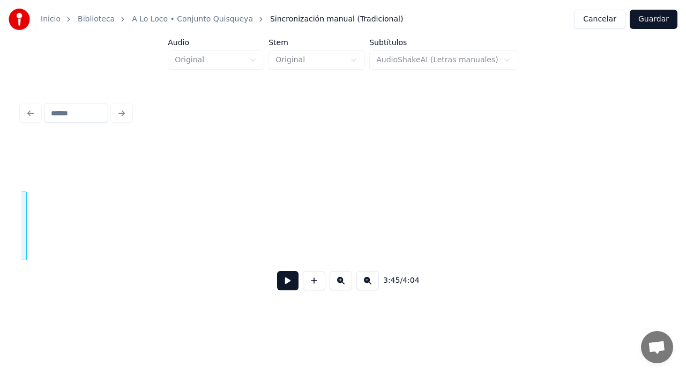
click at [25, 253] on div at bounding box center [24, 226] width 3 height 68
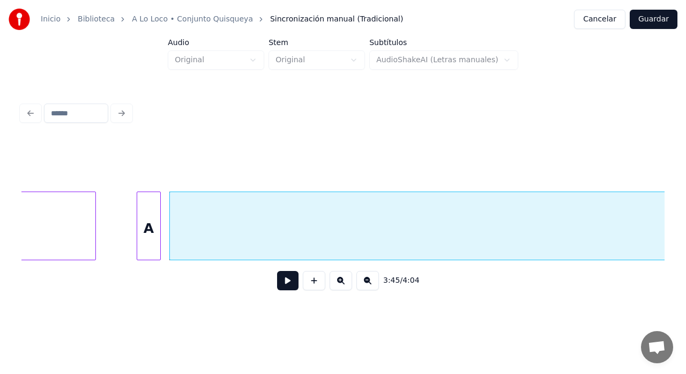
scroll to position [0, 42205]
click at [372, 281] on button at bounding box center [367, 280] width 23 height 19
click at [370, 282] on button at bounding box center [367, 280] width 23 height 19
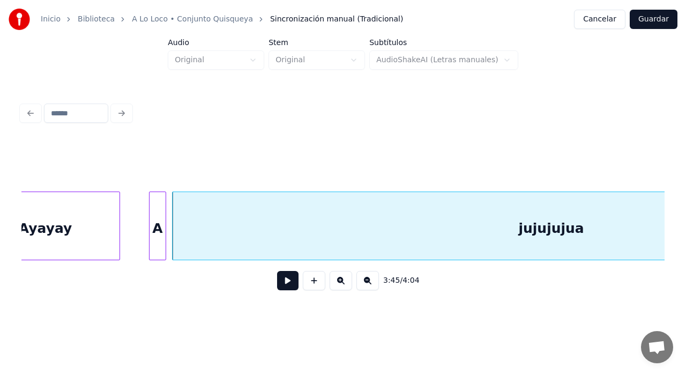
click at [371, 282] on button at bounding box center [367, 280] width 23 height 19
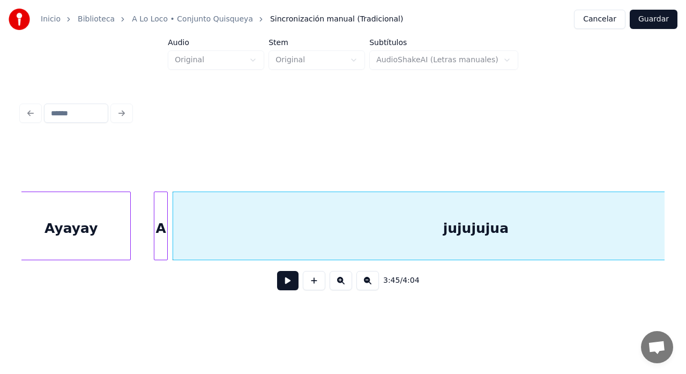
click at [371, 281] on button at bounding box center [367, 280] width 23 height 19
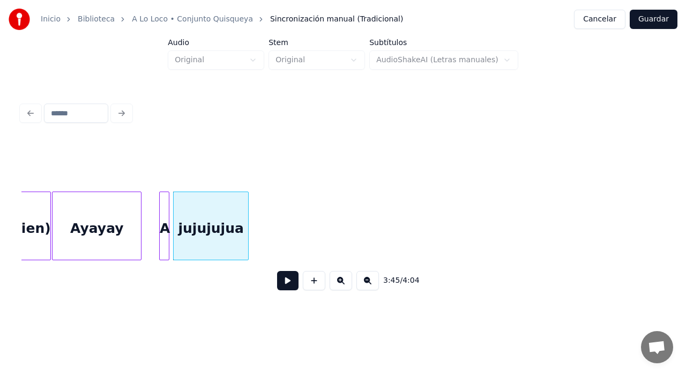
click at [245, 239] on div at bounding box center [246, 226] width 3 height 68
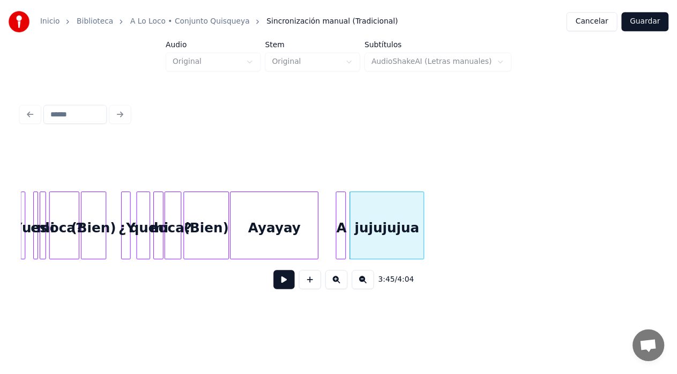
scroll to position [0, 17808]
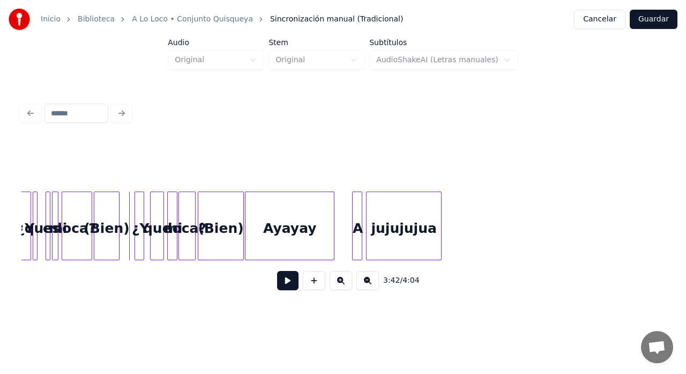
click at [289, 287] on button at bounding box center [287, 280] width 21 height 19
click at [292, 286] on button at bounding box center [287, 280] width 21 height 19
click at [654, 14] on button "Guardar" at bounding box center [654, 19] width 48 height 19
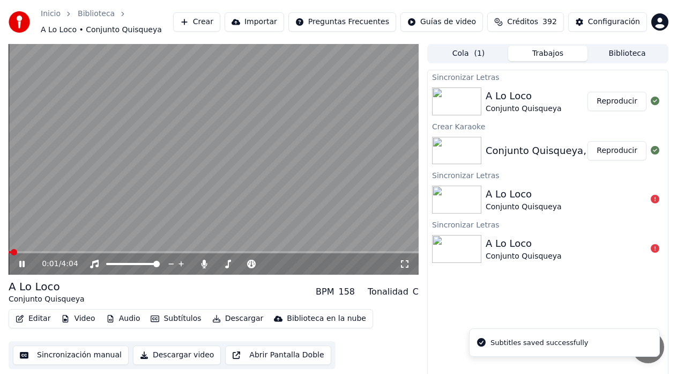
click at [623, 102] on button "Reproducir" at bounding box center [616, 101] width 59 height 19
click at [25, 266] on icon at bounding box center [21, 263] width 5 height 6
click at [32, 314] on button "Editar" at bounding box center [32, 318] width 43 height 15
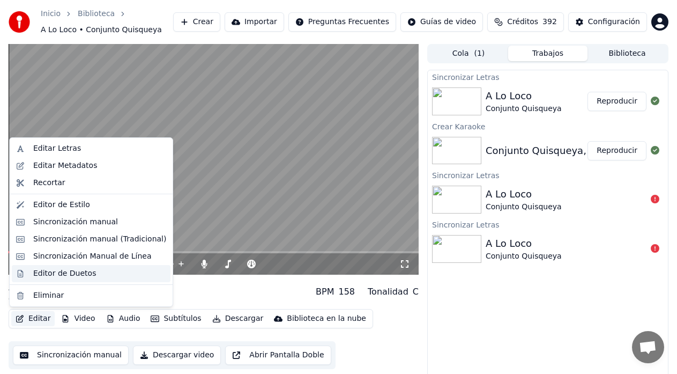
click at [44, 271] on div "Editor de Duetos" at bounding box center [64, 273] width 63 height 11
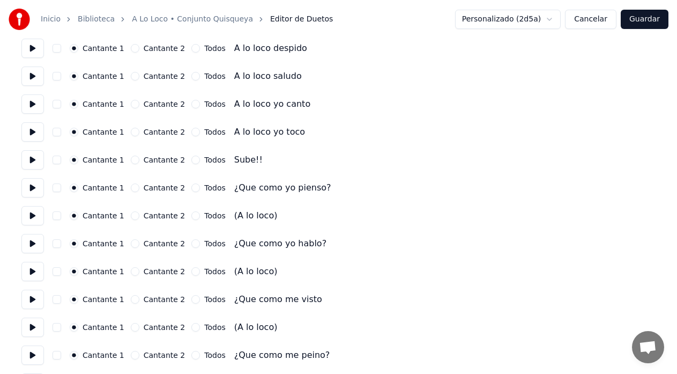
scroll to position [482, 0]
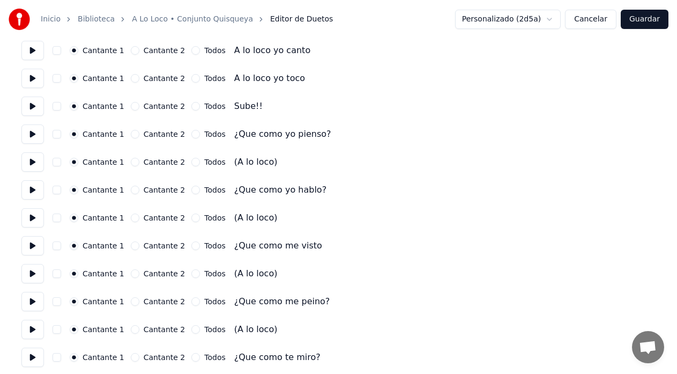
drag, startPoint x: 130, startPoint y: 163, endPoint x: 127, endPoint y: 169, distance: 6.0
click at [131, 165] on button "Cantante 2" at bounding box center [135, 162] width 9 height 9
drag, startPoint x: 130, startPoint y: 218, endPoint x: 126, endPoint y: 230, distance: 12.2
click at [131, 221] on button "Cantante 2" at bounding box center [135, 217] width 9 height 9
click at [131, 277] on button "Cantante 2" at bounding box center [135, 273] width 9 height 9
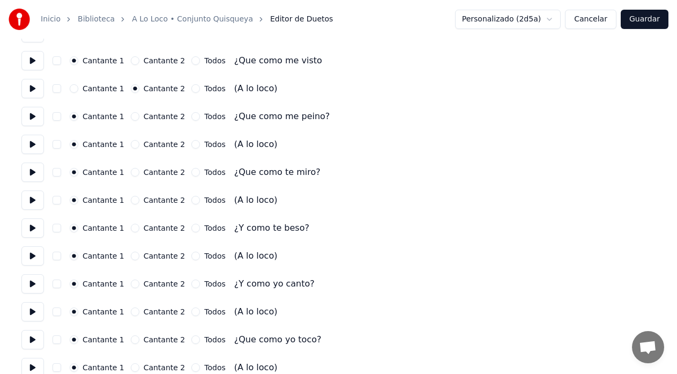
scroll to position [697, 0]
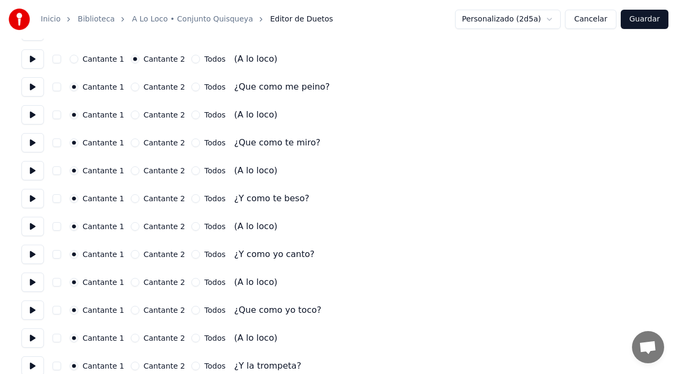
click at [131, 116] on button "Cantante 2" at bounding box center [135, 114] width 9 height 9
click at [131, 174] on button "Cantante 2" at bounding box center [135, 170] width 9 height 9
click at [131, 230] on button "Cantante 2" at bounding box center [135, 226] width 9 height 9
click at [128, 286] on div "Cantante 1 Cantante 2 Todos (A lo loco)" at bounding box center [338, 281] width 634 height 19
click at [131, 282] on button "Cantante 2" at bounding box center [135, 282] width 9 height 9
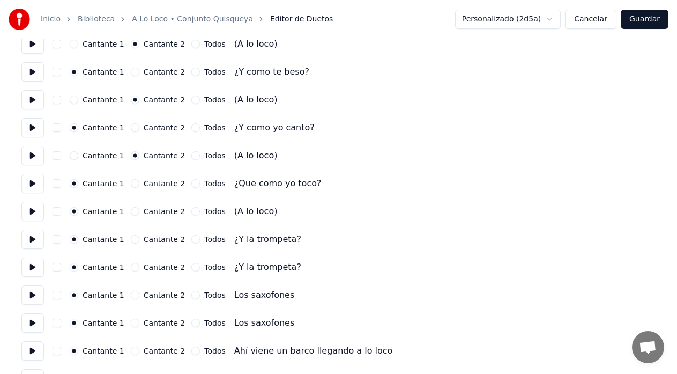
scroll to position [857, 0]
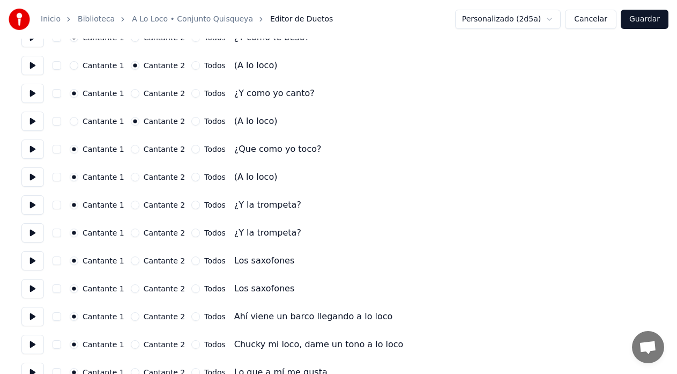
click at [131, 177] on button "Cantante 2" at bounding box center [135, 177] width 9 height 9
click at [131, 234] on button "Cantante 2" at bounding box center [135, 232] width 9 height 9
click at [133, 233] on circle "button" at bounding box center [135, 233] width 4 height 4
click at [77, 233] on button "Cantante 1" at bounding box center [74, 232] width 9 height 9
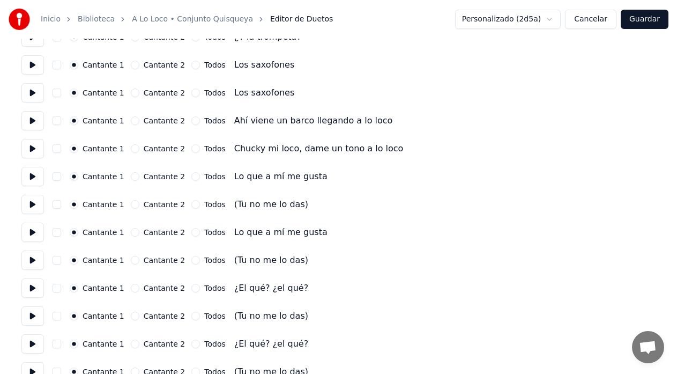
scroll to position [1072, 0]
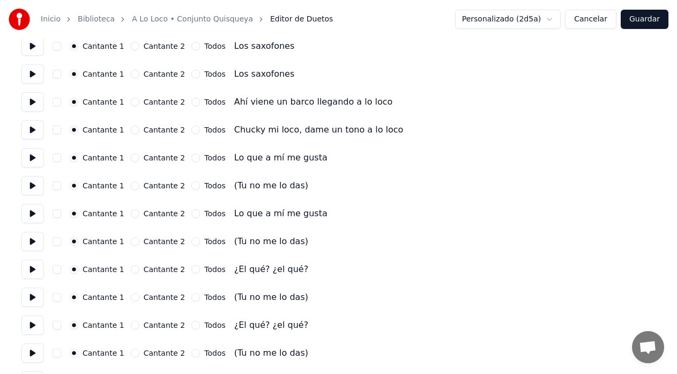
click at [131, 186] on button "Cantante 2" at bounding box center [135, 185] width 9 height 9
click at [131, 241] on button "Cantante 2" at bounding box center [135, 241] width 9 height 9
click at [131, 299] on button "Cantante 2" at bounding box center [135, 297] width 9 height 9
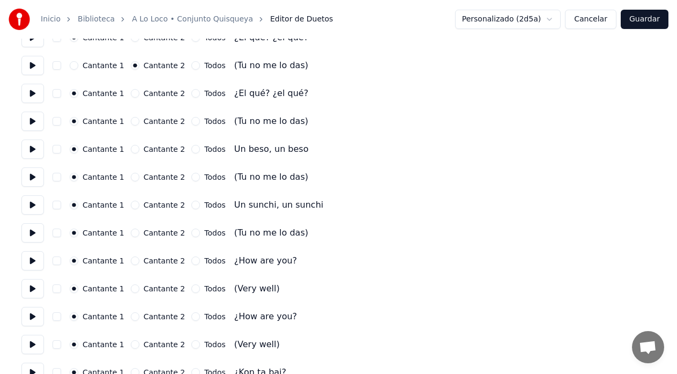
scroll to position [1340, 0]
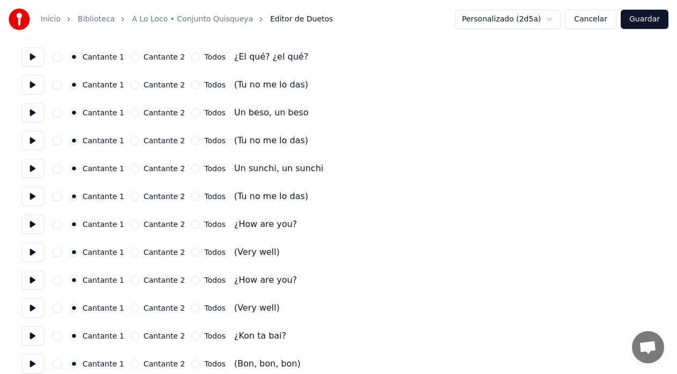
click at [131, 85] on button "Cantante 2" at bounding box center [135, 84] width 9 height 9
drag, startPoint x: 131, startPoint y: 139, endPoint x: 129, endPoint y: 145, distance: 6.6
click at [131, 139] on button "Cantante 2" at bounding box center [135, 140] width 9 height 9
click at [132, 197] on button "Cantante 2" at bounding box center [135, 196] width 9 height 9
click at [131, 253] on button "Cantante 2" at bounding box center [135, 252] width 9 height 9
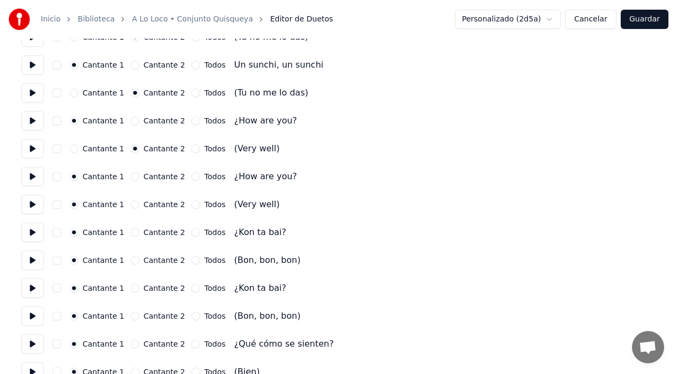
scroll to position [1447, 0]
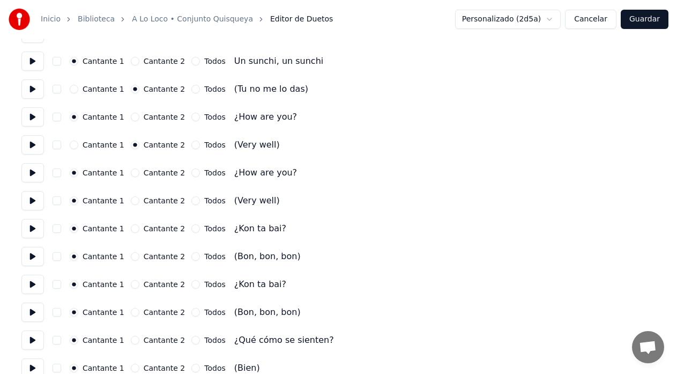
click at [131, 202] on button "Cantante 2" at bounding box center [135, 200] width 9 height 9
drag, startPoint x: 127, startPoint y: 256, endPoint x: 125, endPoint y: 264, distance: 8.3
click at [131, 256] on button "Cantante 2" at bounding box center [135, 256] width 9 height 9
click at [131, 313] on button "Cantante 2" at bounding box center [135, 312] width 9 height 9
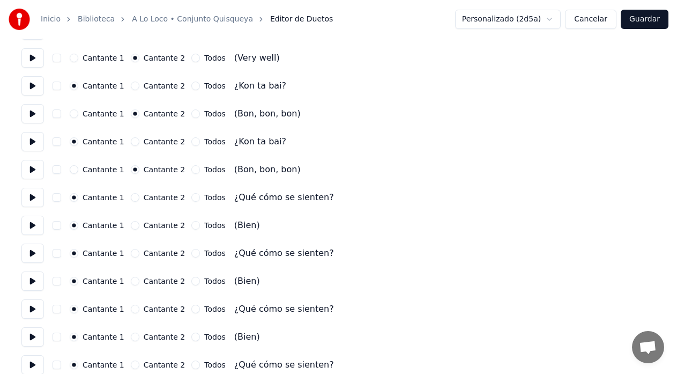
scroll to position [1661, 0]
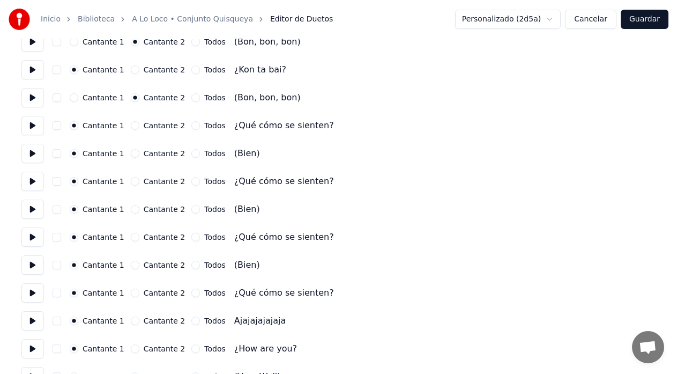
click at [128, 158] on div "Cantante 1 Cantante 2 Todos (Bien)" at bounding box center [338, 153] width 634 height 19
click at [131, 211] on button "Cantante 2" at bounding box center [135, 209] width 9 height 9
click at [131, 158] on div "Cantante 1 Cantante 2 Todos (Bien)" at bounding box center [338, 153] width 634 height 19
drag, startPoint x: 129, startPoint y: 150, endPoint x: 127, endPoint y: 155, distance: 6.3
click at [131, 151] on button "Cantante 2" at bounding box center [135, 153] width 9 height 9
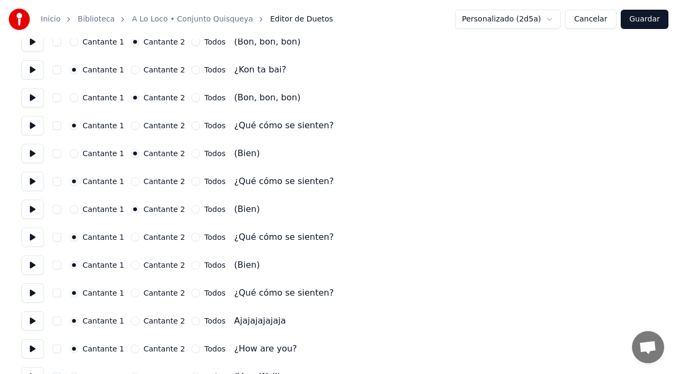
click at [131, 266] on button "Cantante 2" at bounding box center [135, 264] width 9 height 9
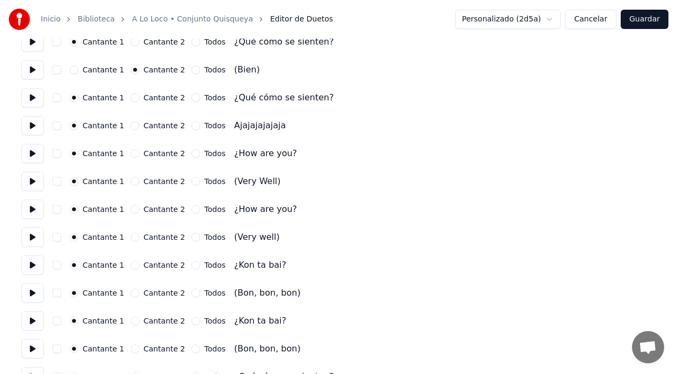
scroll to position [1876, 0]
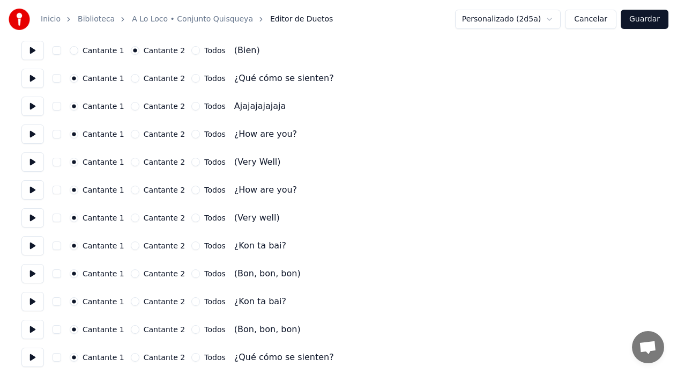
click at [131, 162] on button "Cantante 2" at bounding box center [135, 162] width 9 height 9
click at [131, 219] on button "Cantante 2" at bounding box center [135, 217] width 9 height 9
click at [131, 273] on button "Cantante 2" at bounding box center [135, 273] width 9 height 9
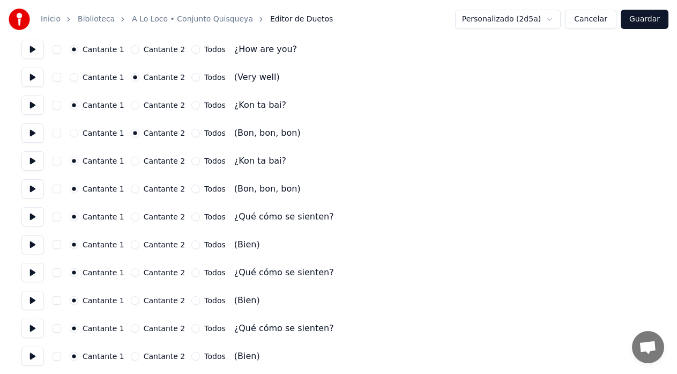
scroll to position [2036, 0]
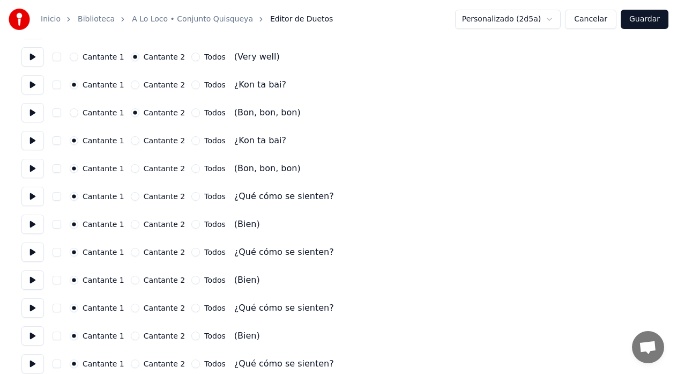
click at [131, 169] on button "Cantante 2" at bounding box center [135, 168] width 9 height 9
click at [131, 227] on button "Cantante 2" at bounding box center [135, 224] width 9 height 9
click at [131, 278] on button "Cantante 2" at bounding box center [135, 279] width 9 height 9
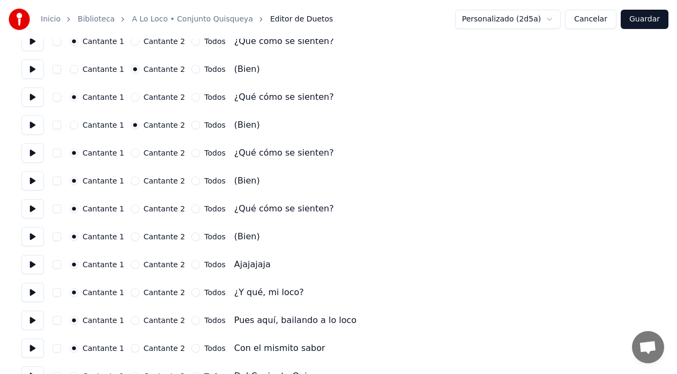
scroll to position [2197, 0]
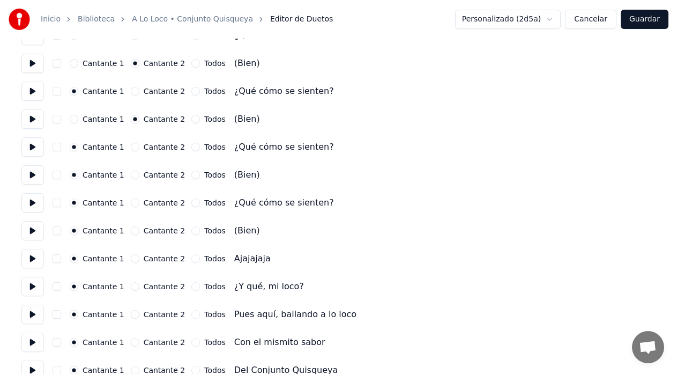
click at [131, 176] on button "Cantante 2" at bounding box center [135, 174] width 9 height 9
click at [131, 233] on button "Cantante 2" at bounding box center [135, 230] width 9 height 9
click at [131, 286] on button "Cantante 2" at bounding box center [135, 286] width 9 height 9
click at [133, 287] on circle "button" at bounding box center [135, 287] width 4 height 4
click at [74, 287] on button "Cantante 1" at bounding box center [74, 286] width 9 height 9
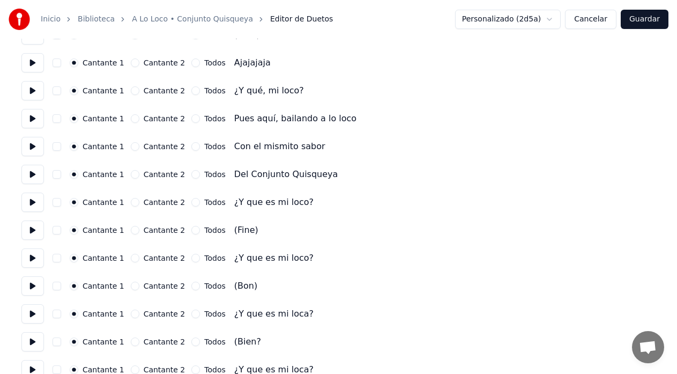
scroll to position [2412, 0]
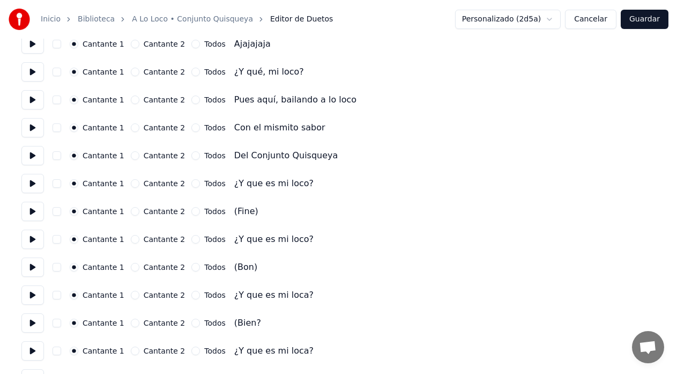
click at [131, 211] on button "Cantante 2" at bounding box center [135, 211] width 9 height 9
click at [131, 266] on button "Cantante 2" at bounding box center [135, 267] width 9 height 9
click at [131, 324] on button "Cantante 2" at bounding box center [135, 322] width 9 height 9
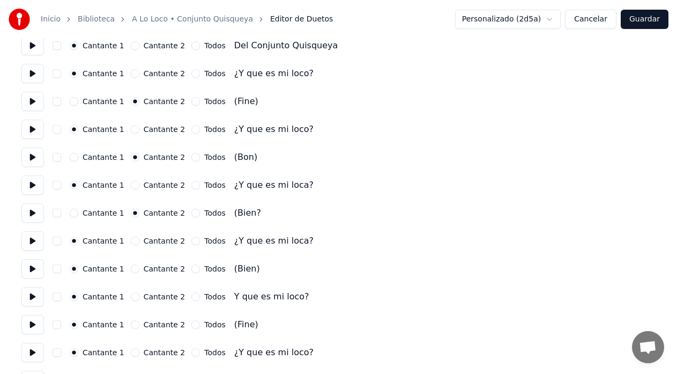
scroll to position [2572, 0]
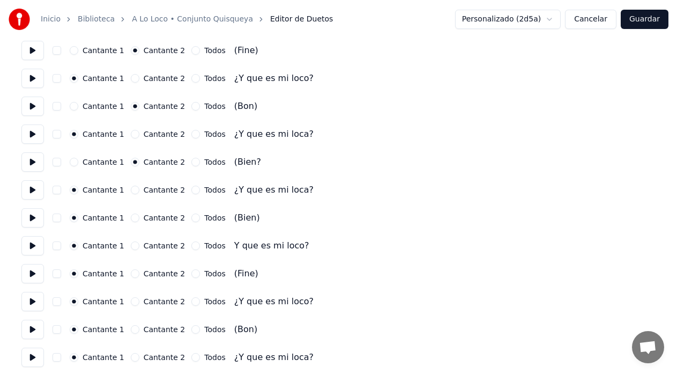
click at [131, 215] on button "Cantante 2" at bounding box center [135, 217] width 9 height 9
click at [131, 273] on button "Cantante 2" at bounding box center [135, 273] width 9 height 9
click at [131, 329] on button "Cantante 2" at bounding box center [135, 329] width 9 height 9
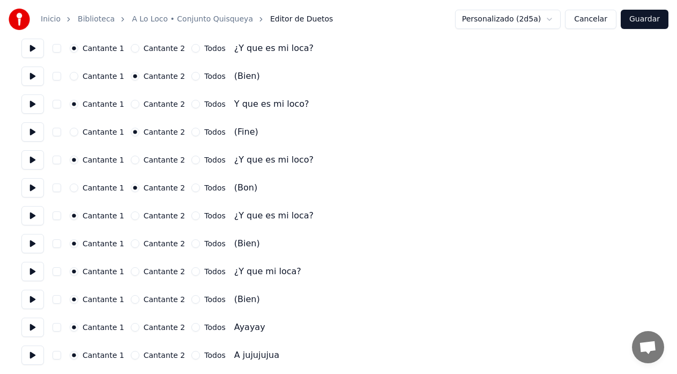
scroll to position [2716, 0]
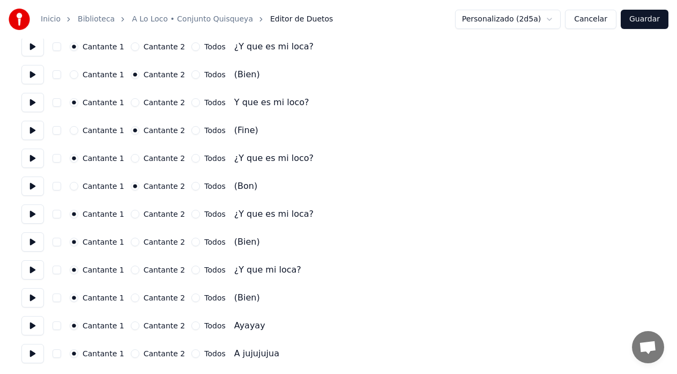
click at [131, 246] on div "Cantante 1 Cantante 2 Todos (Bien)" at bounding box center [338, 241] width 634 height 19
click at [131, 243] on button "Cantante 2" at bounding box center [135, 241] width 9 height 9
click at [131, 300] on button "Cantante 2" at bounding box center [135, 297] width 9 height 9
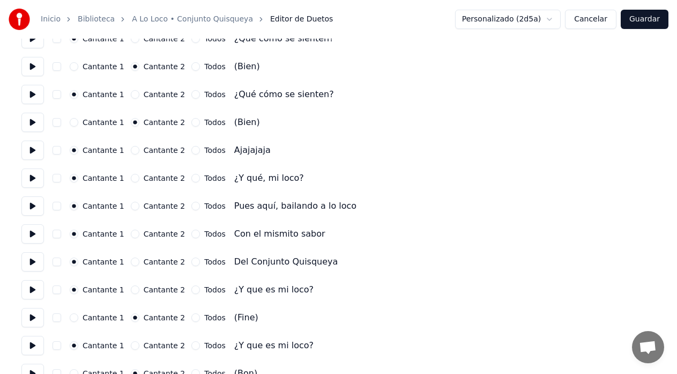
scroll to position [2287, 0]
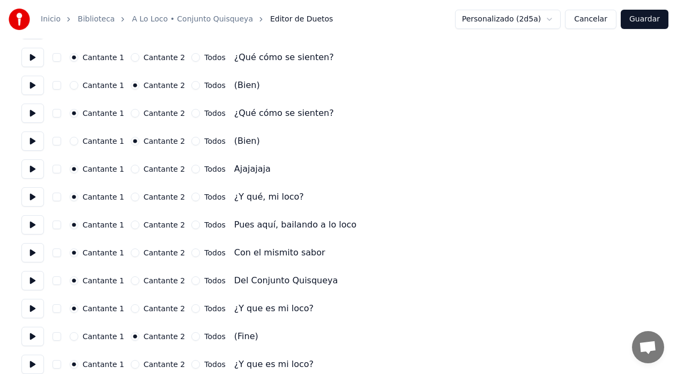
click at [131, 226] on button "Cantante 2" at bounding box center [135, 224] width 9 height 9
click at [131, 252] on button "Cantante 2" at bounding box center [135, 252] width 9 height 9
click at [131, 280] on button "Cantante 2" at bounding box center [135, 280] width 9 height 9
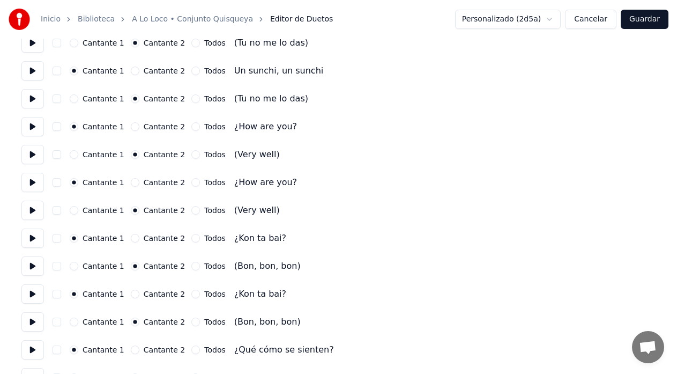
scroll to position [1429, 0]
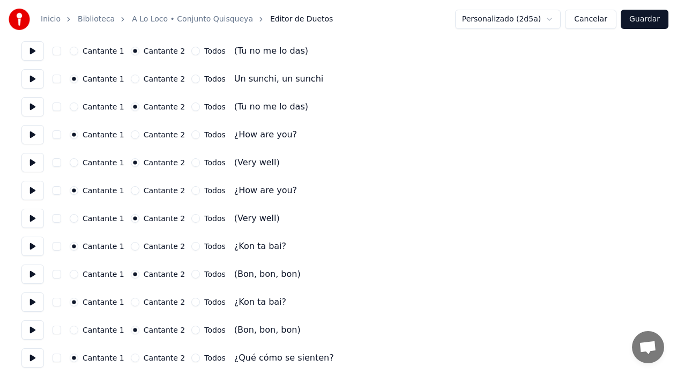
click at [652, 24] on button "Guardar" at bounding box center [645, 19] width 48 height 19
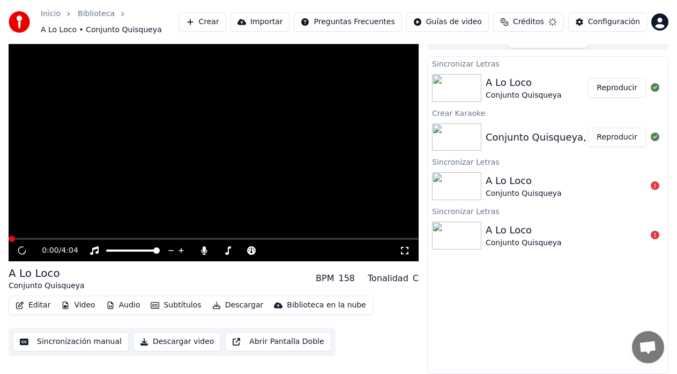
scroll to position [13, 0]
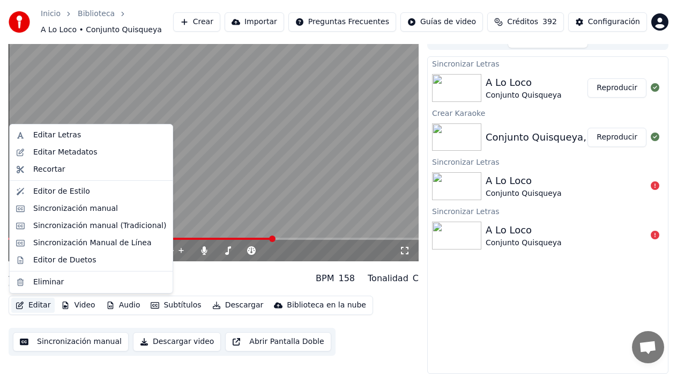
click at [27, 301] on button "Editar" at bounding box center [32, 304] width 43 height 15
click at [177, 187] on video at bounding box center [214, 146] width 410 height 230
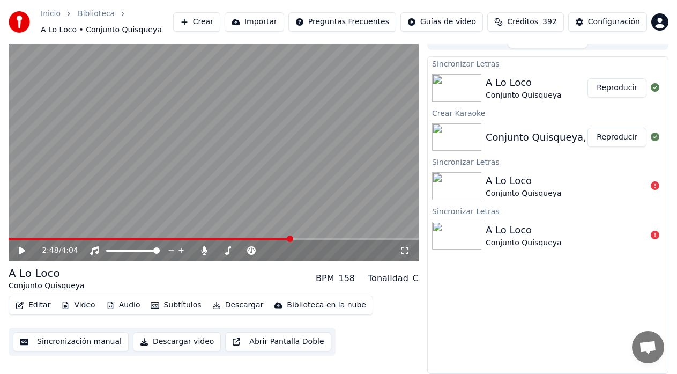
click at [25, 248] on icon at bounding box center [29, 250] width 25 height 9
click at [24, 250] on icon at bounding box center [21, 250] width 5 height 6
click at [36, 305] on button "Editar" at bounding box center [32, 304] width 43 height 15
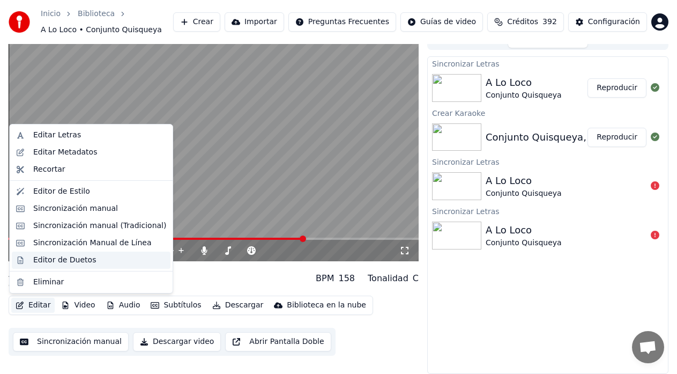
click at [69, 258] on div "Editor de Duetos" at bounding box center [64, 260] width 63 height 11
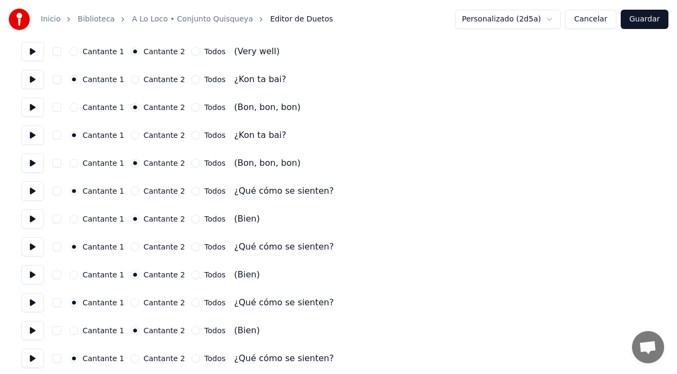
scroll to position [1608, 0]
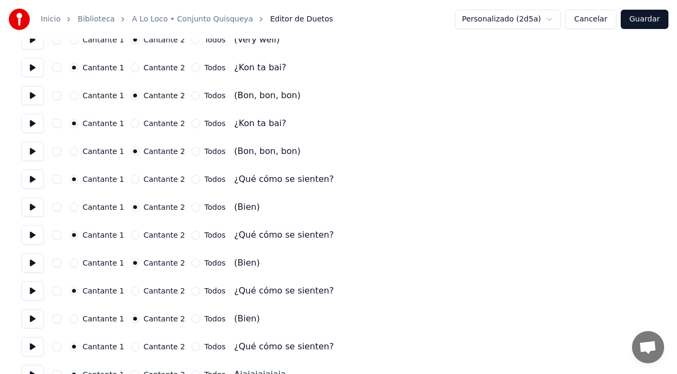
click at [213, 23] on link "A Lo Loco • Conjunto Quisqueya" at bounding box center [192, 19] width 121 height 11
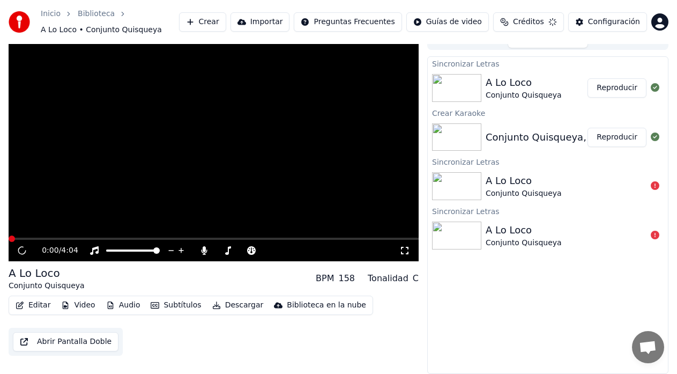
scroll to position [13, 0]
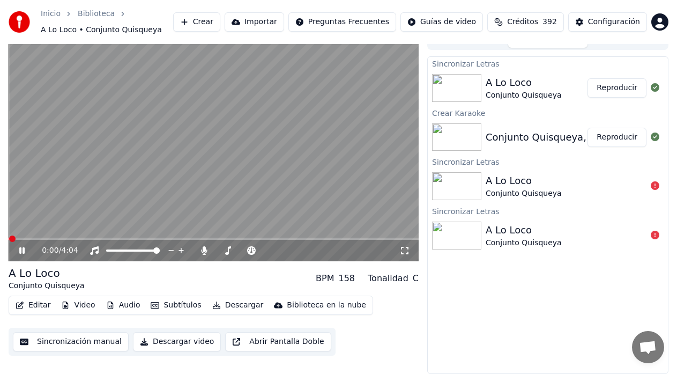
click at [23, 250] on icon at bounding box center [29, 250] width 25 height 9
click at [186, 308] on button "Subtítulos" at bounding box center [175, 304] width 59 height 15
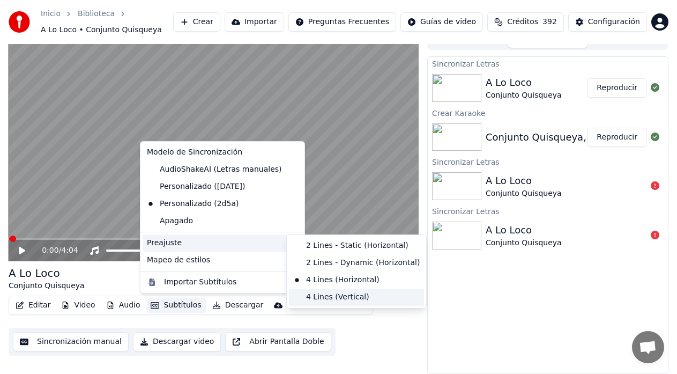
click at [324, 293] on div "4 Lines (Vertical)" at bounding box center [356, 296] width 135 height 17
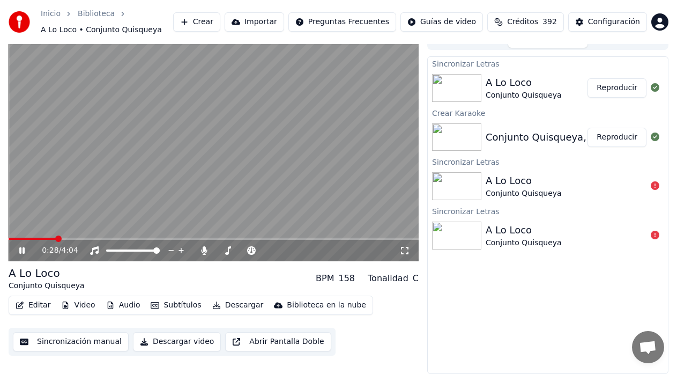
click at [86, 238] on span at bounding box center [214, 238] width 410 height 2
click at [96, 238] on span at bounding box center [214, 238] width 410 height 2
click at [106, 238] on span at bounding box center [214, 238] width 410 height 2
click at [120, 237] on span at bounding box center [214, 238] width 410 height 2
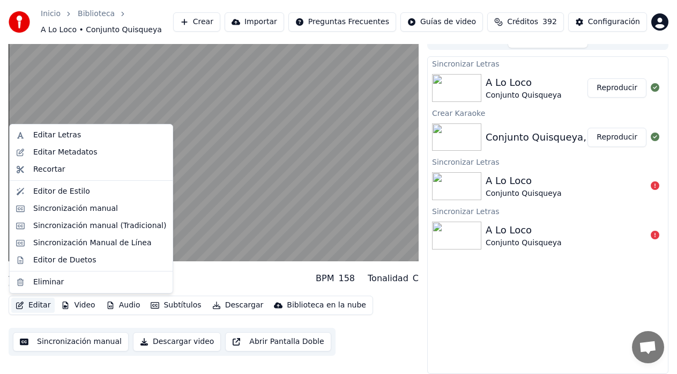
click at [32, 303] on button "Editar" at bounding box center [32, 304] width 43 height 15
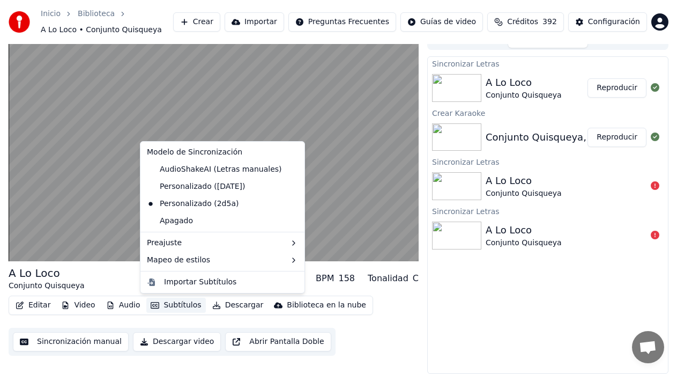
click at [169, 303] on button "Subtítulos" at bounding box center [175, 304] width 59 height 15
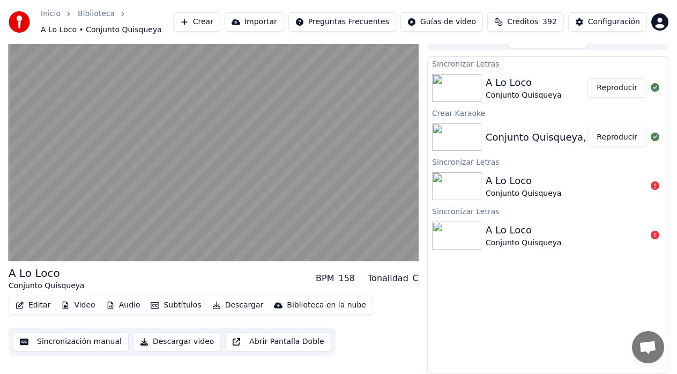
click at [167, 302] on button "Subtítulos" at bounding box center [175, 304] width 59 height 15
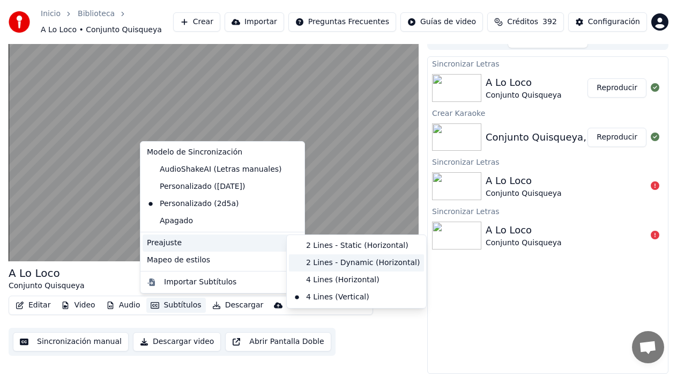
click at [323, 262] on div "2 Lines - Dynamic (Horizontal)" at bounding box center [356, 262] width 135 height 17
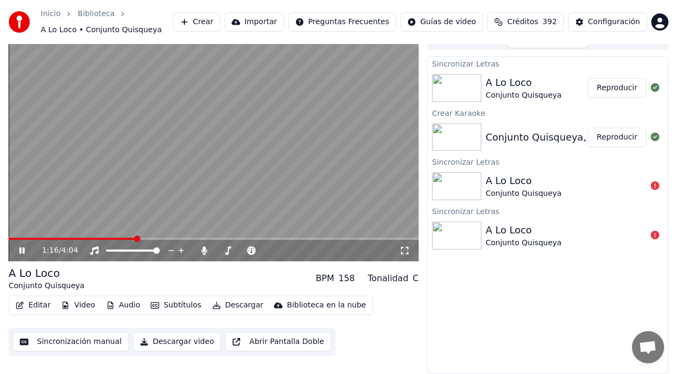
click at [136, 240] on span at bounding box center [73, 238] width 128 height 2
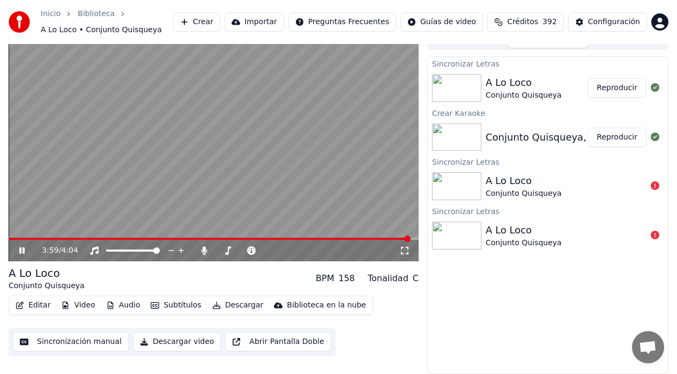
drag, startPoint x: 21, startPoint y: 248, endPoint x: 24, endPoint y: 243, distance: 6.0
click at [24, 243] on div "3:59 / 4:04" at bounding box center [214, 250] width 410 height 21
click at [23, 249] on icon at bounding box center [29, 250] width 25 height 9
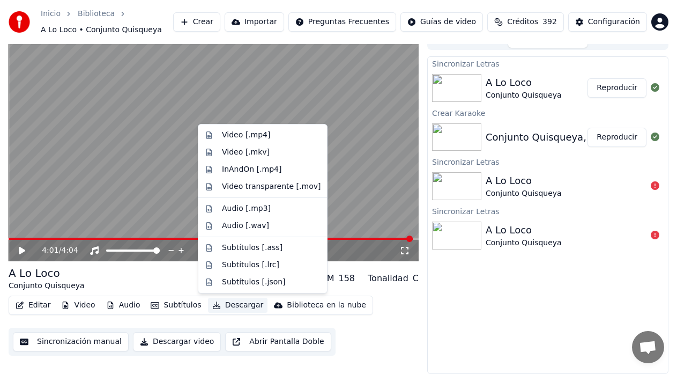
click at [228, 307] on button "Descargar" at bounding box center [238, 304] width 60 height 15
click at [258, 171] on div "InAndOn [.mp4]" at bounding box center [252, 169] width 60 height 11
